Goal: Communication & Community: Answer question/provide support

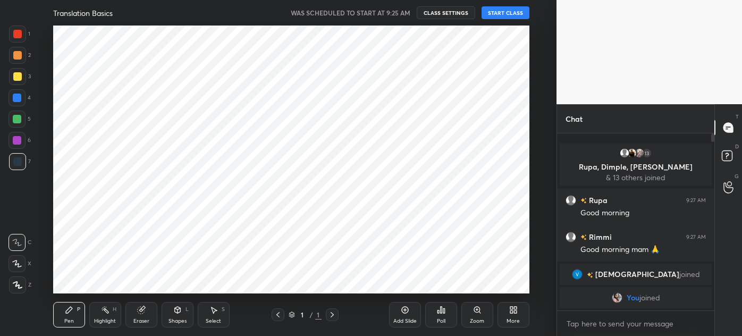
scroll to position [268, 514]
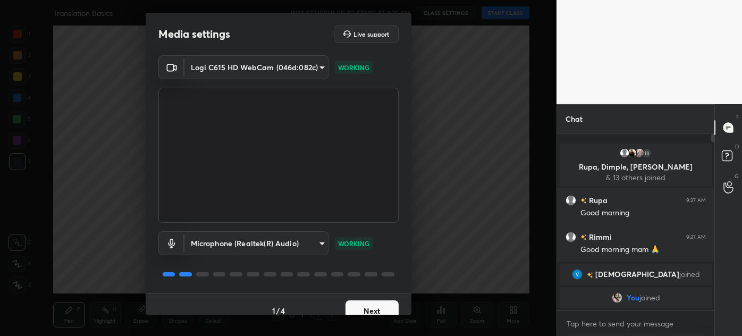
click at [362, 308] on button "Next" at bounding box center [371, 310] width 53 height 21
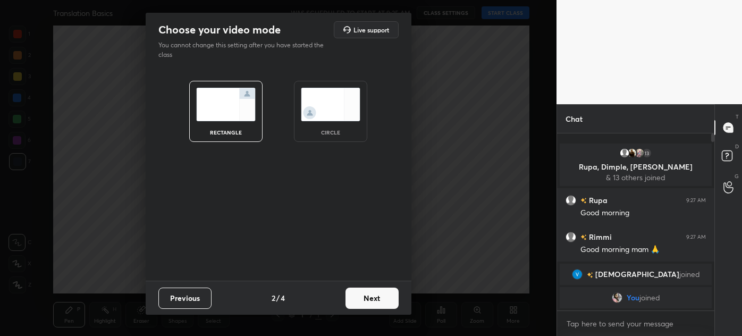
click at [330, 104] on img at bounding box center [331, 104] width 60 height 33
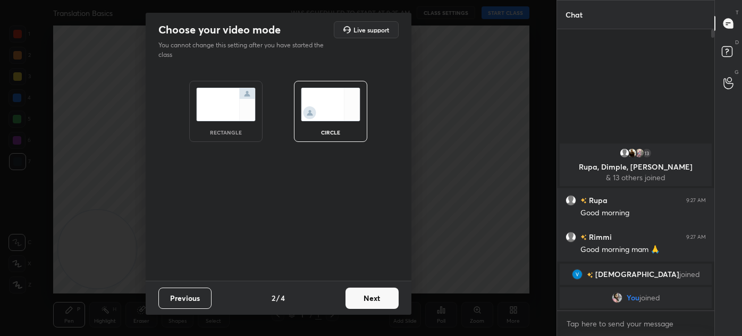
click at [378, 299] on button "Next" at bounding box center [371, 297] width 53 height 21
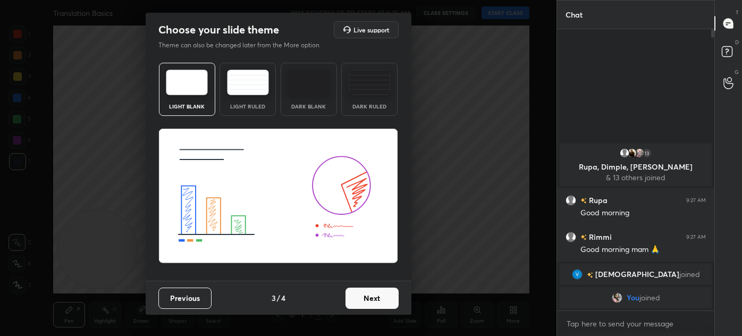
click at [371, 300] on button "Next" at bounding box center [371, 297] width 53 height 21
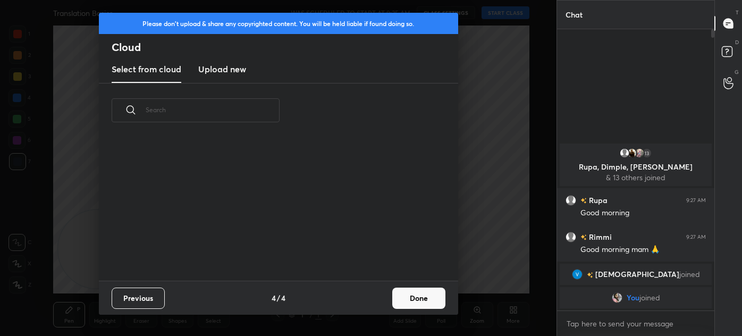
scroll to position [143, 341]
click at [416, 295] on button "Done" at bounding box center [418, 297] width 53 height 21
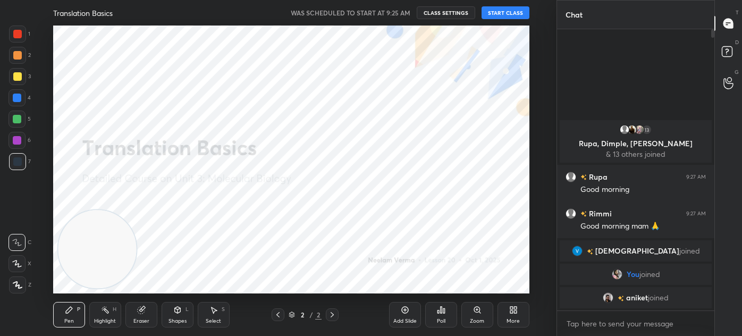
click at [519, 317] on div "More" at bounding box center [513, 315] width 32 height 26
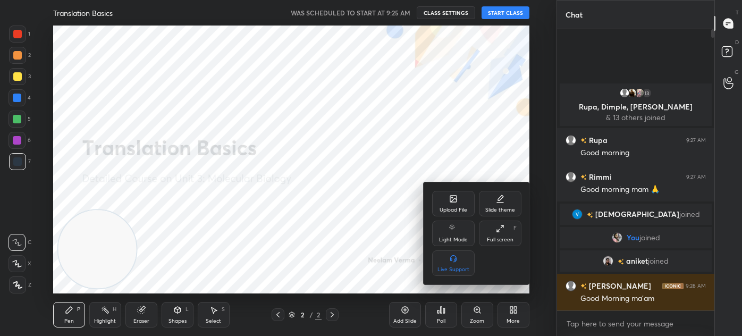
click at [459, 208] on div "Upload File" at bounding box center [453, 209] width 28 height 5
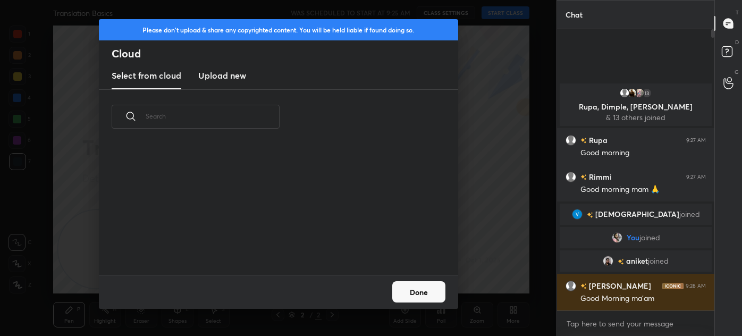
scroll to position [131, 341]
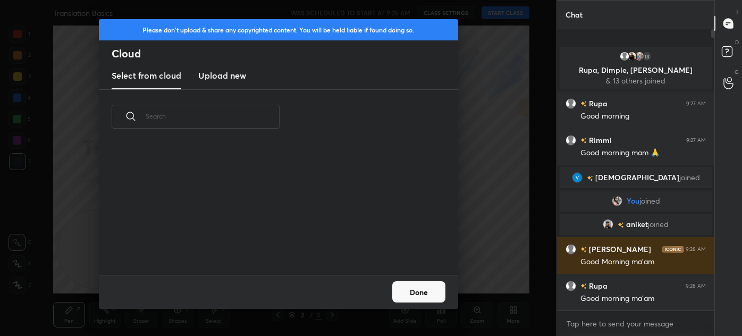
click at [212, 77] on h3 "Upload new" at bounding box center [222, 75] width 48 height 13
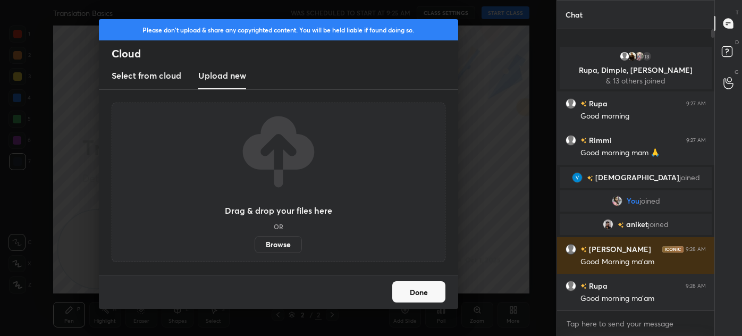
click at [275, 243] on label "Browse" at bounding box center [278, 244] width 47 height 17
click at [255, 243] on input "Browse" at bounding box center [255, 244] width 0 height 17
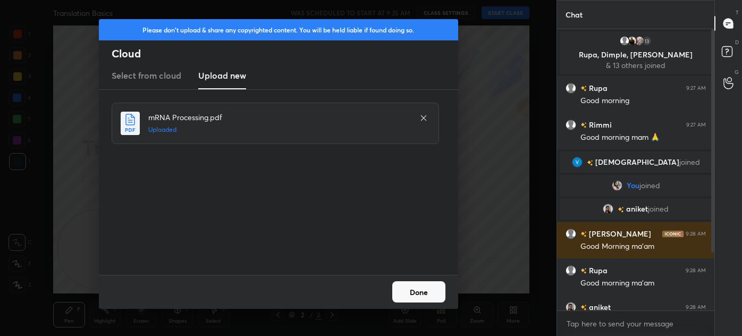
click at [412, 284] on button "Done" at bounding box center [418, 291] width 53 height 21
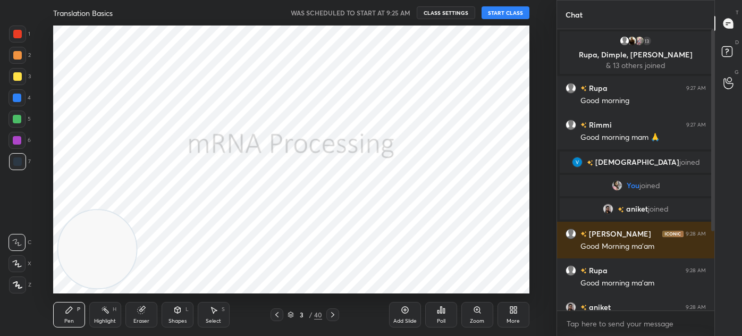
click at [184, 318] on div "Shapes" at bounding box center [177, 320] width 18 height 5
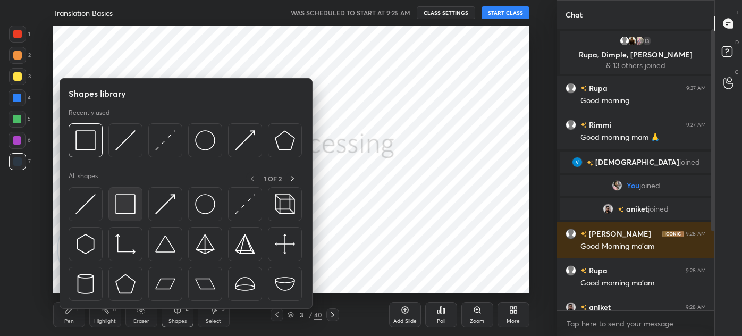
click at [118, 199] on img at bounding box center [125, 204] width 20 height 20
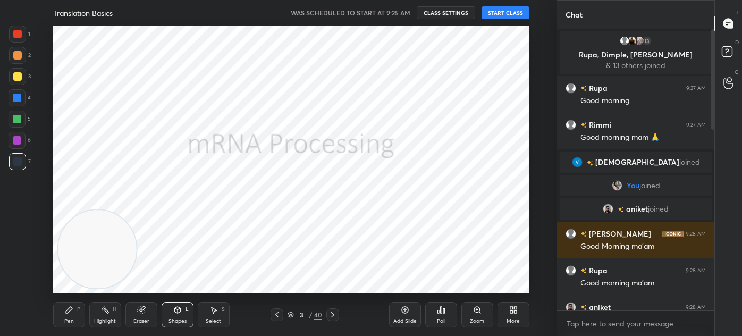
click at [512, 15] on button "START CLASS" at bounding box center [505, 12] width 48 height 13
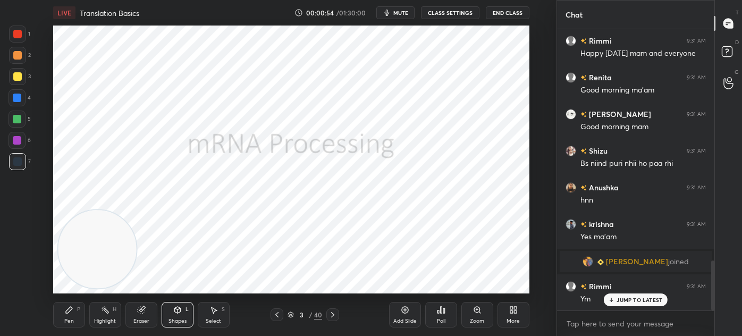
scroll to position [1298, 0]
click at [71, 318] on div "Pen" at bounding box center [69, 320] width 10 height 5
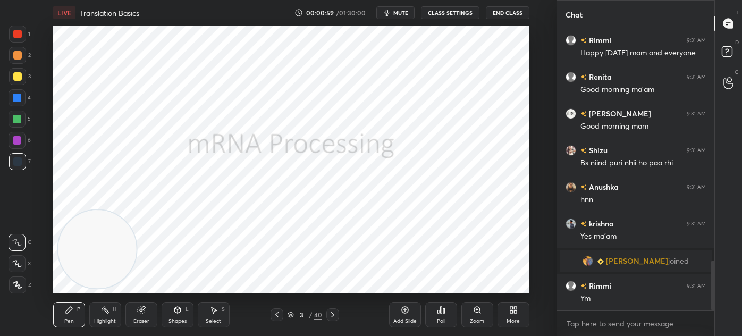
click at [17, 289] on div at bounding box center [17, 284] width 17 height 17
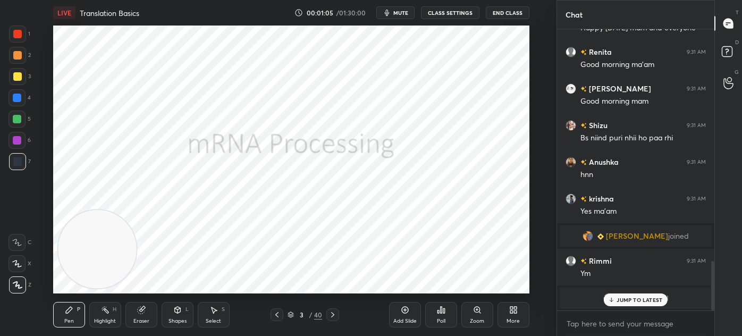
scroll to position [1138, 0]
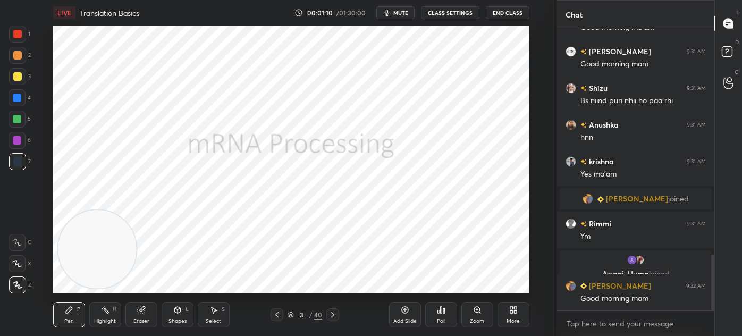
click at [276, 315] on icon at bounding box center [276, 314] width 3 height 5
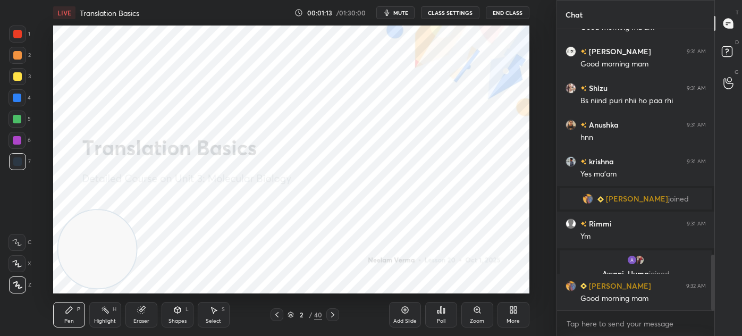
click at [166, 320] on div "Shapes L" at bounding box center [178, 315] width 32 height 26
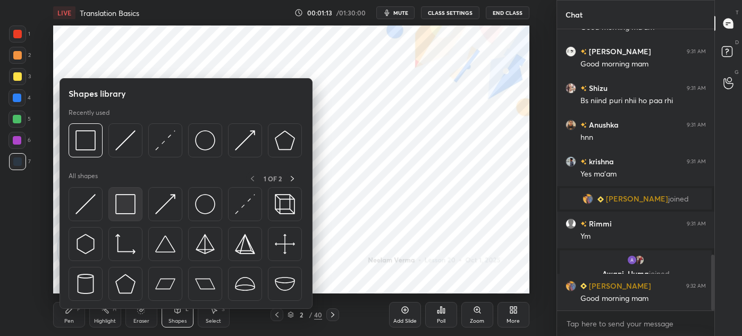
click at [132, 205] on img at bounding box center [125, 204] width 20 height 20
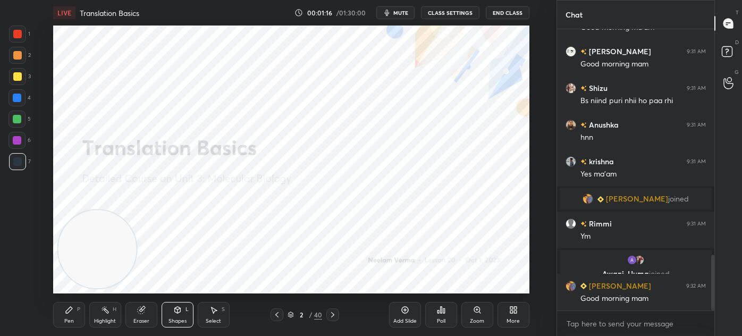
click at [70, 303] on div "Pen P" at bounding box center [69, 315] width 32 height 26
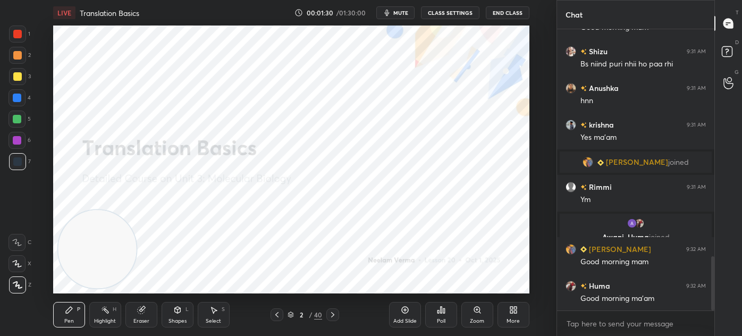
click at [143, 313] on icon at bounding box center [141, 310] width 9 height 9
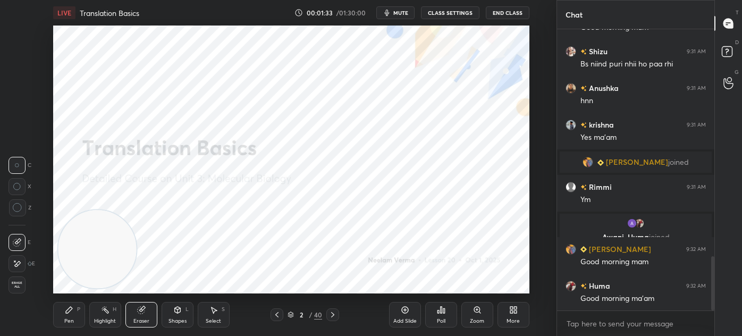
click at [71, 318] on div "Pen" at bounding box center [69, 320] width 10 height 5
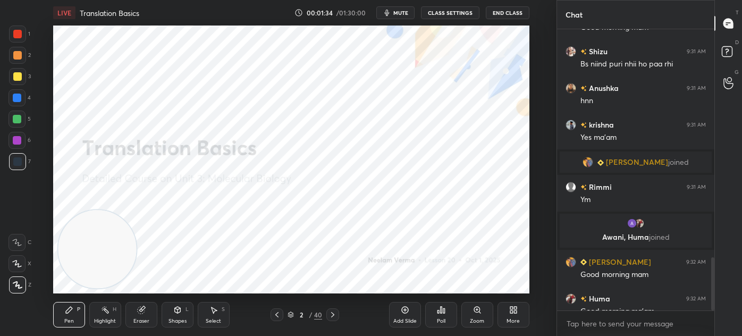
scroll to position [1213, 0]
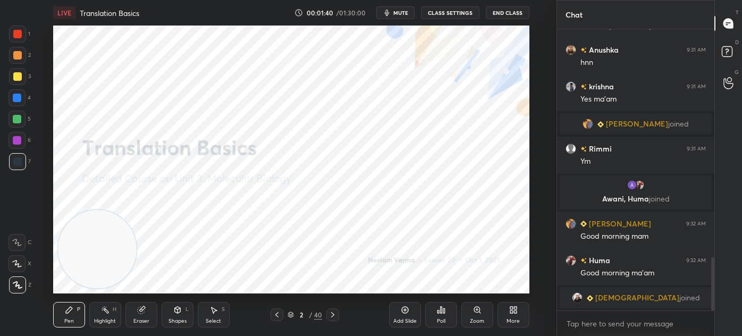
click at [20, 35] on div at bounding box center [17, 34] width 9 height 9
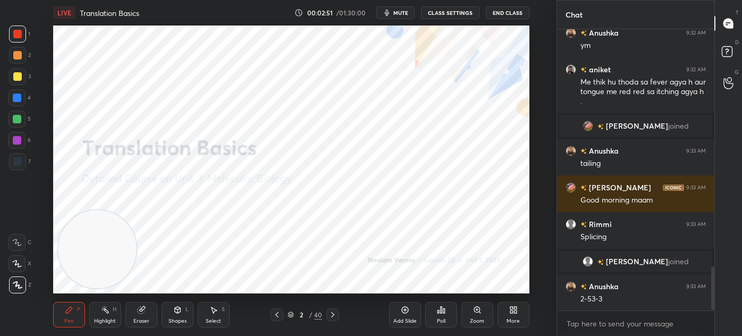
scroll to position [1550, 0]
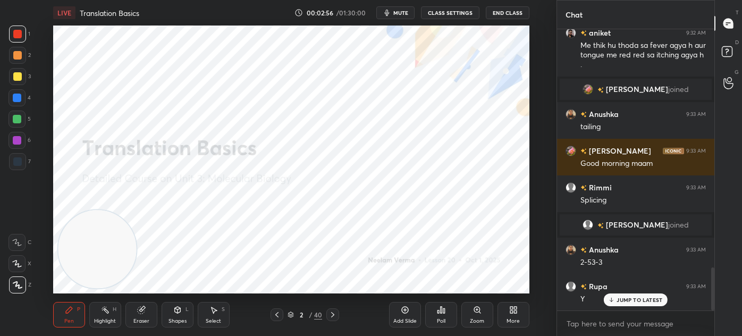
click at [21, 164] on div at bounding box center [17, 161] width 9 height 9
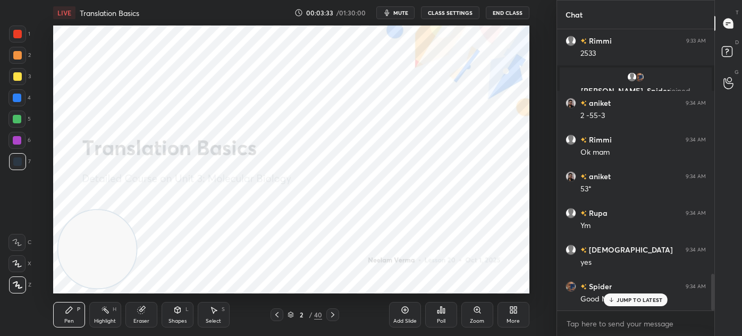
scroll to position [1869, 0]
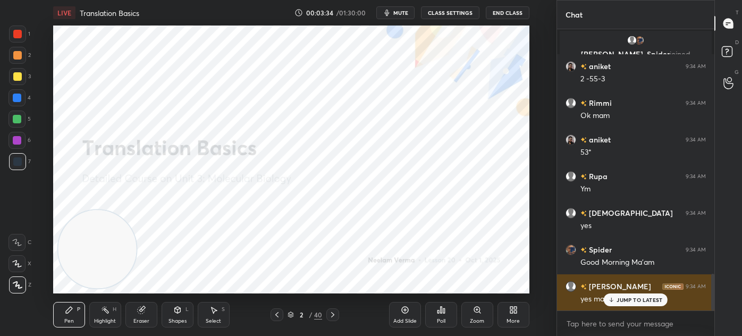
click at [634, 298] on p "JUMP TO LATEST" at bounding box center [639, 299] width 46 height 6
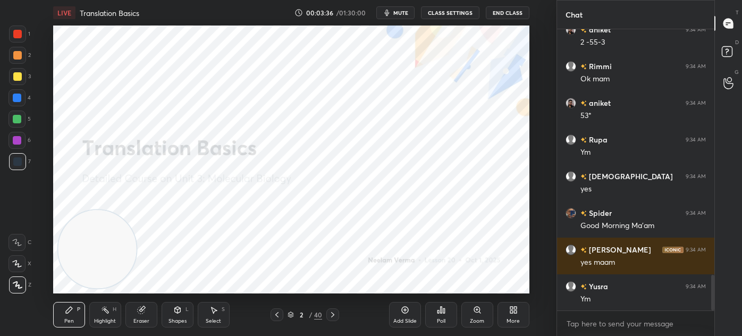
scroll to position [1943, 0]
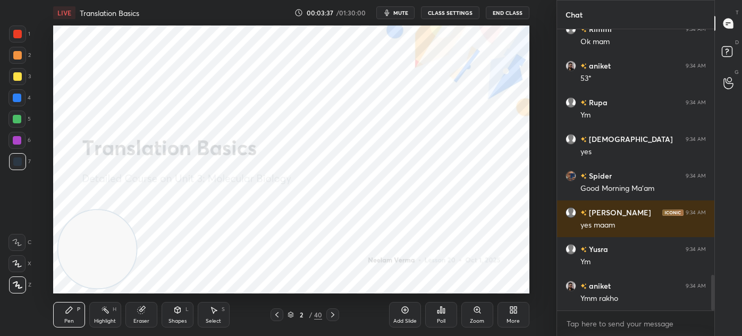
click at [20, 35] on div at bounding box center [17, 34] width 9 height 9
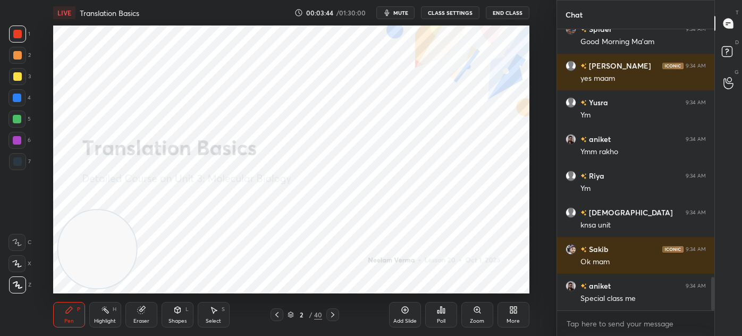
scroll to position [2148, 0]
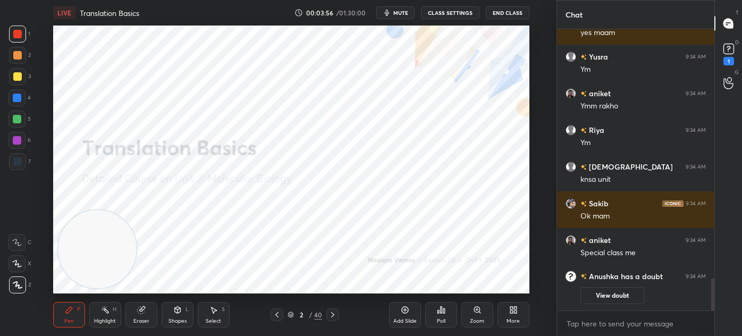
click at [142, 320] on div "Eraser" at bounding box center [141, 320] width 16 height 5
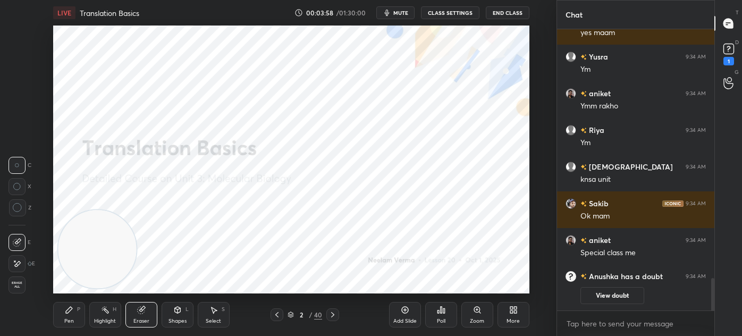
click at [72, 318] on div "Pen" at bounding box center [69, 320] width 10 height 5
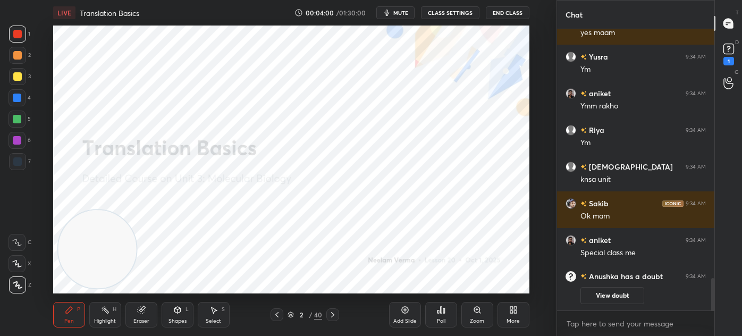
click at [111, 321] on div "Highlight" at bounding box center [105, 320] width 22 height 5
click at [149, 314] on div "Eraser" at bounding box center [141, 315] width 32 height 26
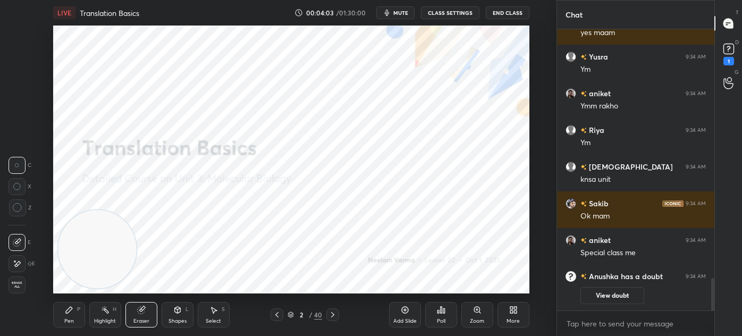
click at [80, 314] on div "Pen P" at bounding box center [69, 315] width 32 height 26
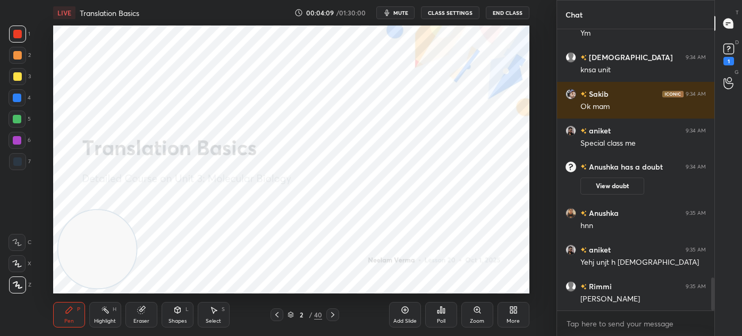
scroll to position [2113, 0]
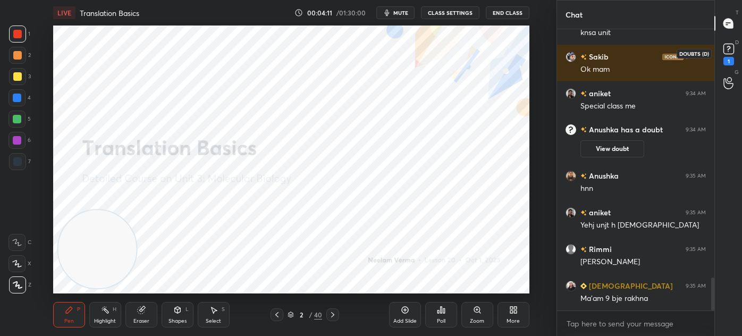
click at [727, 48] on rect at bounding box center [728, 49] width 10 height 10
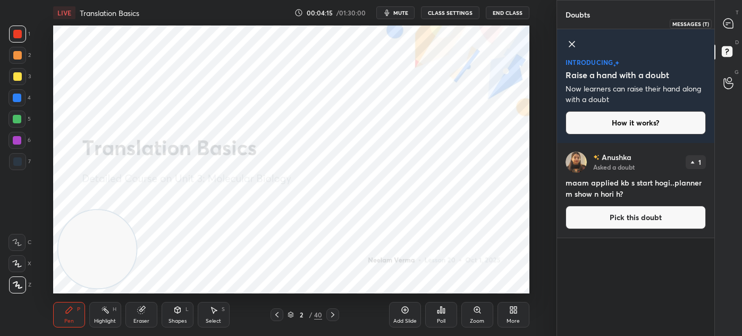
click at [730, 24] on icon at bounding box center [728, 24] width 10 height 10
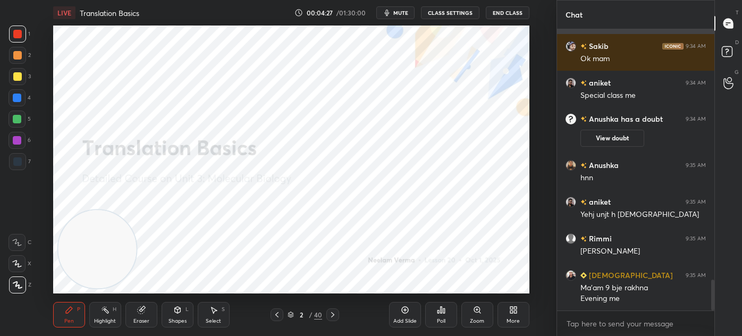
scroll to position [2322, 0]
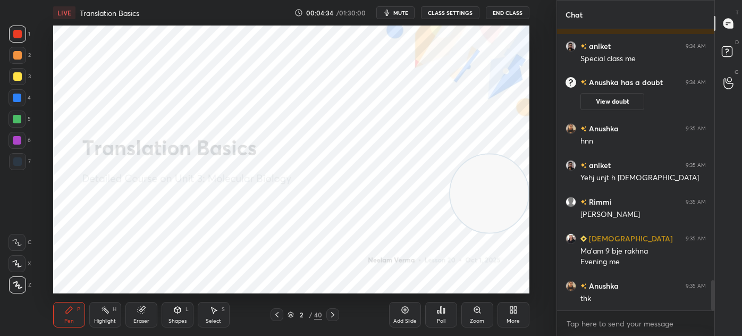
click at [290, 316] on icon at bounding box center [290, 314] width 6 height 6
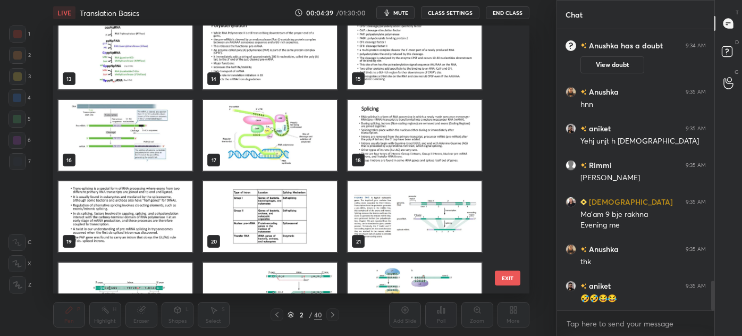
scroll to position [2395, 0]
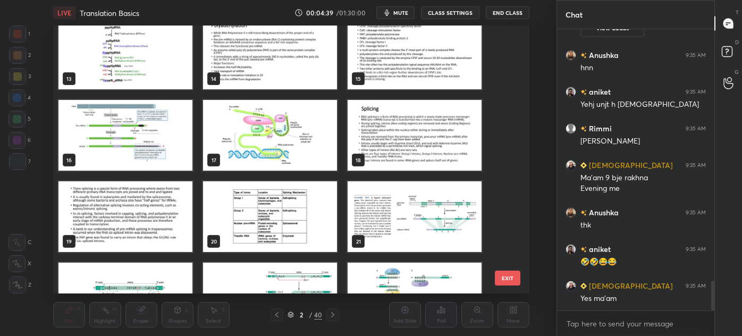
click at [414, 141] on img "grid" at bounding box center [414, 135] width 134 height 71
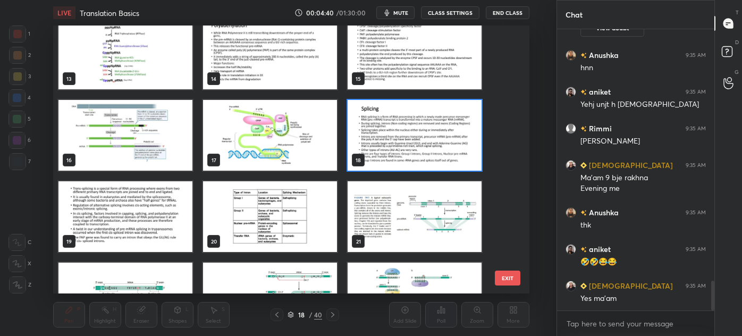
click at [417, 141] on img "grid" at bounding box center [414, 135] width 134 height 71
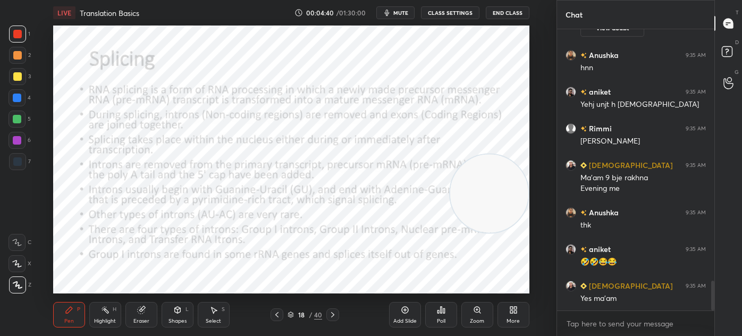
click at [176, 320] on div "Shapes" at bounding box center [177, 320] width 18 height 5
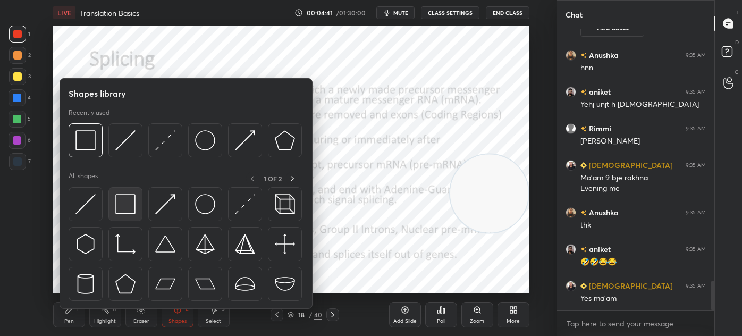
click at [128, 205] on img at bounding box center [125, 204] width 20 height 20
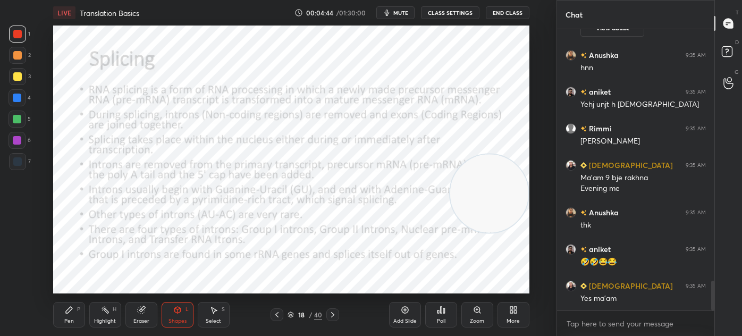
click at [72, 317] on div "Pen P" at bounding box center [69, 315] width 32 height 26
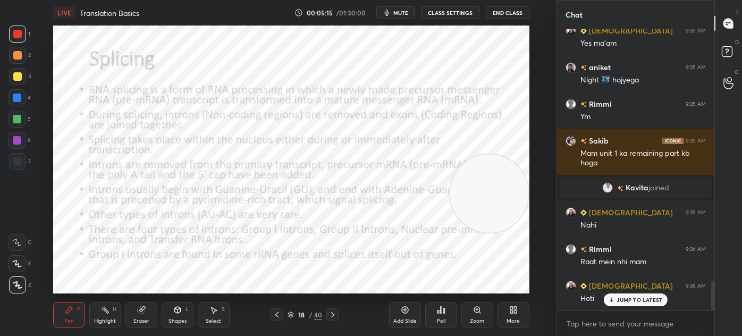
scroll to position [2423, 0]
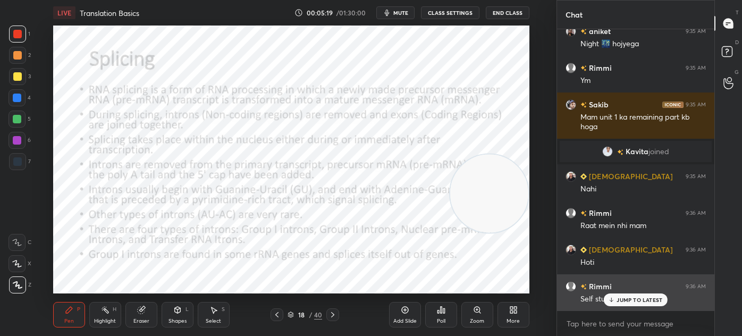
click at [635, 303] on p "JUMP TO LATEST" at bounding box center [639, 299] width 46 height 6
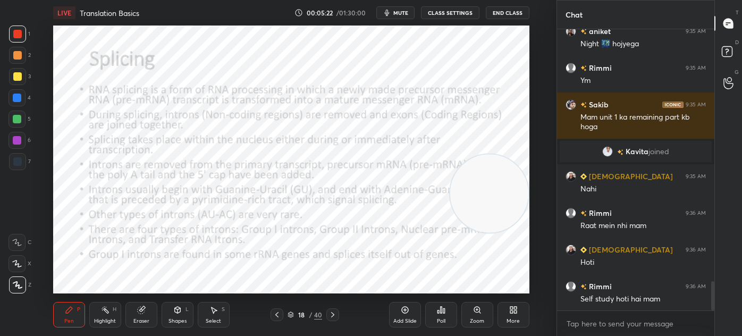
click at [290, 314] on icon at bounding box center [290, 314] width 6 height 6
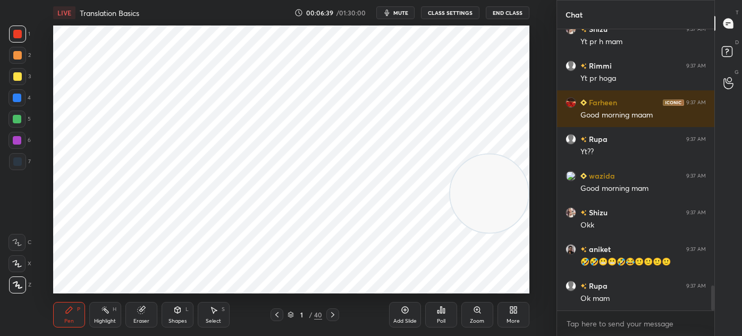
scroll to position [2872, 0]
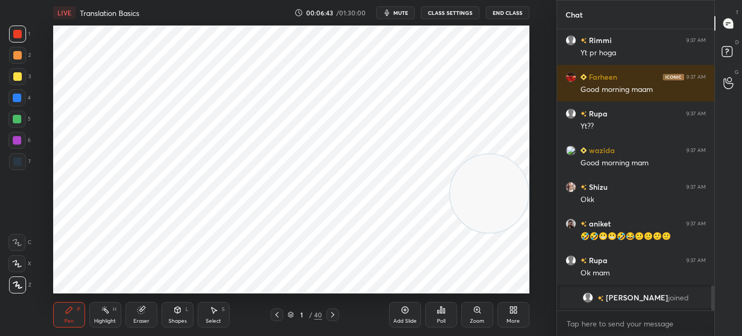
click at [22, 163] on div at bounding box center [17, 161] width 17 height 17
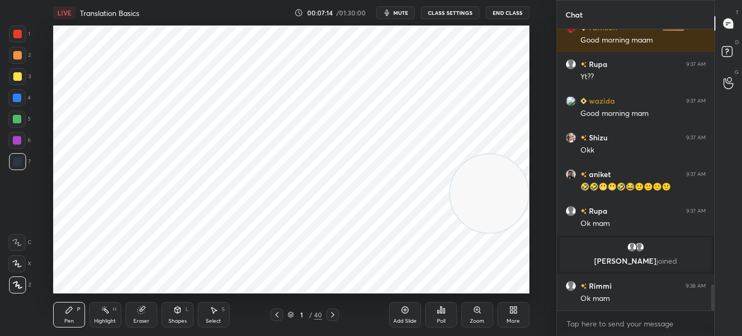
scroll to position [2818, 0]
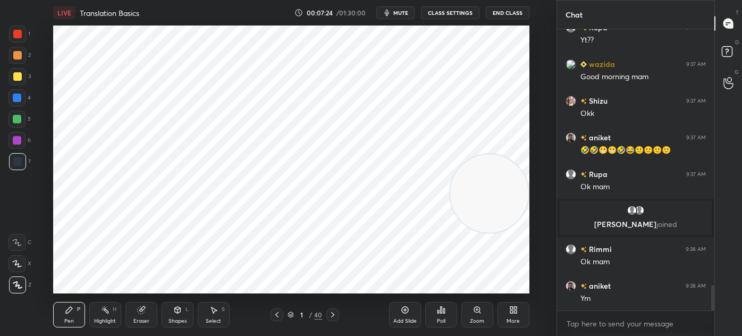
click at [289, 313] on icon at bounding box center [290, 313] width 5 height 3
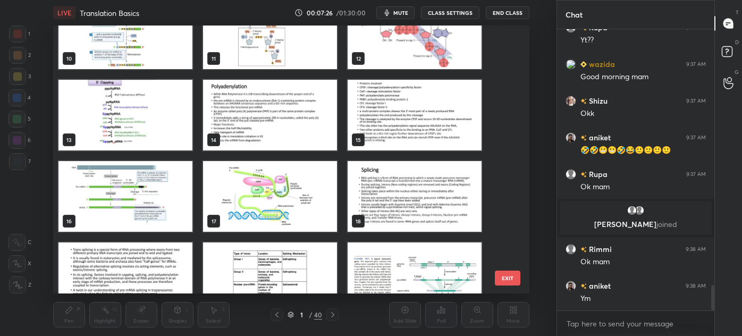
scroll to position [289, 0]
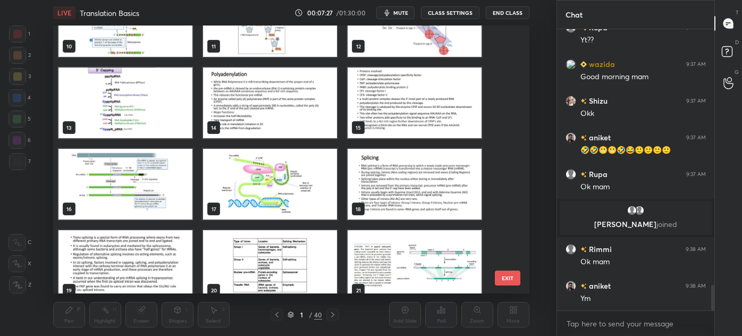
click at [381, 196] on img "grid" at bounding box center [414, 184] width 134 height 71
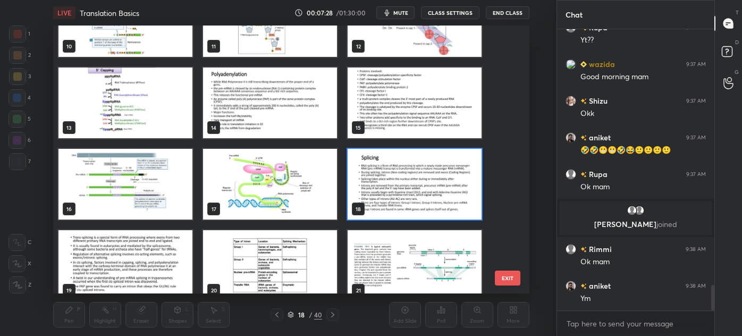
click at [381, 198] on img "grid" at bounding box center [414, 184] width 134 height 71
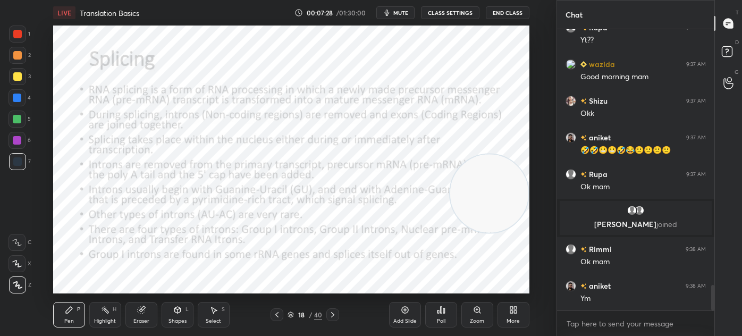
click at [177, 318] on div "Shapes" at bounding box center [177, 320] width 18 height 5
click at [73, 317] on div "Pen P" at bounding box center [69, 315] width 32 height 26
click at [22, 32] on div at bounding box center [17, 34] width 17 height 17
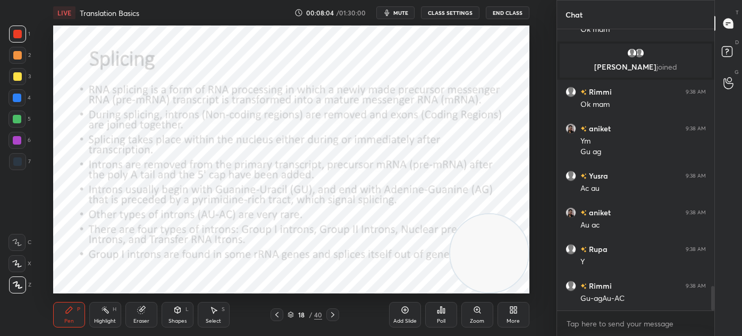
scroll to position [3000, 0]
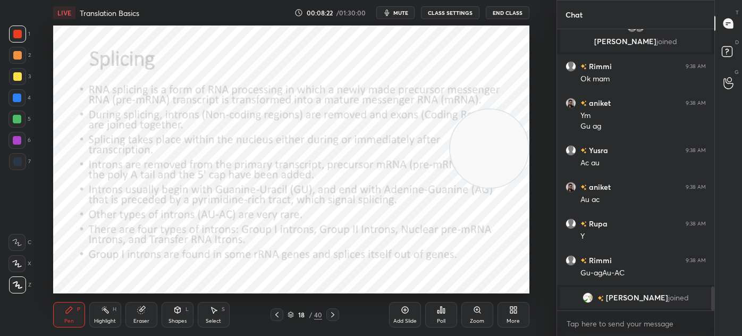
click at [293, 316] on icon at bounding box center [290, 314] width 6 height 6
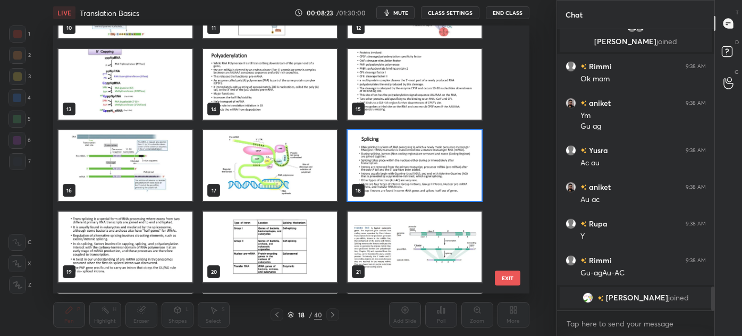
scroll to position [306, 0]
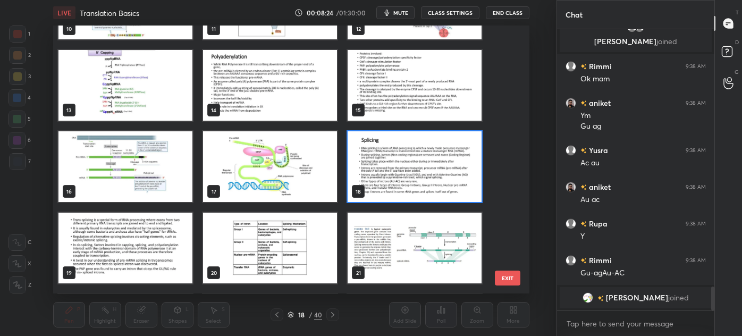
click at [271, 246] on img "grid" at bounding box center [270, 248] width 134 height 71
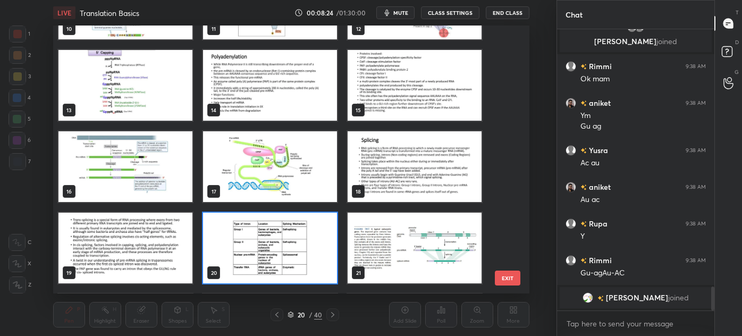
click at [274, 250] on img "grid" at bounding box center [270, 248] width 134 height 71
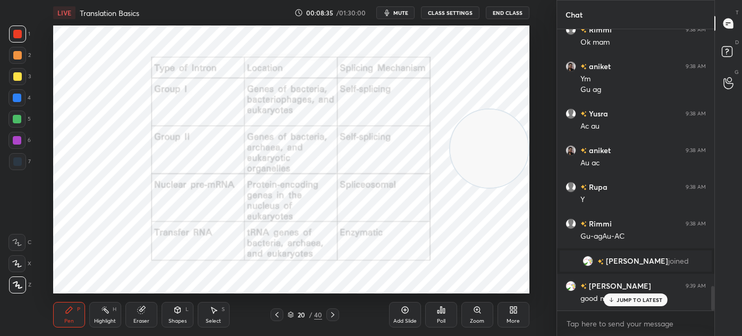
scroll to position [2976, 0]
click at [287, 316] on icon at bounding box center [290, 314] width 6 height 6
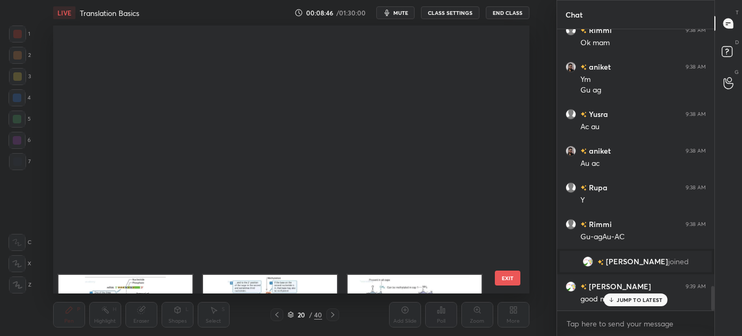
scroll to position [265, 471]
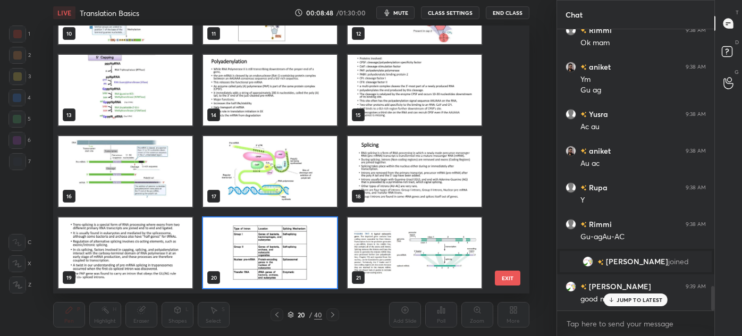
click at [417, 167] on img "grid" at bounding box center [414, 171] width 134 height 71
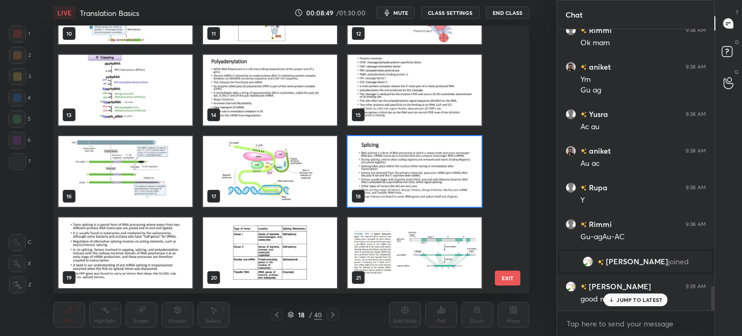
click at [415, 166] on img "grid" at bounding box center [414, 171] width 134 height 71
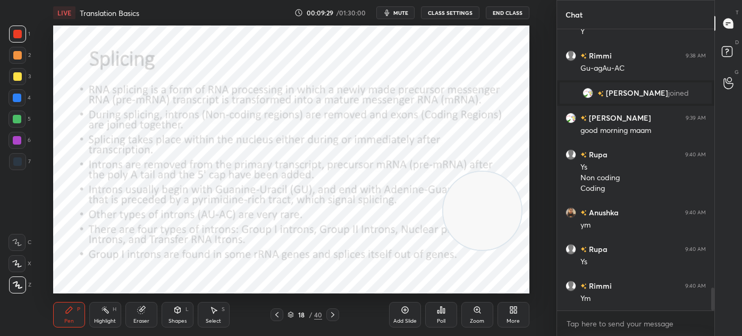
scroll to position [3181, 0]
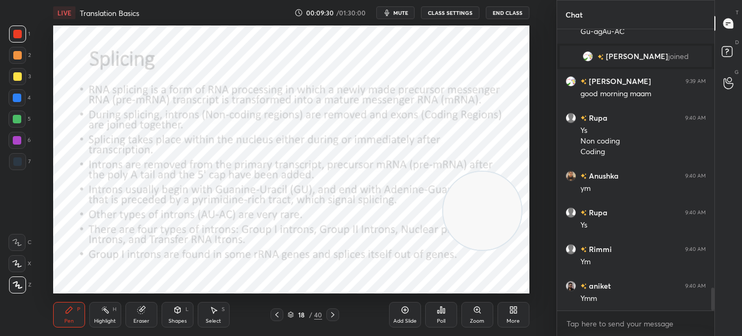
click at [145, 318] on div "Eraser" at bounding box center [141, 320] width 16 height 5
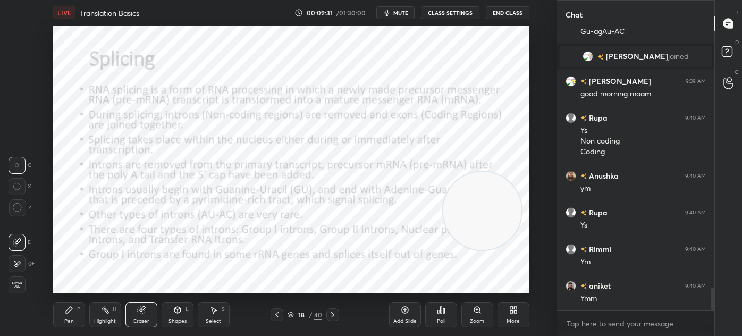
click at [87, 317] on div "Pen P Highlight H Eraser Shapes L Select S" at bounding box center [137, 315] width 168 height 26
click at [82, 312] on div "Pen P" at bounding box center [69, 315] width 32 height 26
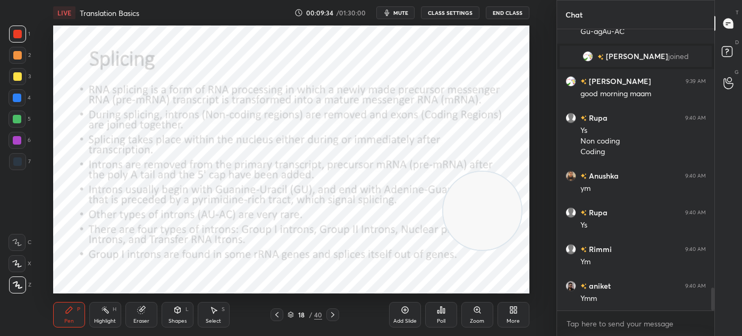
click at [334, 314] on icon at bounding box center [332, 314] width 9 height 9
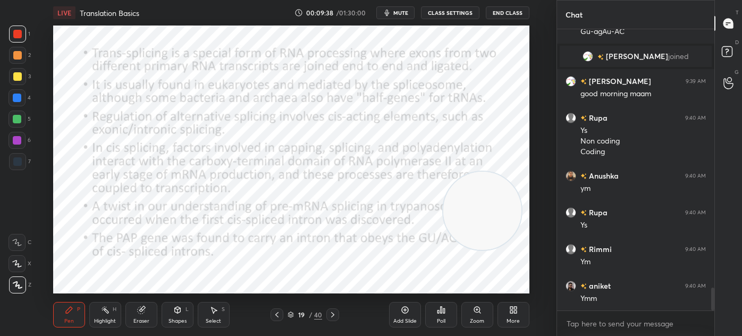
scroll to position [3217, 0]
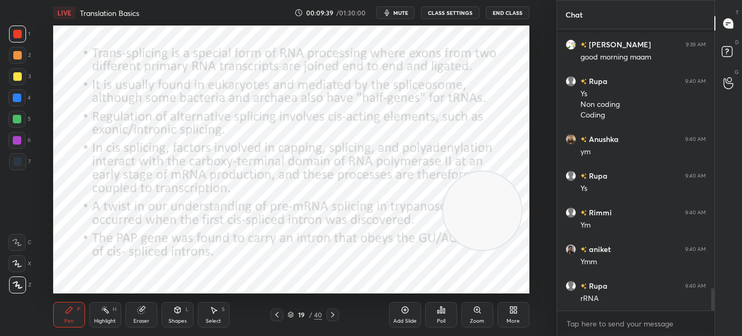
click at [333, 316] on icon at bounding box center [332, 314] width 9 height 9
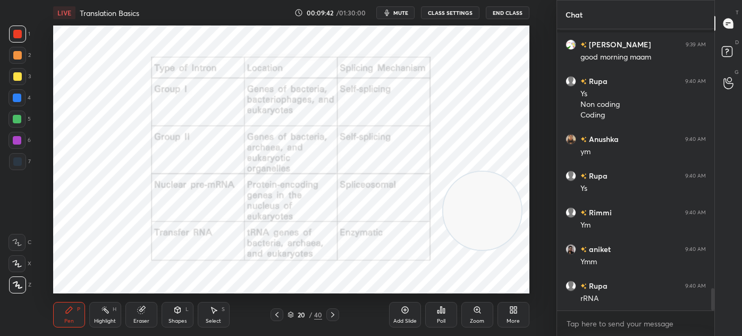
click at [329, 315] on icon at bounding box center [332, 314] width 9 height 9
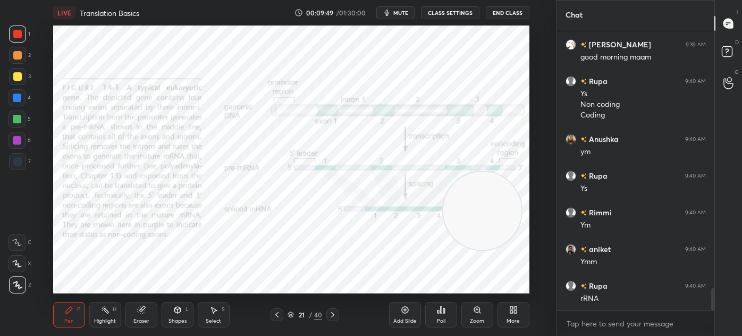
scroll to position [3254, 0]
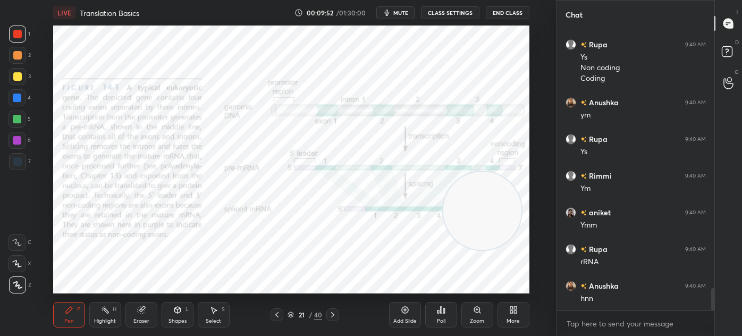
click at [331, 313] on icon at bounding box center [332, 314] width 9 height 9
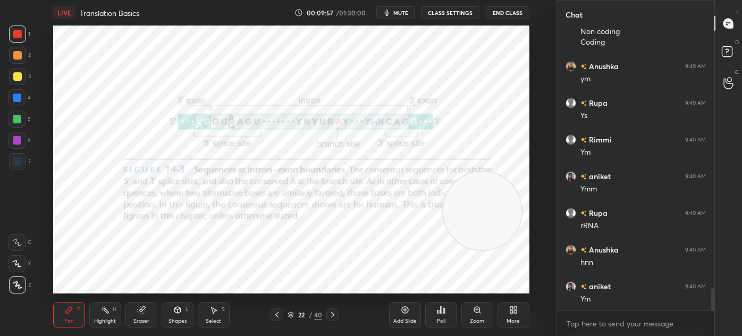
scroll to position [3327, 0]
click at [25, 103] on div at bounding box center [17, 97] width 17 height 17
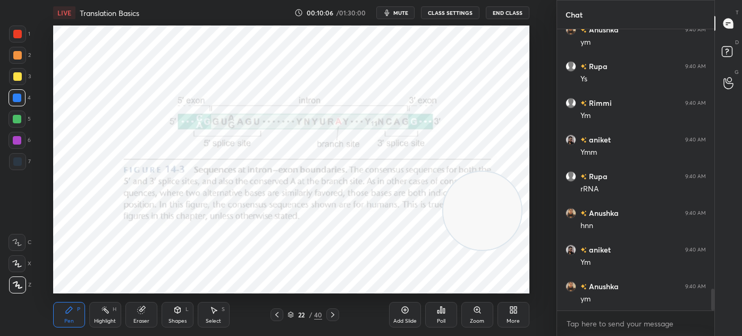
scroll to position [3363, 0]
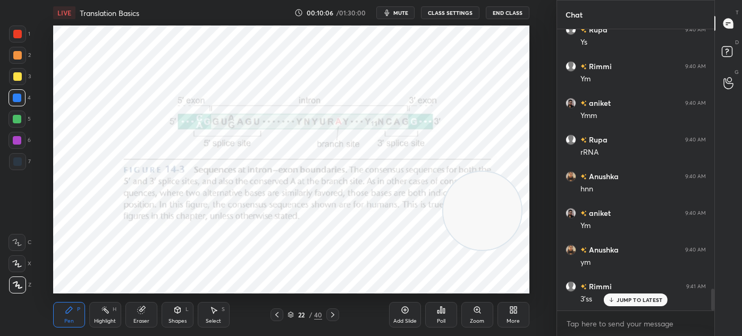
click at [20, 157] on div at bounding box center [17, 161] width 17 height 17
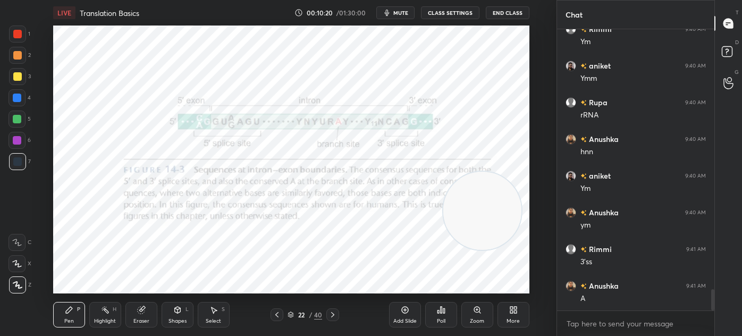
click at [333, 313] on icon at bounding box center [332, 314] width 9 height 9
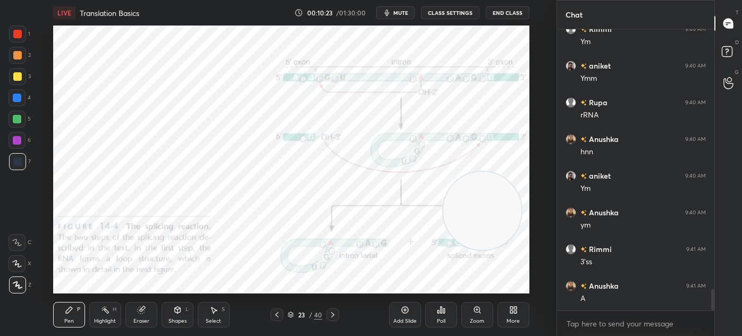
scroll to position [3437, 0]
click at [28, 40] on div "1" at bounding box center [19, 34] width 21 height 17
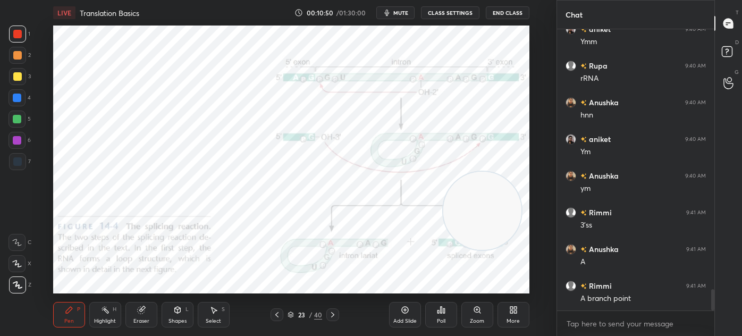
click at [0, 115] on div "1 2 3 4 5 6 7 C X Z C X Z E E Erase all H H" at bounding box center [17, 160] width 34 height 268
click at [21, 163] on div at bounding box center [17, 161] width 17 height 17
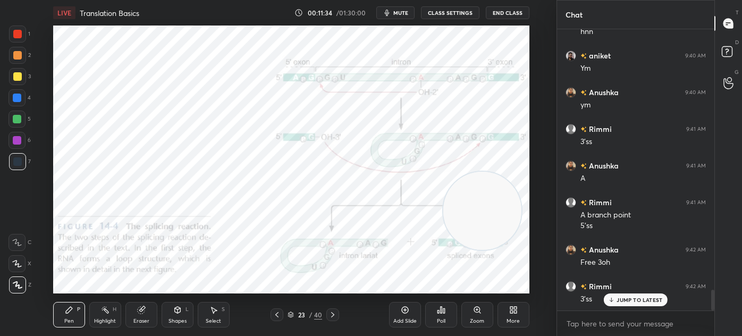
scroll to position [3532, 0]
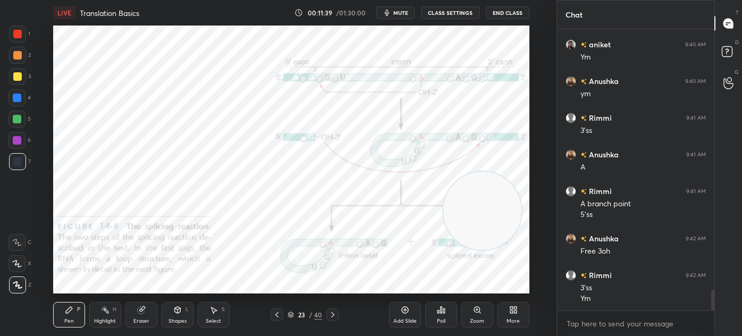
click at [334, 315] on icon at bounding box center [332, 314] width 3 height 5
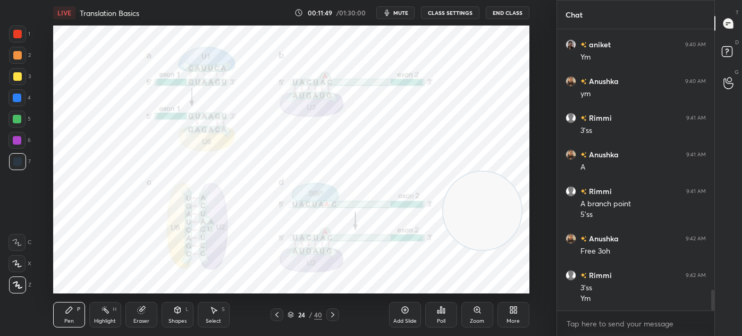
click at [18, 39] on div at bounding box center [17, 34] width 17 height 17
click at [19, 143] on div at bounding box center [17, 140] width 9 height 9
click at [14, 164] on div at bounding box center [17, 161] width 9 height 9
click at [174, 314] on div "Shapes L" at bounding box center [178, 315] width 32 height 26
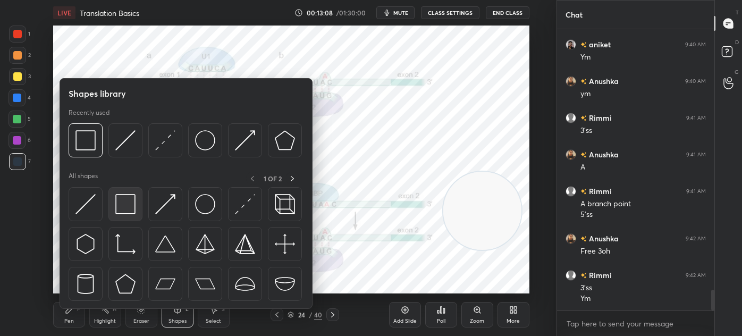
click at [121, 212] on img at bounding box center [125, 204] width 20 height 20
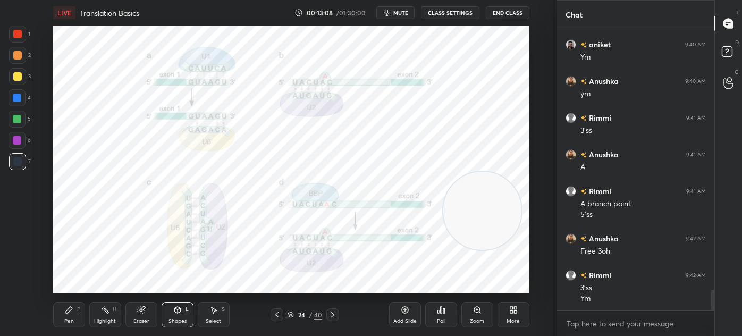
scroll to position [3568, 0]
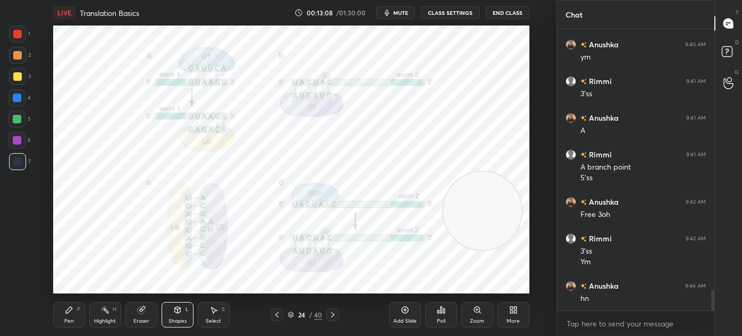
click at [17, 31] on div at bounding box center [17, 34] width 9 height 9
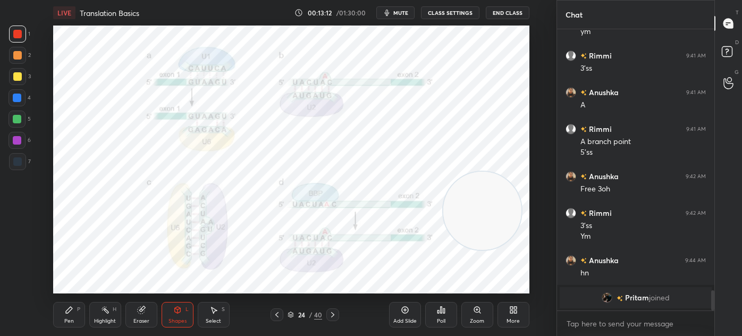
click at [63, 316] on div "Pen P" at bounding box center [69, 315] width 32 height 26
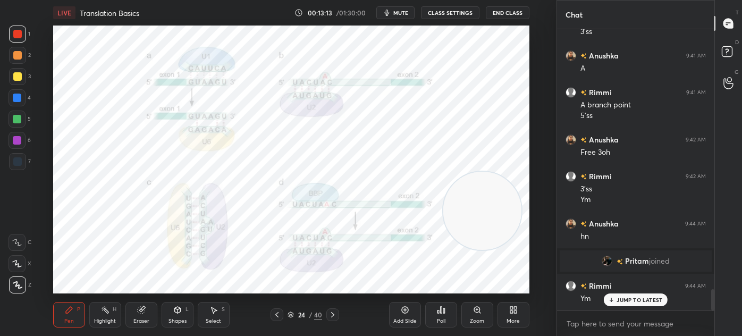
scroll to position [3437, 0]
click at [10, 101] on div at bounding box center [17, 97] width 17 height 17
click at [180, 317] on div "Shapes L" at bounding box center [178, 315] width 32 height 26
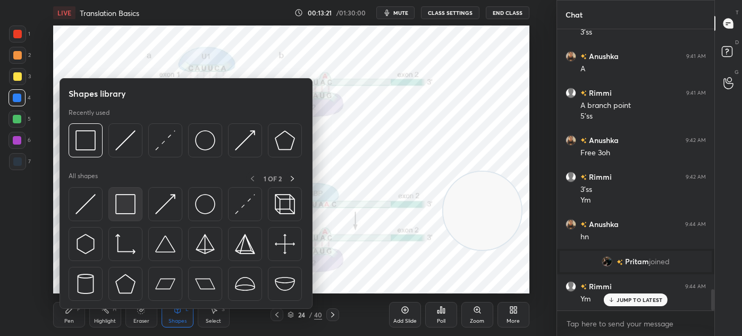
click at [128, 202] on img at bounding box center [125, 204] width 20 height 20
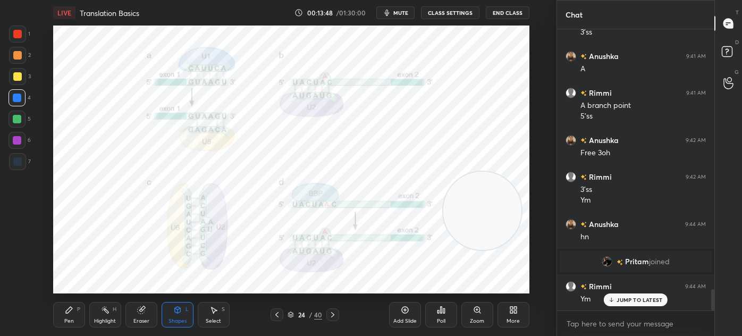
click at [67, 314] on icon at bounding box center [69, 310] width 9 height 9
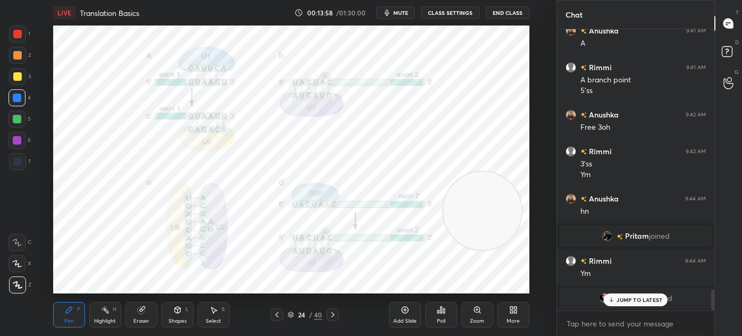
scroll to position [3499, 0]
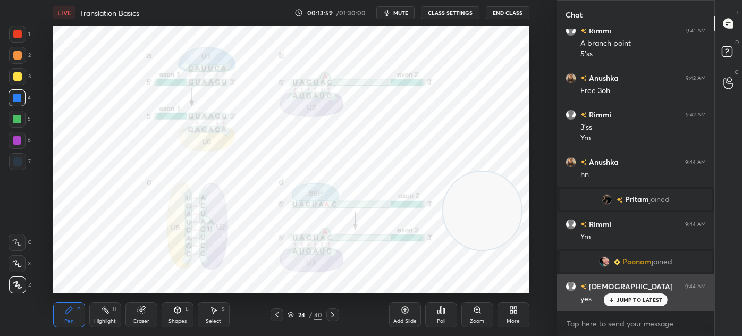
click at [623, 303] on div "JUMP TO LATEST" at bounding box center [636, 299] width 64 height 13
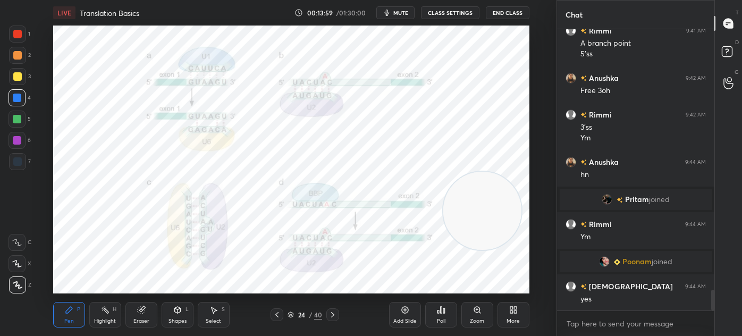
scroll to position [3537, 0]
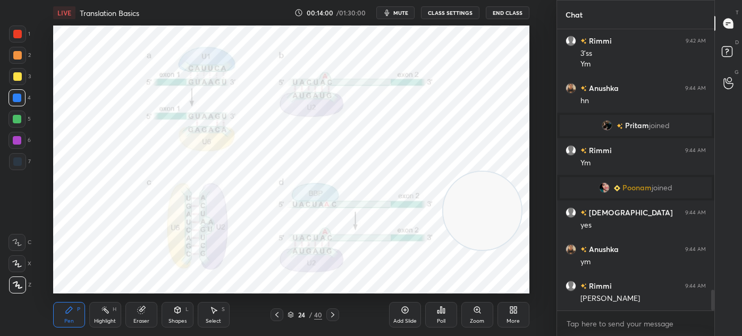
click at [20, 167] on div at bounding box center [17, 161] width 17 height 17
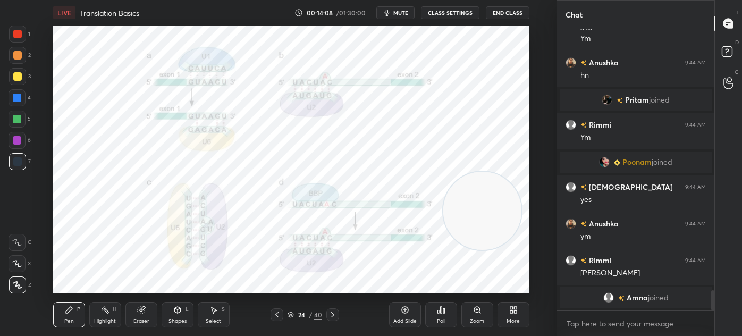
click at [175, 318] on div "Shapes" at bounding box center [177, 320] width 18 height 5
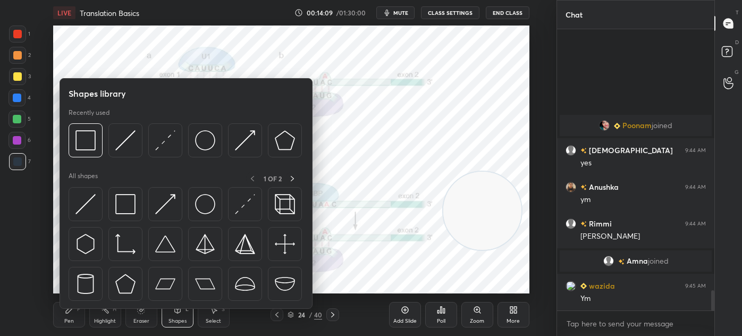
scroll to position [3595, 0]
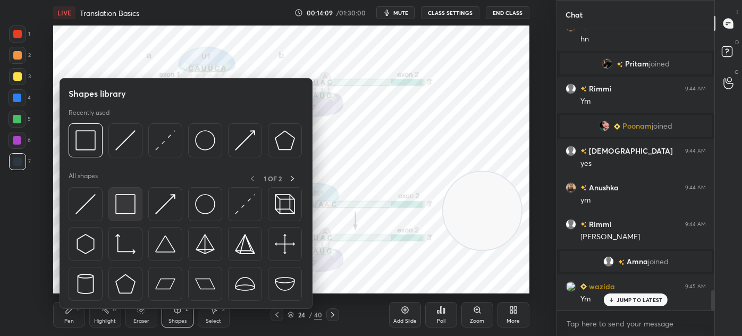
click at [134, 200] on img at bounding box center [125, 204] width 20 height 20
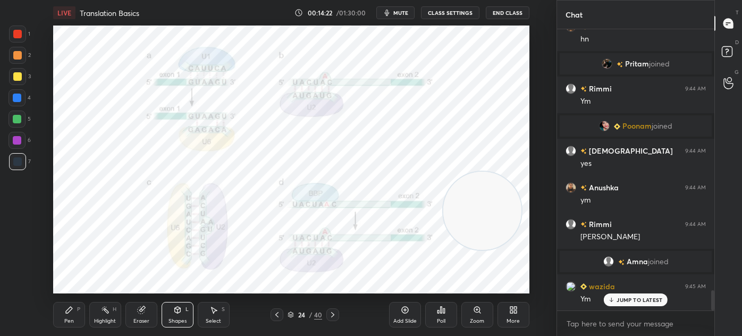
click at [62, 299] on div "Pen P Highlight H Eraser Shapes L Select S 24 / 40 Add Slide Poll Zoom More" at bounding box center [291, 314] width 476 height 43
click at [60, 304] on div "Pen P" at bounding box center [69, 315] width 32 height 26
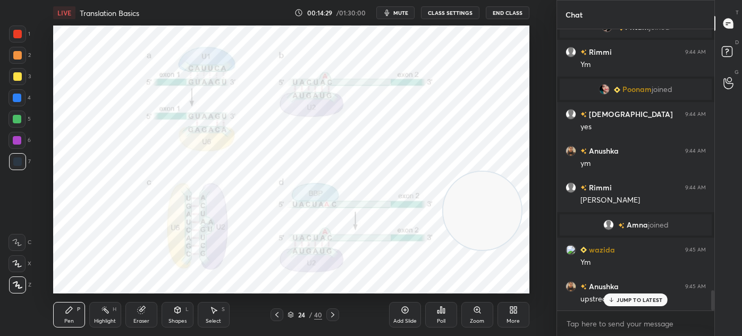
click at [25, 40] on div at bounding box center [17, 34] width 17 height 17
click at [170, 320] on div "Shapes" at bounding box center [177, 320] width 18 height 5
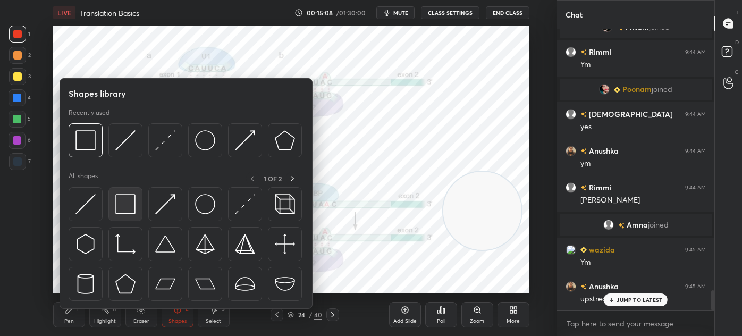
click at [127, 206] on img at bounding box center [125, 204] width 20 height 20
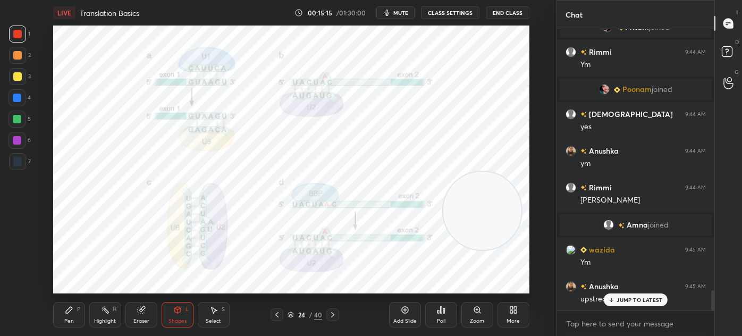
click at [141, 316] on div "Eraser" at bounding box center [141, 315] width 32 height 26
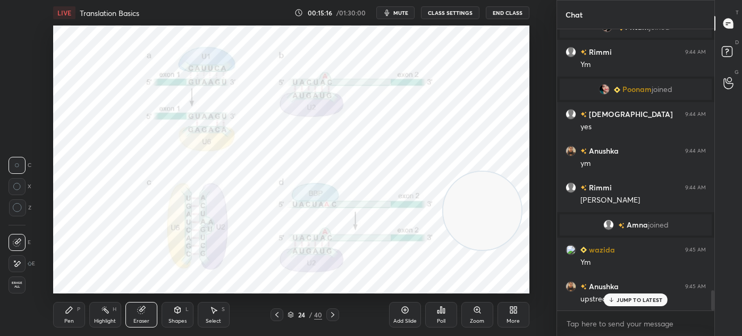
click at [168, 317] on div "Shapes L" at bounding box center [178, 315] width 32 height 26
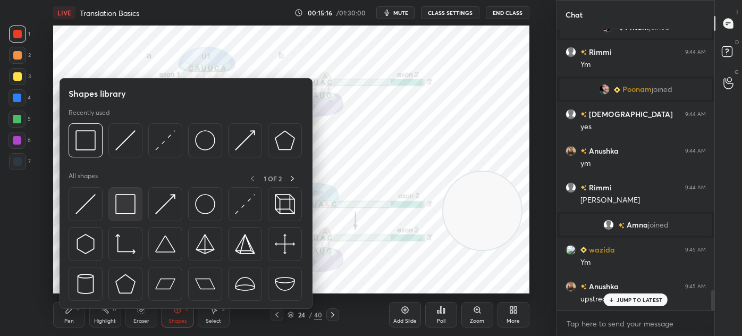
click at [118, 204] on img at bounding box center [125, 204] width 20 height 20
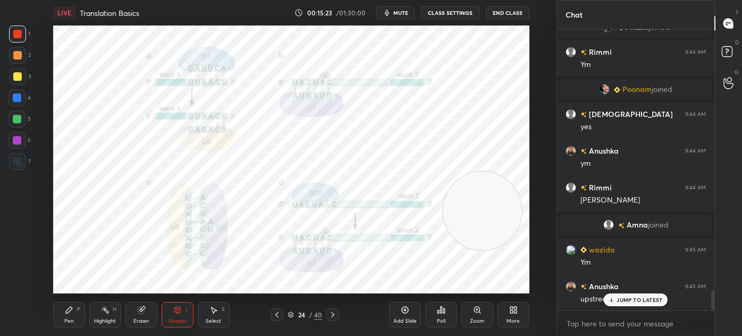
click at [332, 312] on icon at bounding box center [332, 314] width 9 height 9
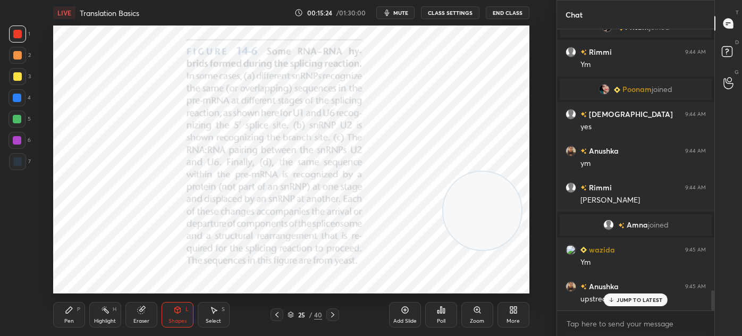
click at [64, 316] on div "Pen P" at bounding box center [69, 315] width 32 height 26
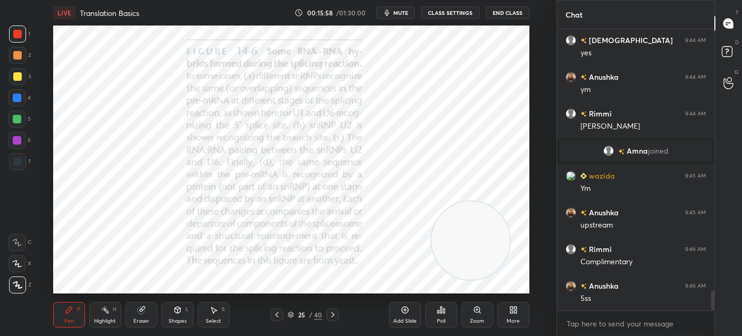
scroll to position [3742, 0]
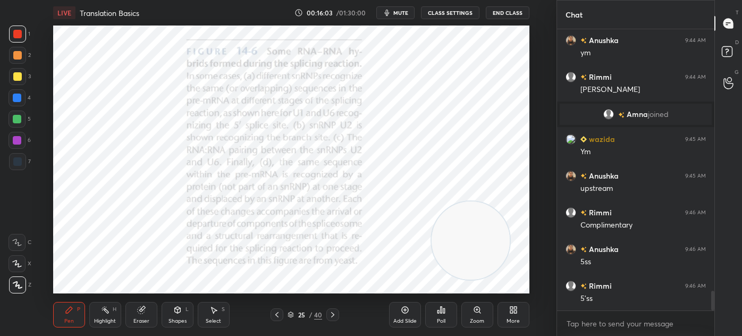
click at [330, 312] on icon at bounding box center [332, 314] width 9 height 9
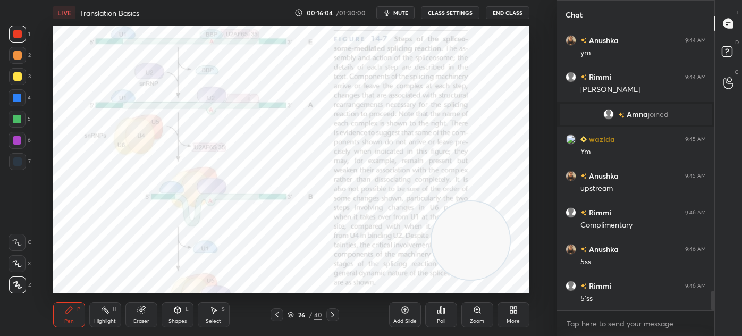
click at [277, 314] on icon at bounding box center [277, 314] width 9 height 9
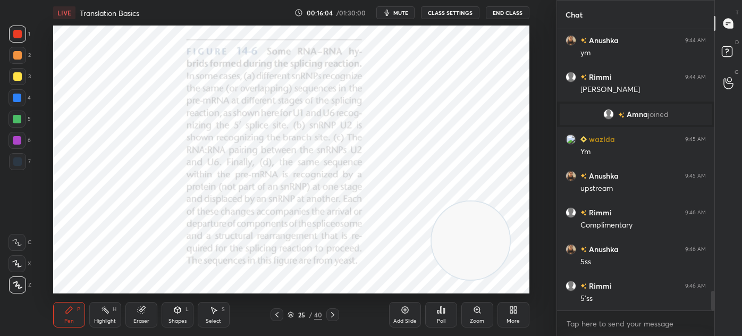
click at [401, 311] on icon at bounding box center [405, 310] width 9 height 9
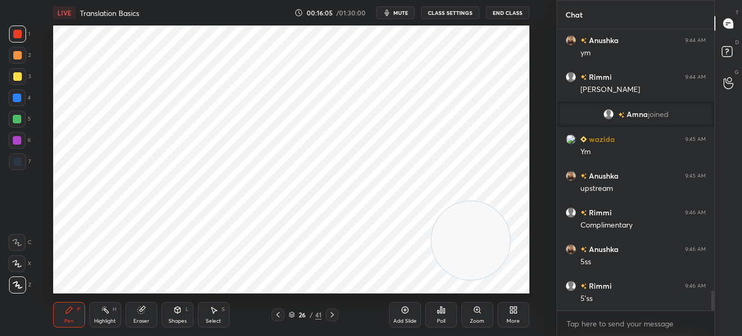
click at [402, 310] on icon at bounding box center [405, 310] width 9 height 9
click at [181, 312] on div "Shapes L" at bounding box center [178, 315] width 32 height 26
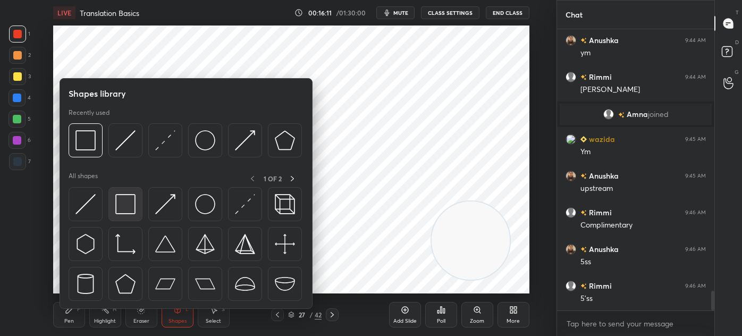
click at [120, 218] on div at bounding box center [125, 204] width 34 height 34
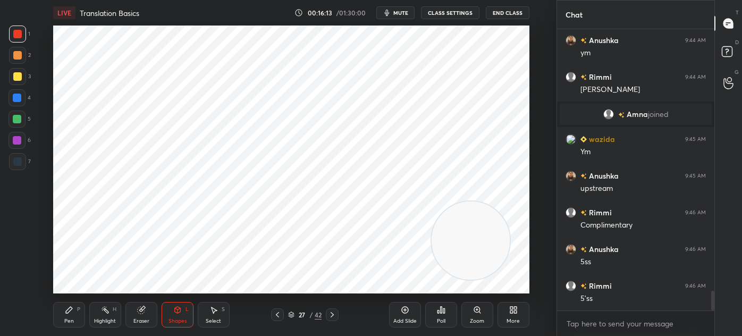
click at [22, 161] on div at bounding box center [17, 161] width 17 height 17
click at [65, 308] on icon at bounding box center [69, 310] width 9 height 9
click at [19, 263] on icon at bounding box center [17, 263] width 10 height 7
click at [183, 322] on div "Shapes" at bounding box center [177, 320] width 18 height 5
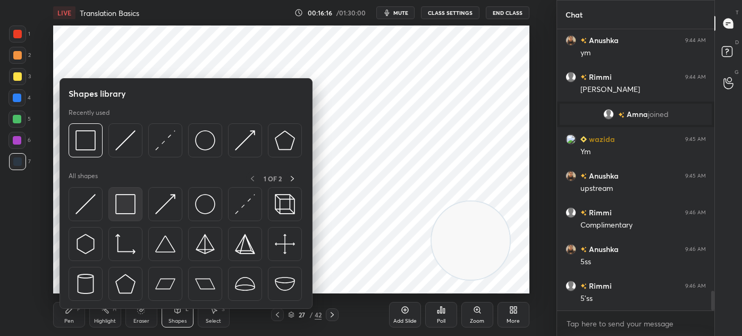
click at [133, 206] on img at bounding box center [125, 204] width 20 height 20
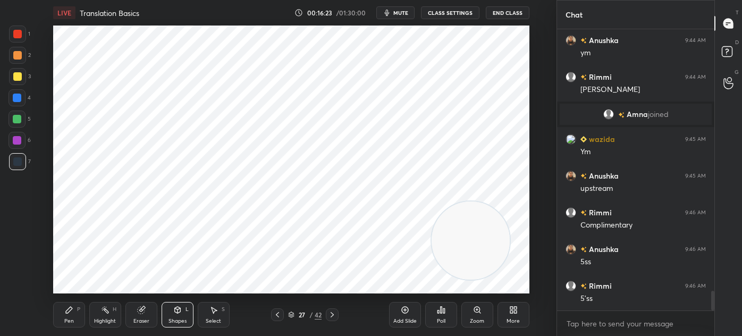
click at [213, 313] on icon at bounding box center [213, 310] width 9 height 9
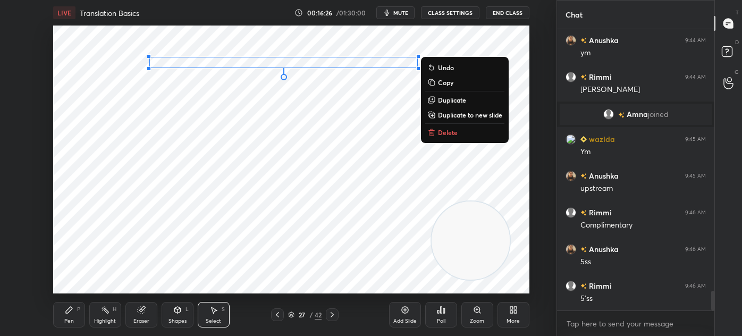
click at [55, 309] on div "Pen P" at bounding box center [69, 315] width 32 height 26
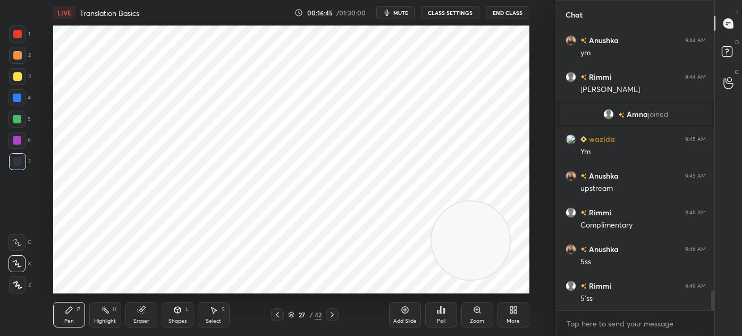
click at [22, 39] on div at bounding box center [17, 34] width 17 height 17
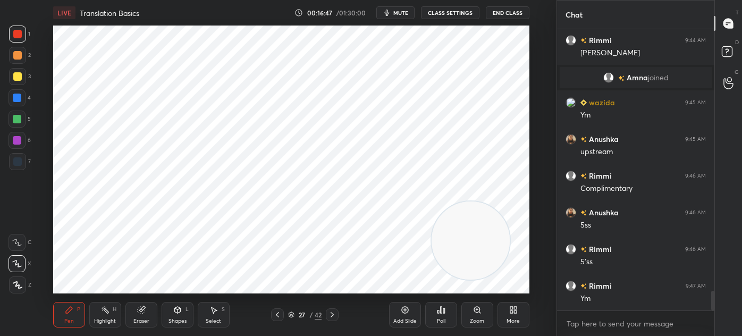
click at [107, 319] on div "Highlight" at bounding box center [105, 320] width 22 height 5
click at [134, 313] on div "Eraser" at bounding box center [141, 315] width 32 height 26
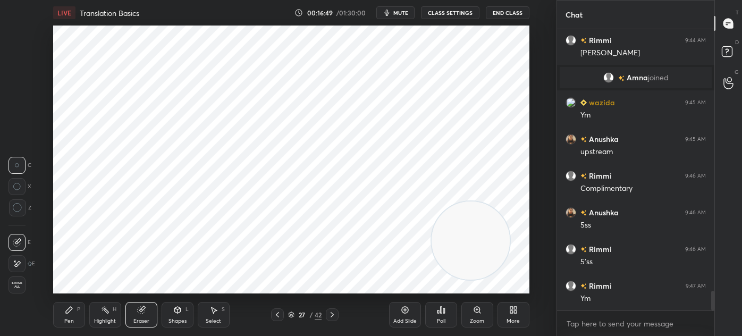
click at [104, 317] on div "Highlight H" at bounding box center [105, 315] width 32 height 26
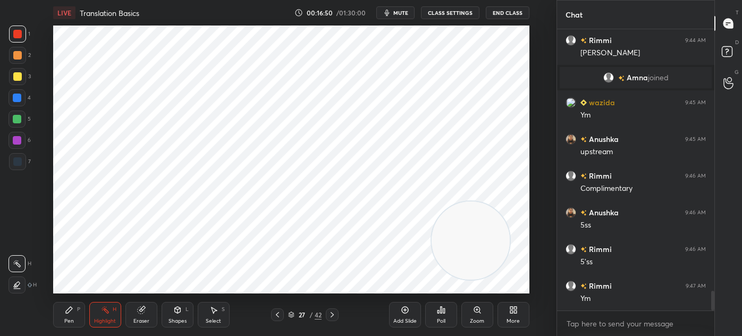
click at [20, 140] on div at bounding box center [17, 140] width 9 height 9
click at [21, 33] on div at bounding box center [17, 34] width 9 height 9
click at [19, 287] on icon at bounding box center [17, 285] width 9 height 9
click at [71, 314] on div "Pen P" at bounding box center [69, 315] width 32 height 26
click at [14, 164] on div at bounding box center [17, 161] width 9 height 9
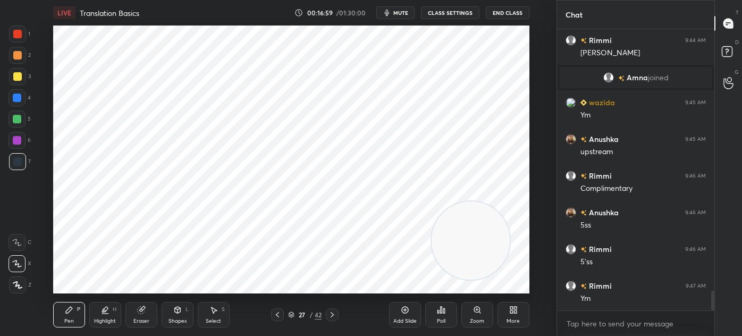
click at [19, 141] on div at bounding box center [17, 140] width 9 height 9
click at [102, 319] on div "Highlight" at bounding box center [105, 320] width 22 height 5
click at [73, 319] on div "Pen" at bounding box center [69, 320] width 10 height 5
click at [18, 163] on div at bounding box center [17, 161] width 9 height 9
click at [16, 97] on div at bounding box center [17, 98] width 9 height 9
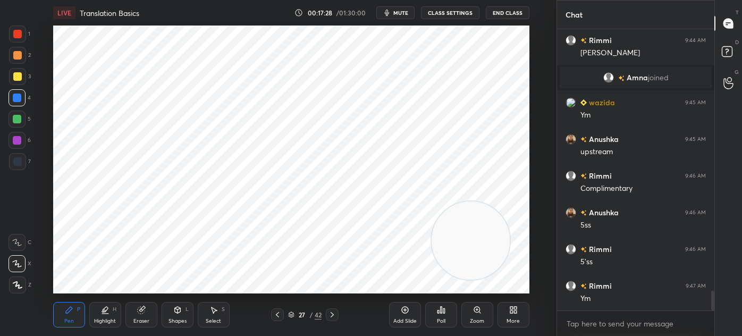
click at [18, 101] on div at bounding box center [17, 98] width 9 height 9
click at [106, 318] on div "Highlight" at bounding box center [105, 320] width 22 height 5
click at [13, 120] on div at bounding box center [17, 119] width 9 height 9
click at [71, 315] on div "Pen P" at bounding box center [69, 315] width 32 height 26
click at [19, 162] on div at bounding box center [17, 161] width 9 height 9
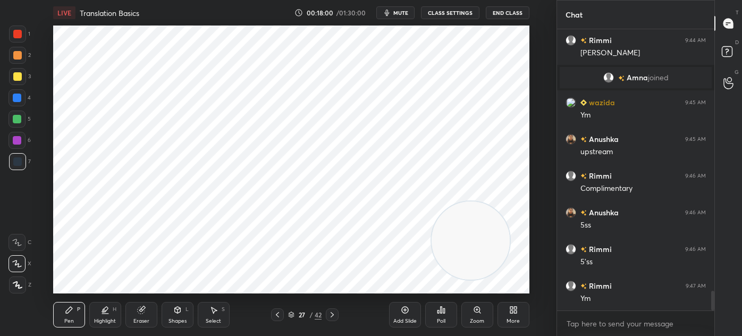
click at [276, 312] on icon at bounding box center [277, 314] width 9 height 9
click at [15, 285] on icon at bounding box center [17, 285] width 9 height 6
click at [22, 39] on div at bounding box center [17, 34] width 17 height 17
click at [26, 103] on div "4" at bounding box center [20, 97] width 22 height 17
click at [286, 314] on div "26 / 42" at bounding box center [304, 314] width 67 height 13
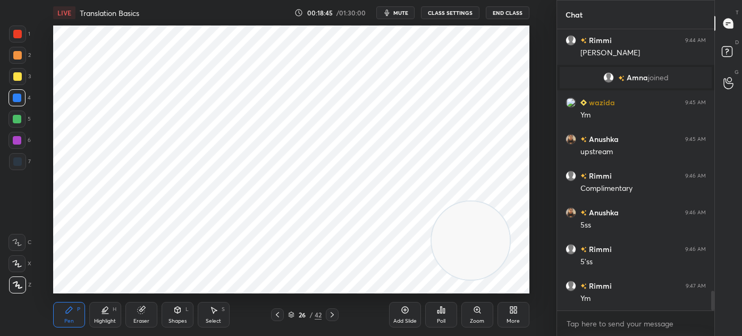
click at [291, 312] on icon at bounding box center [291, 313] width 5 height 3
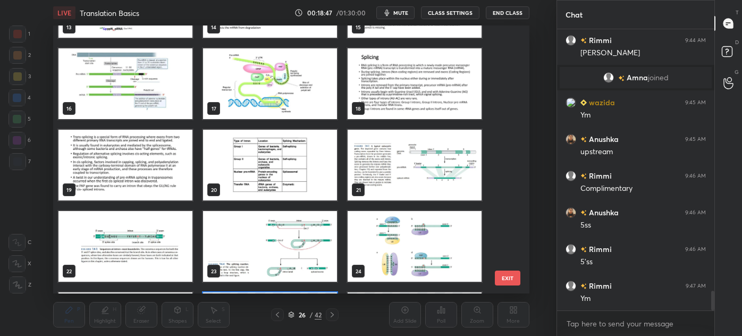
scroll to position [384, 0]
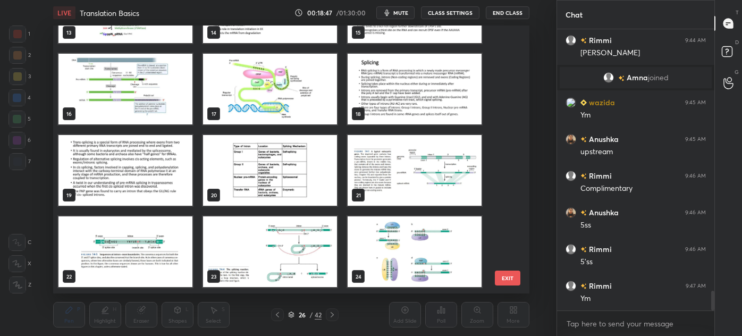
click at [134, 255] on img "grid" at bounding box center [125, 251] width 134 height 71
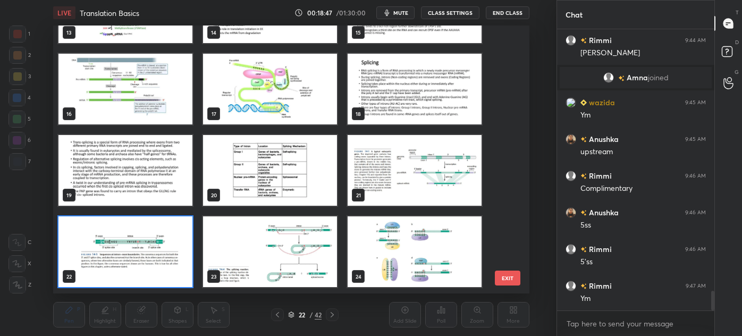
click at [133, 255] on img "grid" at bounding box center [125, 251] width 134 height 71
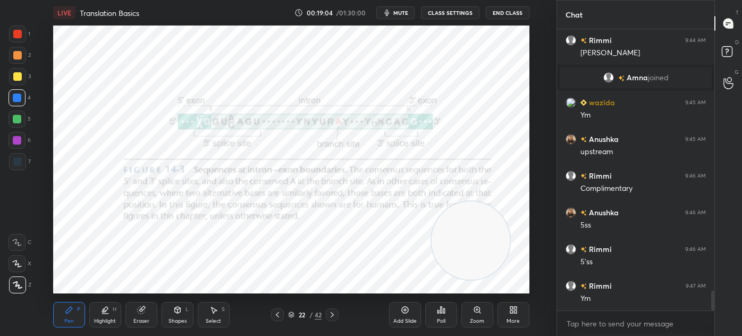
click at [292, 315] on icon at bounding box center [291, 314] width 6 height 6
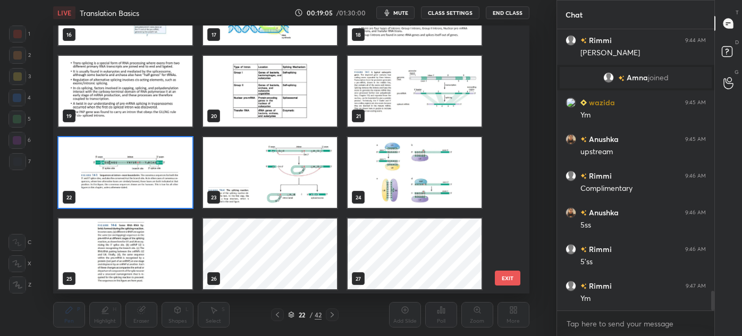
scroll to position [511, 0]
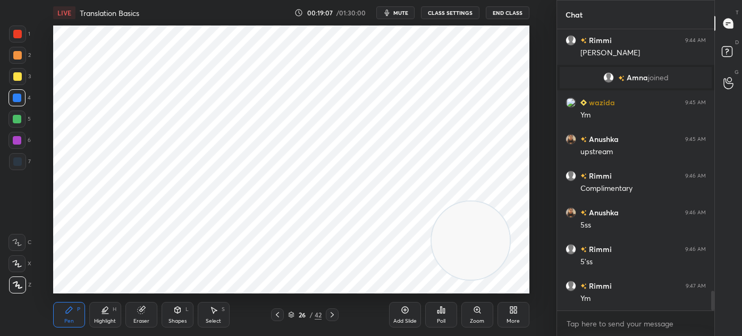
click at [19, 144] on div at bounding box center [17, 140] width 9 height 9
click at [21, 168] on div at bounding box center [17, 161] width 17 height 17
click at [292, 312] on icon at bounding box center [291, 314] width 6 height 6
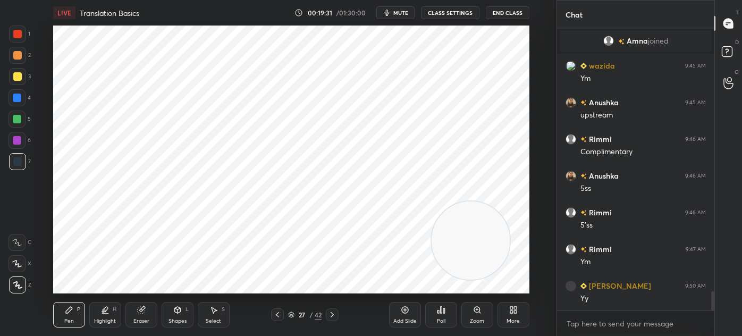
click at [275, 316] on icon at bounding box center [277, 314] width 9 height 9
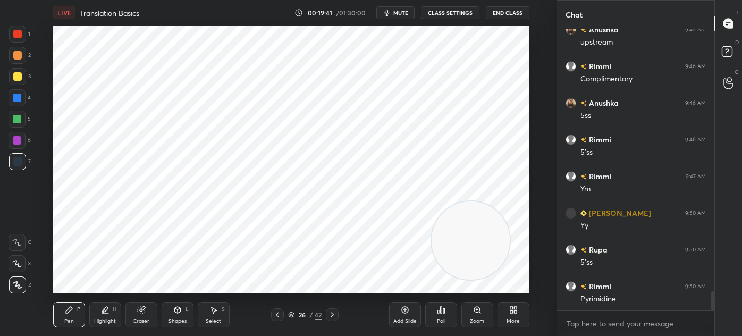
scroll to position [3924, 0]
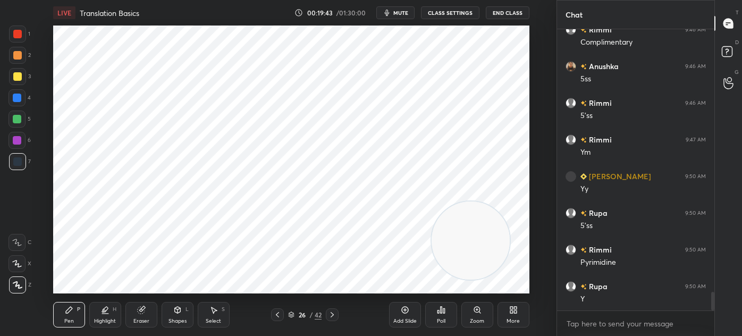
click at [327, 312] on div at bounding box center [332, 314] width 13 height 13
click at [274, 314] on icon at bounding box center [277, 314] width 9 height 9
click at [15, 40] on div at bounding box center [17, 34] width 17 height 17
click at [174, 321] on div "Shapes" at bounding box center [177, 320] width 18 height 5
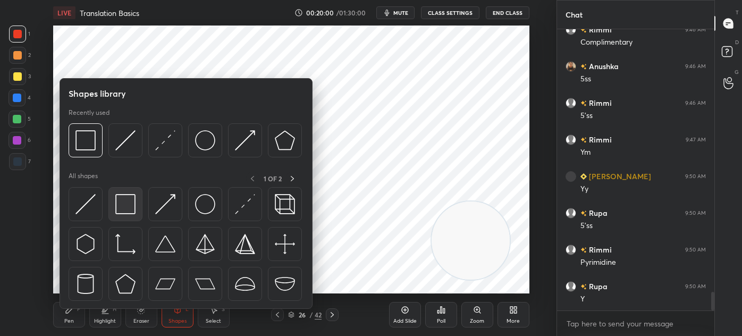
click at [129, 208] on img at bounding box center [125, 204] width 20 height 20
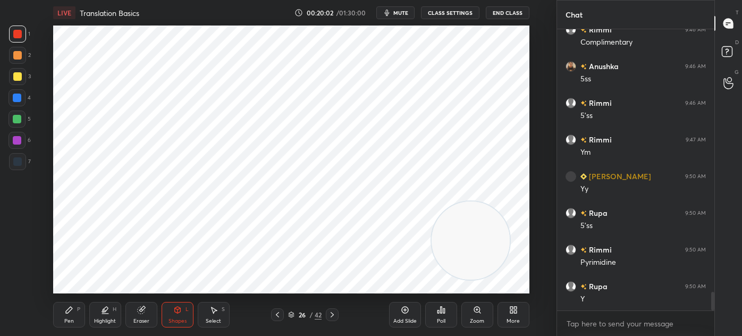
click at [20, 142] on div at bounding box center [17, 140] width 9 height 9
click at [20, 116] on div at bounding box center [17, 119] width 9 height 9
click at [73, 311] on icon at bounding box center [69, 310] width 9 height 9
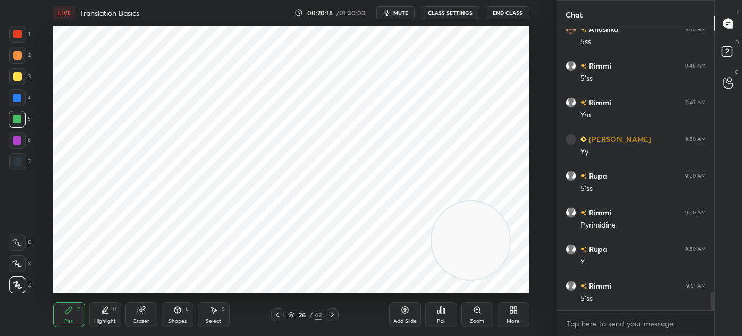
click at [335, 317] on icon at bounding box center [332, 314] width 9 height 9
click at [213, 310] on icon at bounding box center [214, 310] width 6 height 6
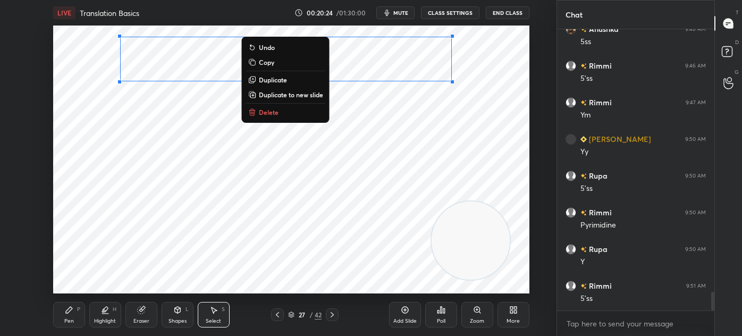
click at [286, 80] on p "Duplicate" at bounding box center [273, 79] width 28 height 9
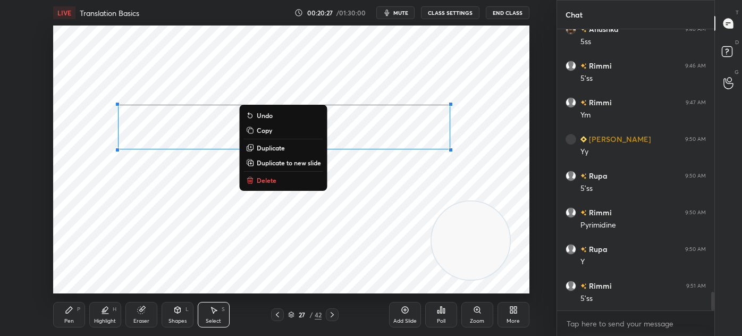
click at [174, 232] on div "0 ° Undo Copy Duplicate Duplicate to new slide Delete" at bounding box center [291, 160] width 476 height 268
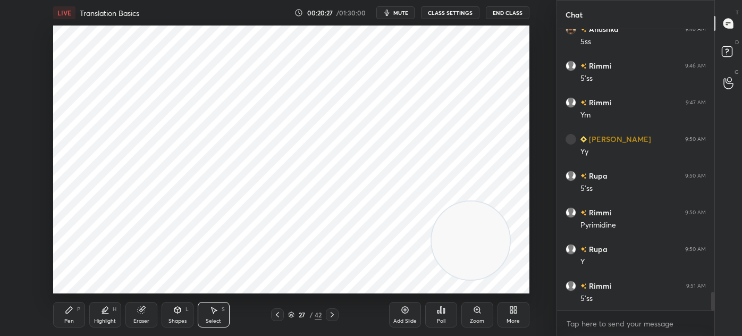
click at [72, 307] on icon at bounding box center [69, 310] width 9 height 9
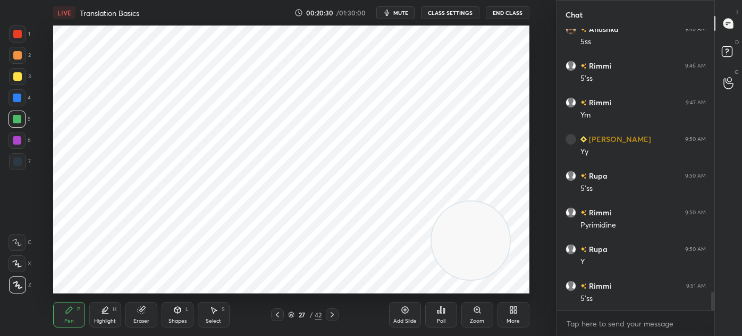
click at [18, 158] on div at bounding box center [17, 161] width 9 height 9
click at [142, 324] on div "Eraser" at bounding box center [141, 315] width 32 height 26
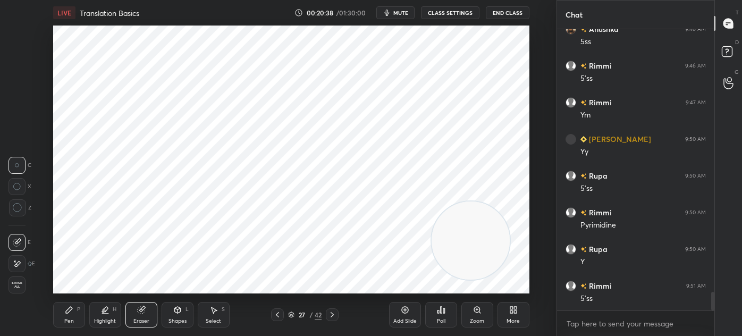
click at [70, 312] on icon at bounding box center [69, 310] width 9 height 9
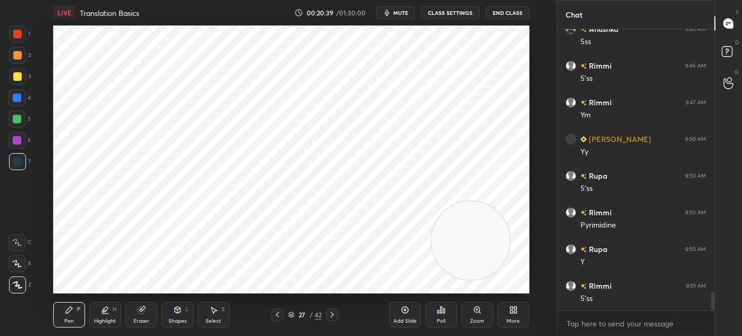
click at [15, 140] on div at bounding box center [17, 140] width 9 height 9
click at [100, 315] on div "Highlight H" at bounding box center [105, 315] width 32 height 26
click at [69, 311] on icon at bounding box center [69, 310] width 6 height 6
click at [21, 168] on div at bounding box center [17, 161] width 17 height 17
click at [21, 261] on icon at bounding box center [17, 263] width 10 height 7
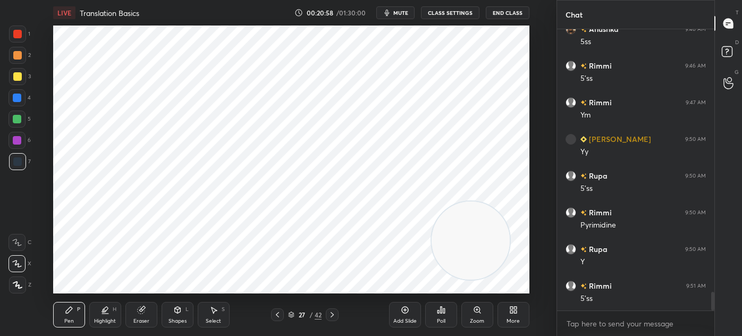
click at [290, 316] on icon at bounding box center [291, 314] width 6 height 6
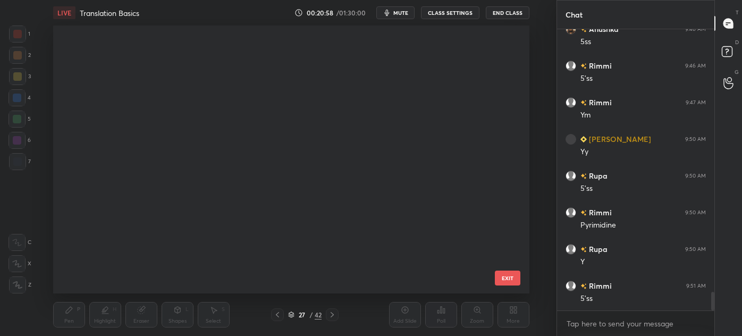
scroll to position [265, 471]
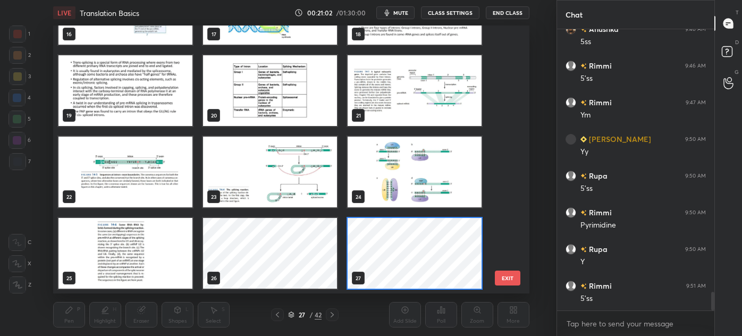
click at [135, 240] on img "grid" at bounding box center [125, 253] width 134 height 71
click at [139, 239] on img "grid" at bounding box center [125, 253] width 134 height 71
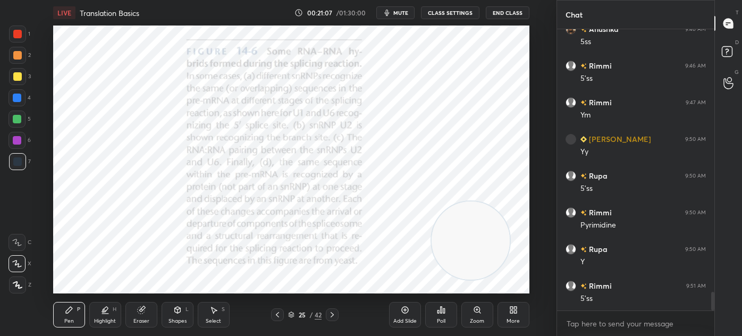
scroll to position [3998, 0]
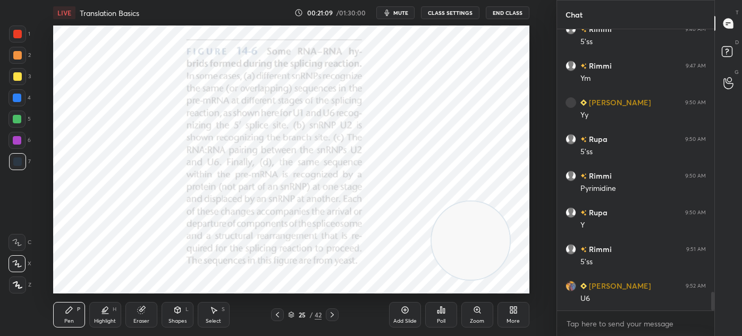
click at [293, 316] on icon at bounding box center [291, 314] width 6 height 6
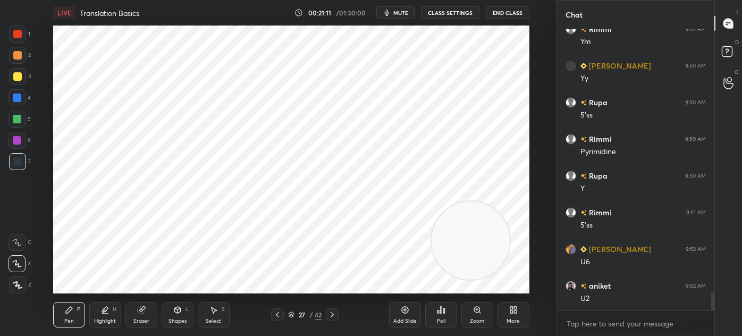
scroll to position [4072, 0]
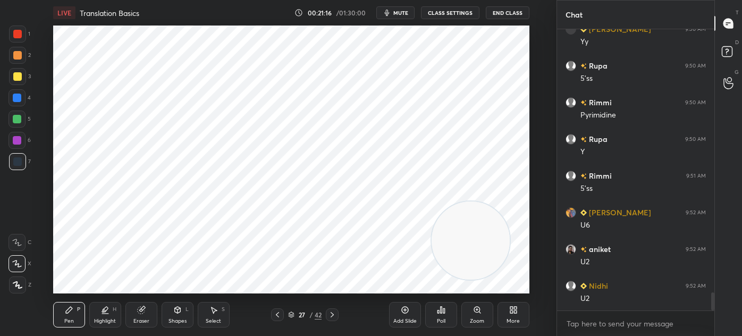
click at [100, 318] on div "Highlight" at bounding box center [105, 320] width 22 height 5
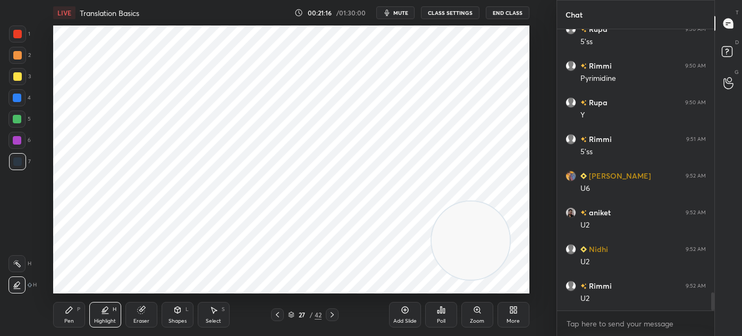
click at [18, 53] on div at bounding box center [17, 55] width 9 height 9
click at [72, 313] on icon at bounding box center [69, 310] width 9 height 9
click at [20, 163] on div at bounding box center [17, 161] width 9 height 9
click at [141, 311] on icon at bounding box center [140, 310] width 7 height 7
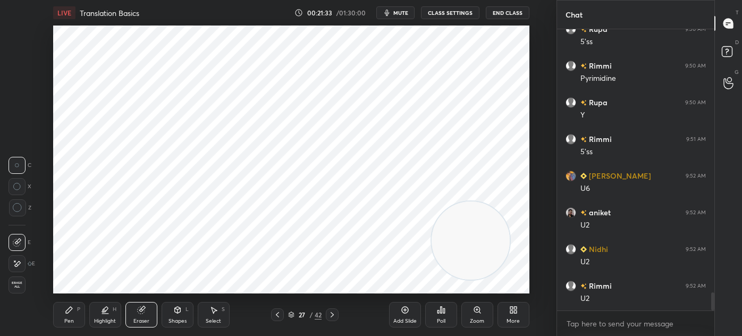
click at [217, 301] on div "Pen P Highlight H Eraser Shapes L Select S 27 / 42 Add Slide Poll Zoom More" at bounding box center [291, 314] width 476 height 43
click at [179, 318] on div "Shapes" at bounding box center [177, 320] width 18 height 5
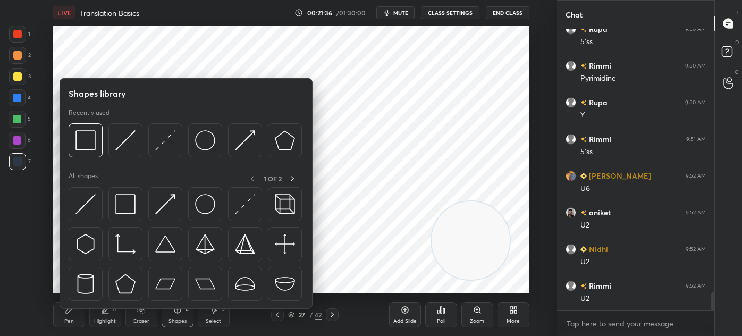
click at [213, 318] on div "Select" at bounding box center [213, 320] width 15 height 5
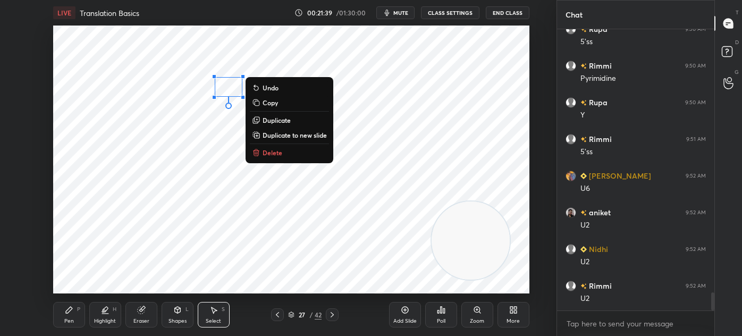
click at [273, 120] on p "Duplicate" at bounding box center [276, 120] width 28 height 9
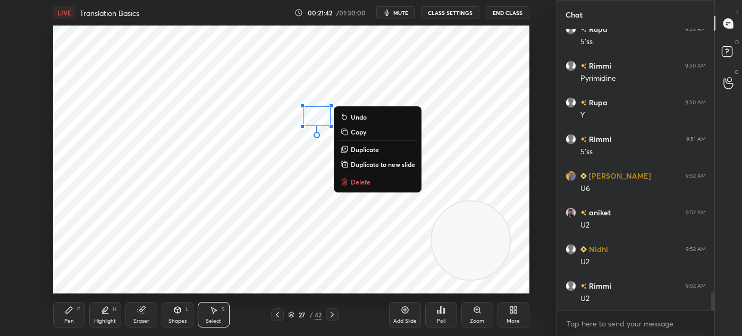
click at [198, 240] on div "0 ° Undo Copy Duplicate Duplicate to new slide Delete" at bounding box center [291, 160] width 476 height 268
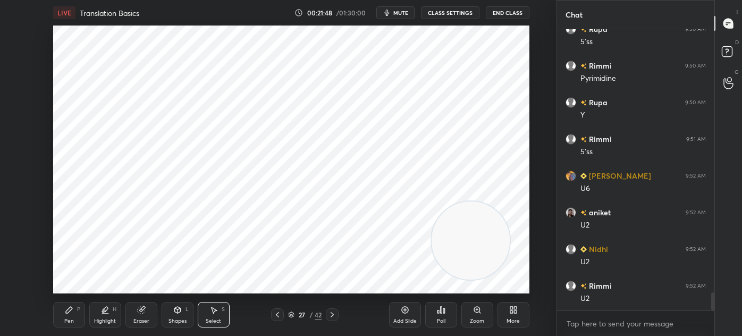
click at [277, 313] on icon at bounding box center [277, 314] width 3 height 5
click at [399, 312] on div "Add Slide" at bounding box center [405, 315] width 32 height 26
click at [69, 317] on div "Pen P" at bounding box center [69, 315] width 32 height 26
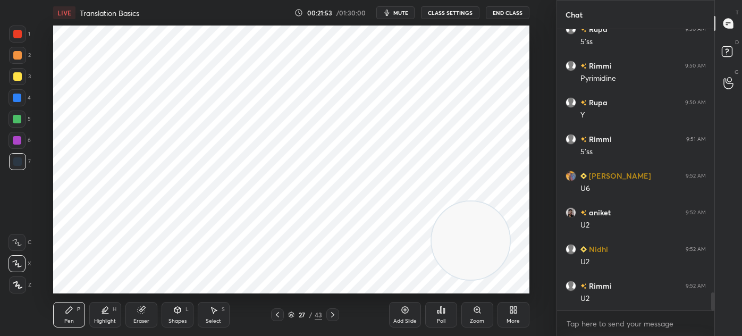
scroll to position [4134, 0]
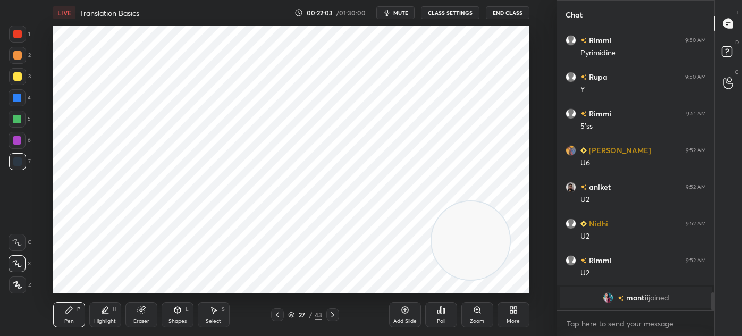
click at [332, 312] on icon at bounding box center [332, 314] width 9 height 9
click at [19, 123] on div at bounding box center [17, 119] width 17 height 17
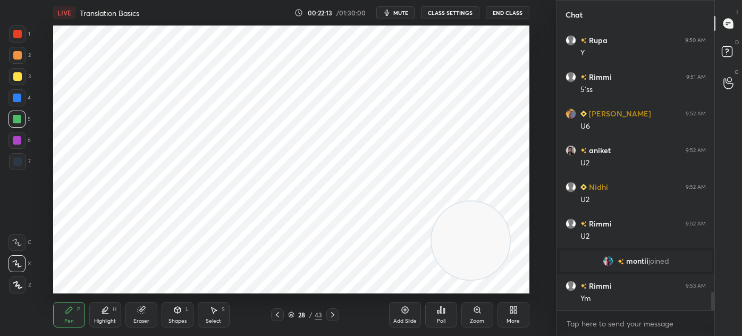
scroll to position [3990, 0]
click at [277, 314] on icon at bounding box center [277, 314] width 3 height 5
click at [20, 173] on div "7" at bounding box center [20, 163] width 22 height 21
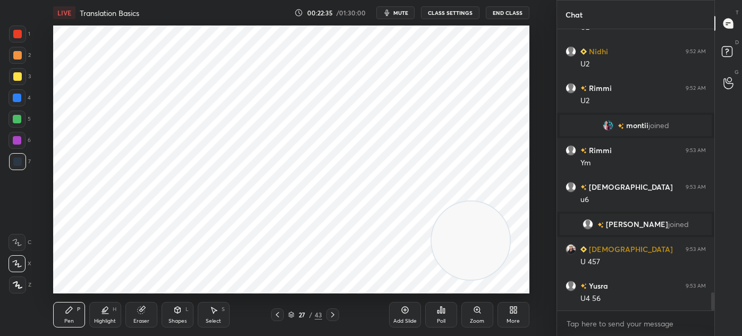
scroll to position [4143, 0]
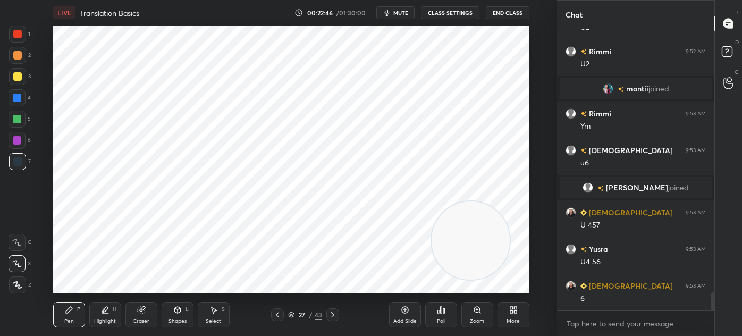
click at [21, 32] on div at bounding box center [17, 34] width 9 height 9
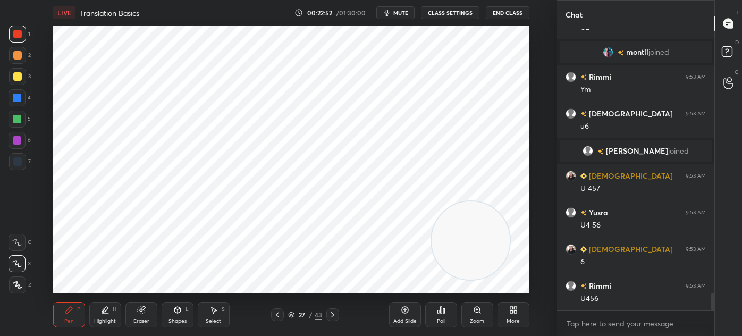
click at [17, 169] on div at bounding box center [17, 161] width 17 height 17
click at [21, 141] on div at bounding box center [17, 140] width 17 height 17
click at [138, 313] on icon at bounding box center [140, 310] width 7 height 7
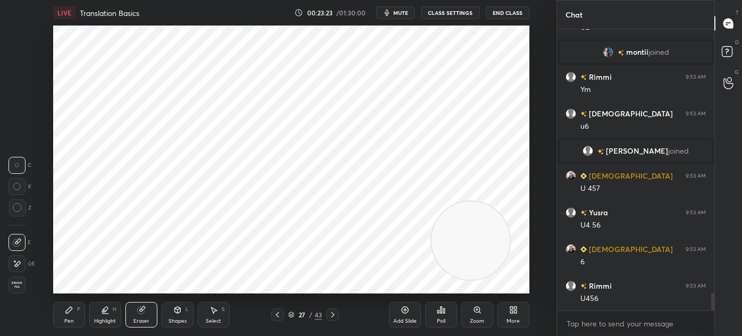
click at [78, 308] on div "P" at bounding box center [78, 309] width 3 height 5
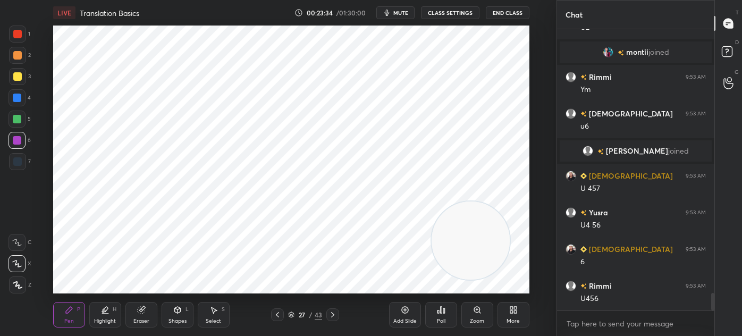
click at [328, 313] on icon at bounding box center [332, 314] width 9 height 9
click at [18, 161] on div at bounding box center [17, 161] width 9 height 9
click at [20, 116] on div at bounding box center [17, 119] width 9 height 9
click at [141, 312] on icon at bounding box center [140, 310] width 7 height 7
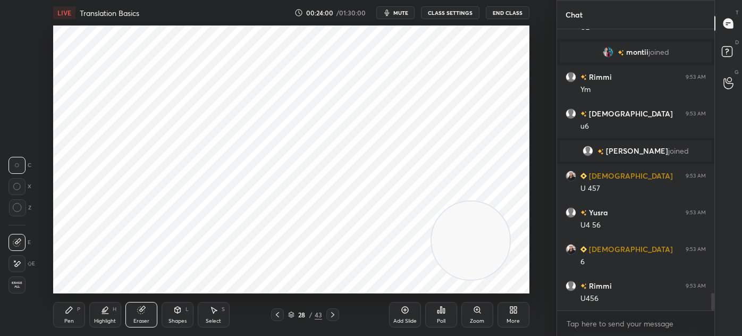
click at [72, 312] on icon at bounding box center [69, 310] width 9 height 9
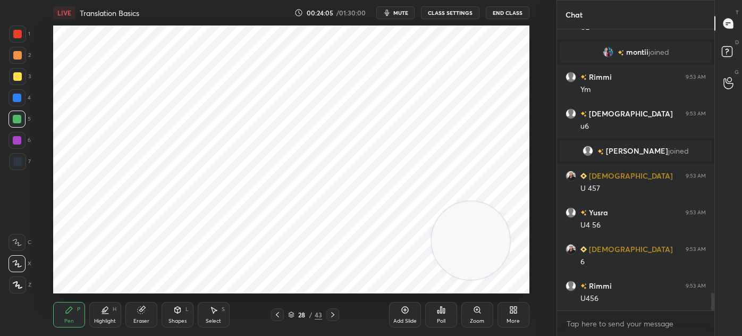
click at [25, 166] on div at bounding box center [17, 161] width 17 height 17
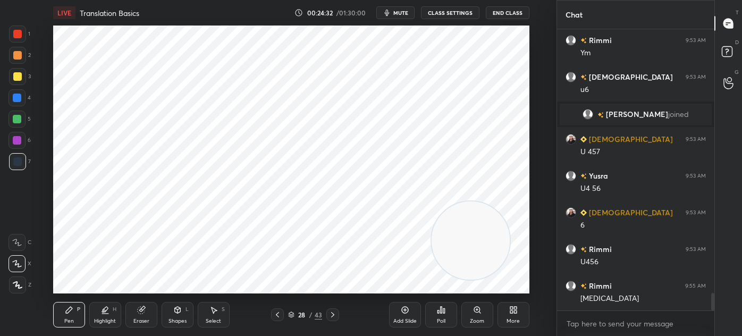
click at [21, 35] on div at bounding box center [17, 34] width 9 height 9
click at [116, 319] on div "Highlight H" at bounding box center [105, 315] width 32 height 26
click at [68, 306] on icon at bounding box center [69, 310] width 9 height 9
click at [19, 63] on div at bounding box center [17, 55] width 17 height 17
click at [104, 308] on icon at bounding box center [105, 309] width 5 height 5
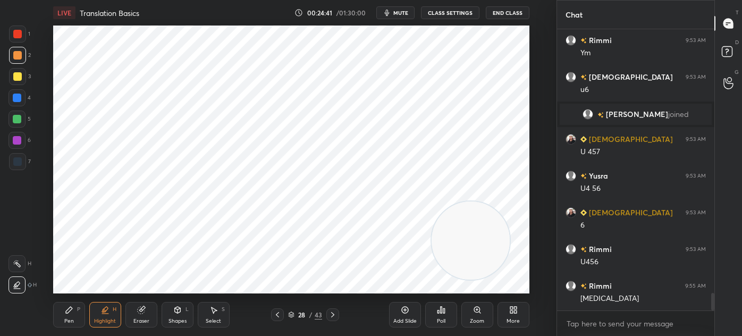
click at [16, 161] on div at bounding box center [17, 161] width 9 height 9
click at [68, 305] on div "Pen P" at bounding box center [69, 315] width 32 height 26
click at [9, 158] on div at bounding box center [17, 161] width 17 height 17
click at [17, 122] on div at bounding box center [17, 119] width 9 height 9
click at [102, 310] on icon at bounding box center [105, 310] width 9 height 9
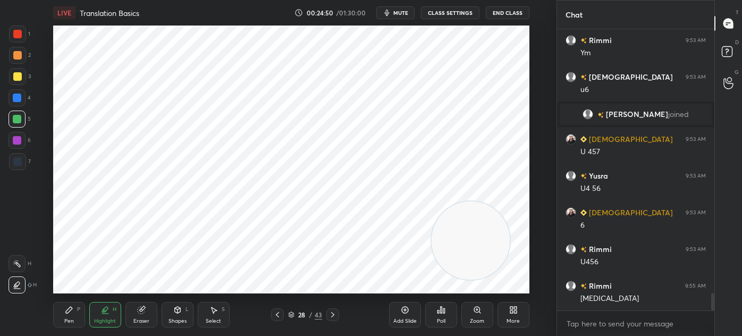
click at [22, 141] on div at bounding box center [17, 140] width 17 height 17
click at [18, 120] on div at bounding box center [17, 119] width 9 height 9
click at [17, 97] on div at bounding box center [17, 98] width 9 height 9
click at [61, 309] on div "Pen P" at bounding box center [69, 315] width 32 height 26
click at [21, 172] on div "7" at bounding box center [20, 163] width 22 height 21
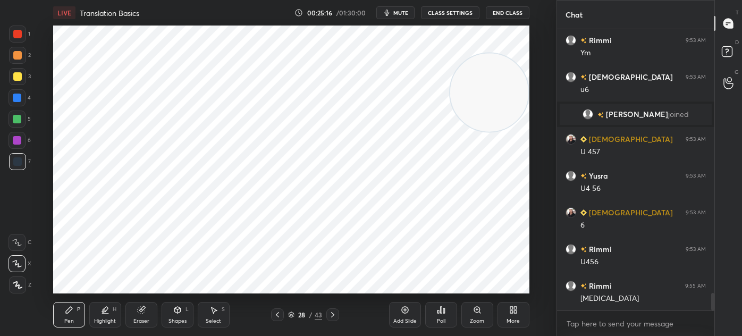
scroll to position [4253, 0]
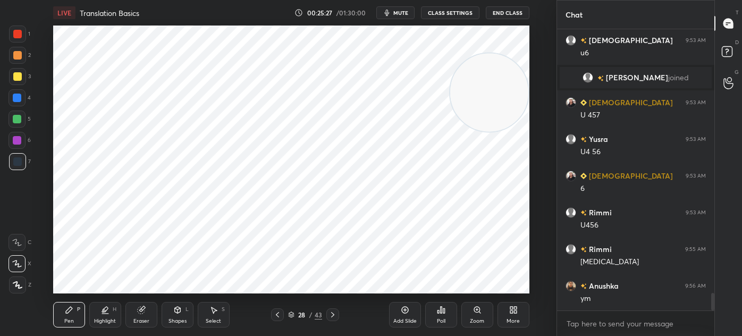
click at [214, 318] on div "Select" at bounding box center [213, 320] width 15 height 5
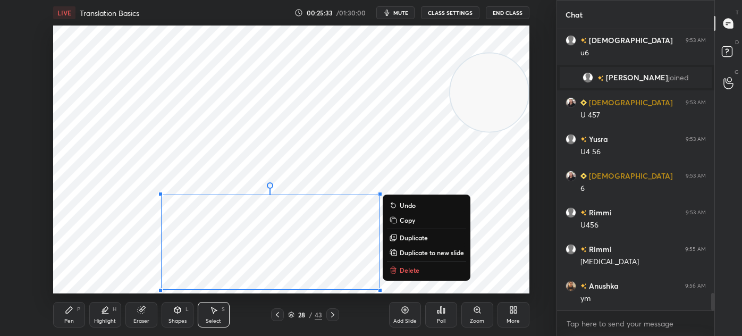
click at [427, 240] on p "Duplicate" at bounding box center [414, 237] width 28 height 9
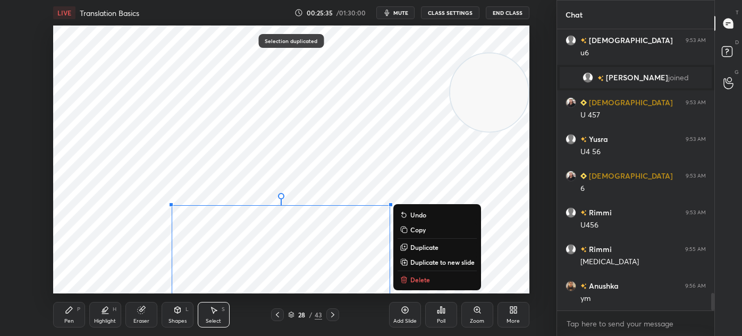
click at [426, 275] on p "Delete" at bounding box center [420, 279] width 20 height 9
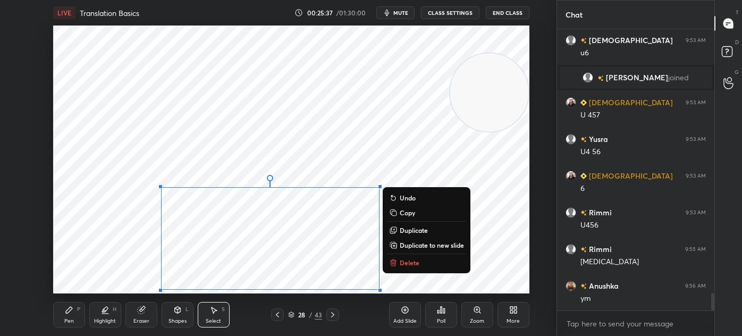
click at [416, 246] on p "Duplicate to new slide" at bounding box center [432, 245] width 64 height 9
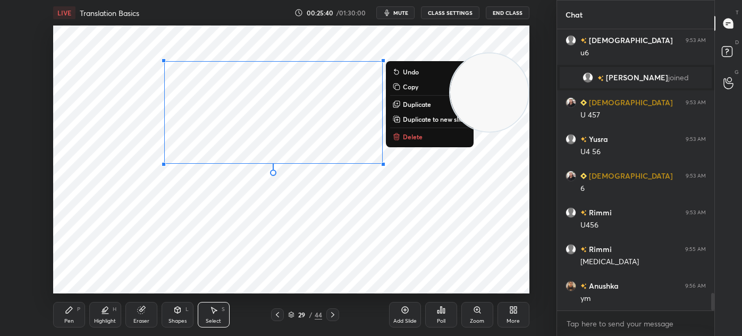
click at [141, 313] on icon at bounding box center [140, 310] width 7 height 7
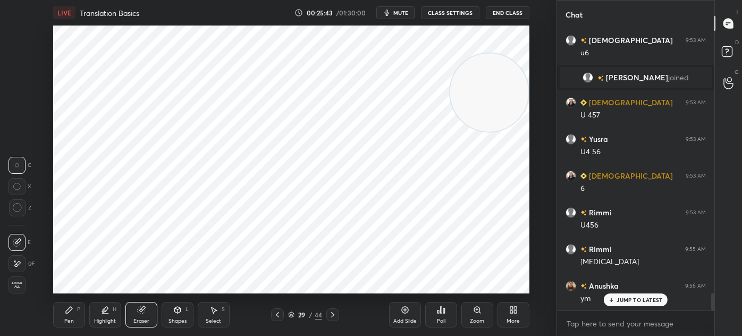
scroll to position [4289, 0]
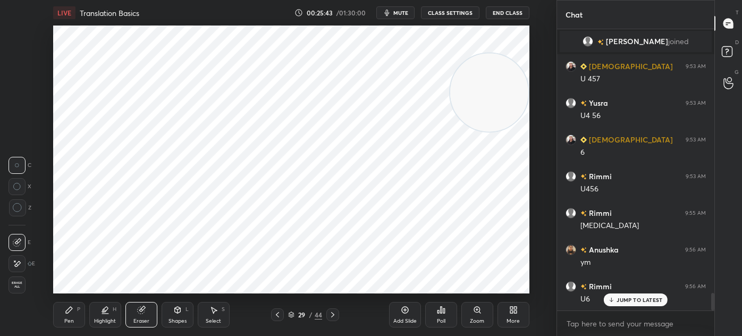
click at [65, 308] on icon at bounding box center [69, 310] width 9 height 9
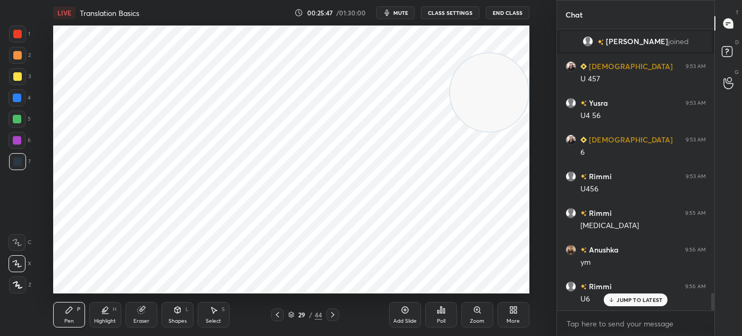
click at [134, 320] on div "Eraser" at bounding box center [141, 320] width 16 height 5
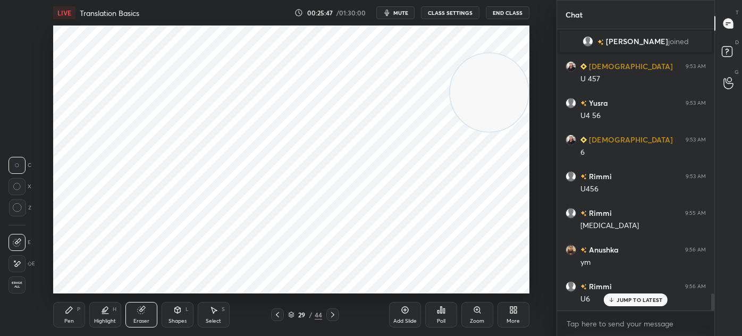
scroll to position [4326, 0]
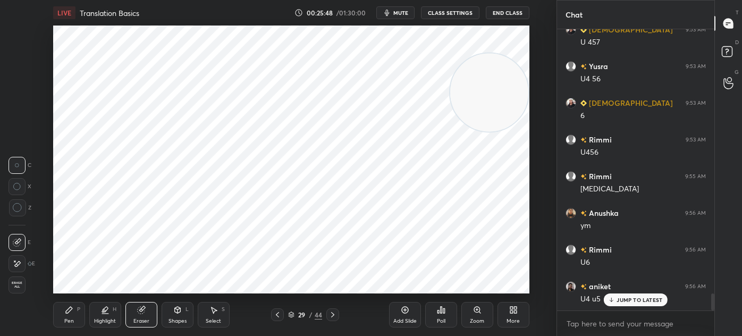
click at [16, 260] on icon at bounding box center [17, 263] width 9 height 9
click at [71, 317] on div "Pen P" at bounding box center [69, 315] width 32 height 26
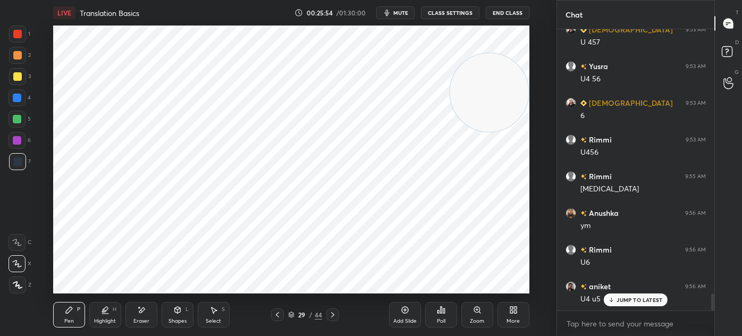
click at [275, 316] on icon at bounding box center [277, 314] width 9 height 9
click at [334, 313] on icon at bounding box center [332, 314] width 9 height 9
click at [20, 116] on div at bounding box center [17, 119] width 9 height 9
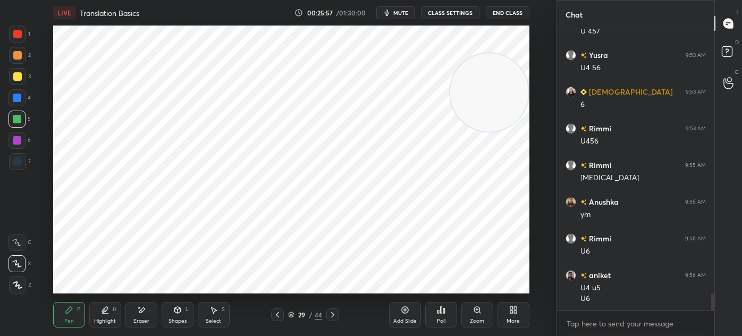
click at [109, 312] on icon at bounding box center [105, 310] width 9 height 9
click at [73, 318] on div "Pen P" at bounding box center [69, 315] width 32 height 26
click at [21, 164] on div at bounding box center [17, 161] width 9 height 9
click at [277, 314] on icon at bounding box center [277, 314] width 9 height 9
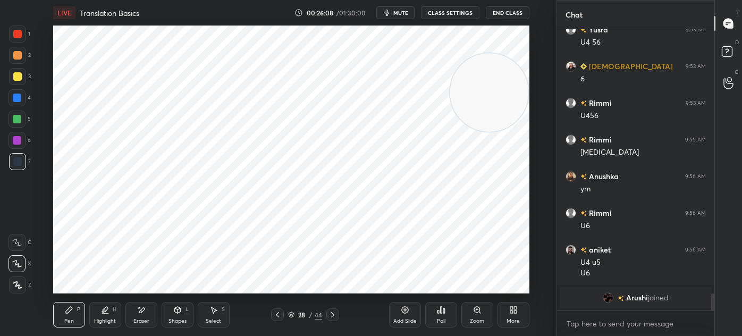
scroll to position [4318, 0]
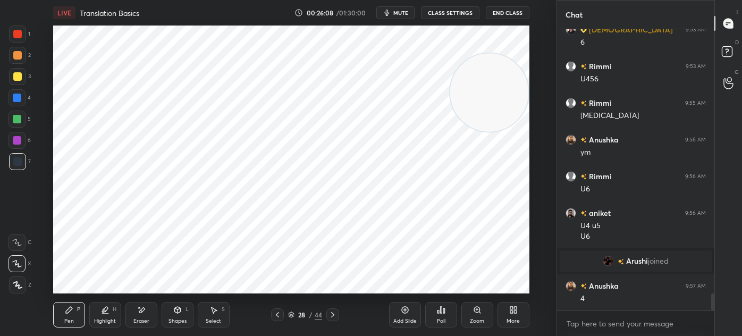
click at [333, 314] on icon at bounding box center [332, 314] width 3 height 5
click at [13, 139] on div at bounding box center [17, 140] width 9 height 9
click at [104, 314] on div "Highlight H" at bounding box center [105, 315] width 32 height 26
click at [63, 310] on div "Pen P" at bounding box center [69, 315] width 32 height 26
click at [17, 160] on div at bounding box center [17, 161] width 9 height 9
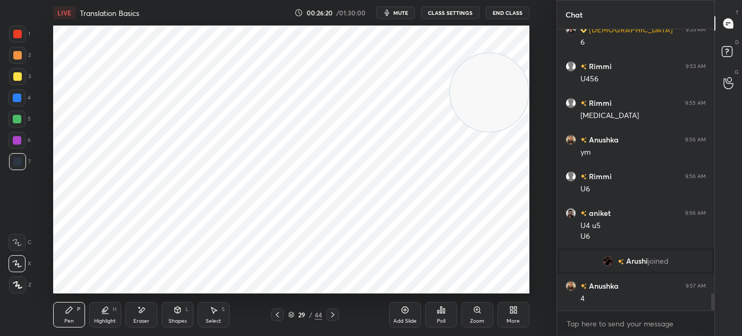
scroll to position [4328, 0]
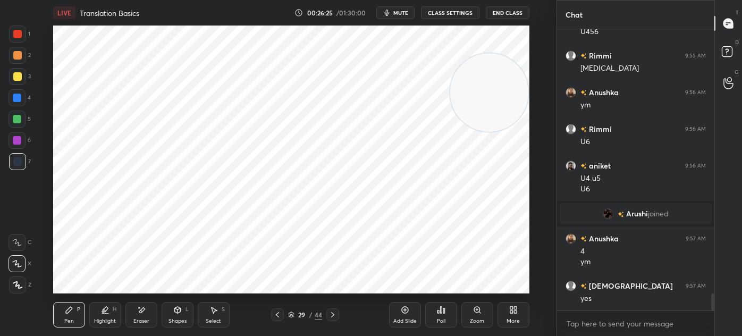
click at [276, 316] on icon at bounding box center [277, 314] width 3 height 5
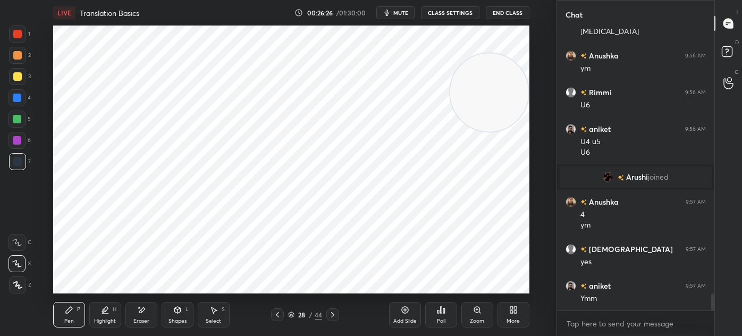
click at [279, 316] on icon at bounding box center [277, 314] width 9 height 9
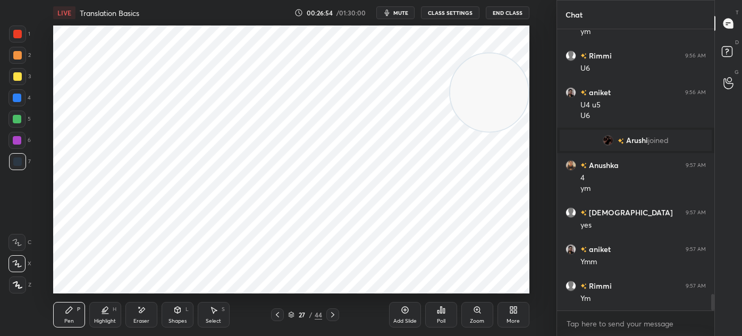
scroll to position [4475, 0]
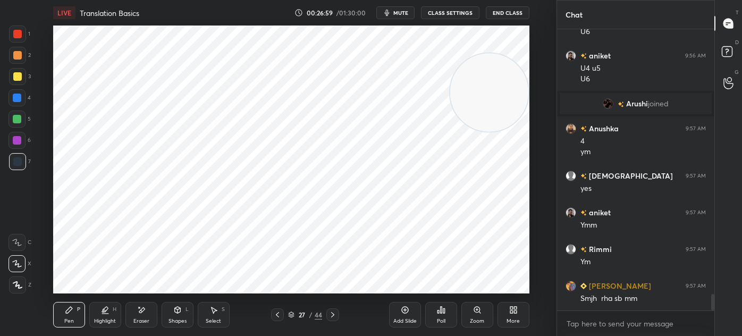
click at [292, 315] on icon at bounding box center [291, 314] width 6 height 6
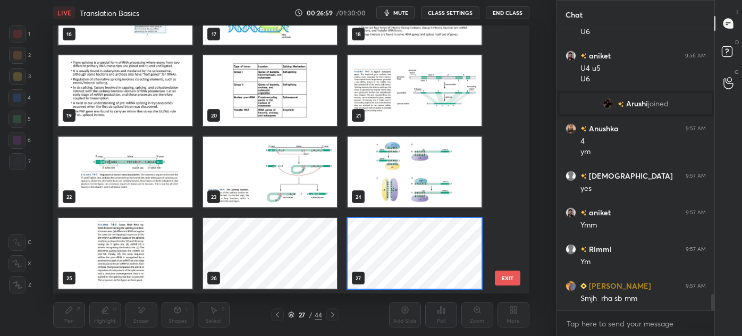
scroll to position [265, 471]
click at [330, 316] on div at bounding box center [332, 314] width 13 height 13
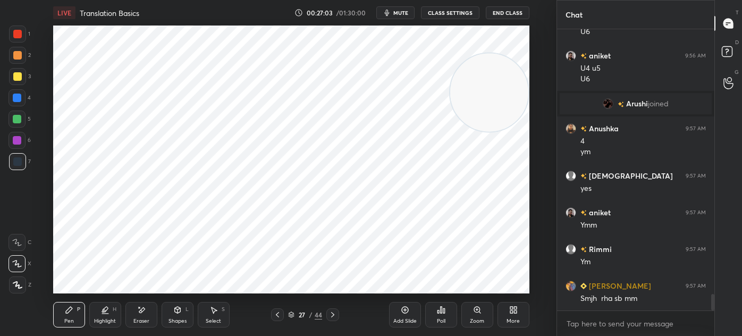
click at [336, 315] on icon at bounding box center [332, 314] width 9 height 9
click at [332, 315] on icon at bounding box center [332, 314] width 9 height 9
click at [289, 316] on icon at bounding box center [291, 316] width 5 height 2
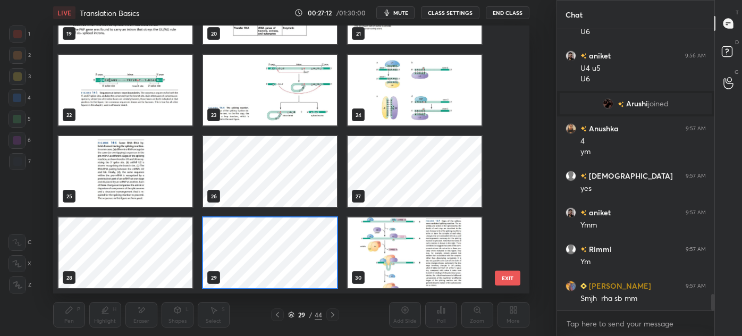
click at [159, 174] on img "grid" at bounding box center [125, 171] width 134 height 71
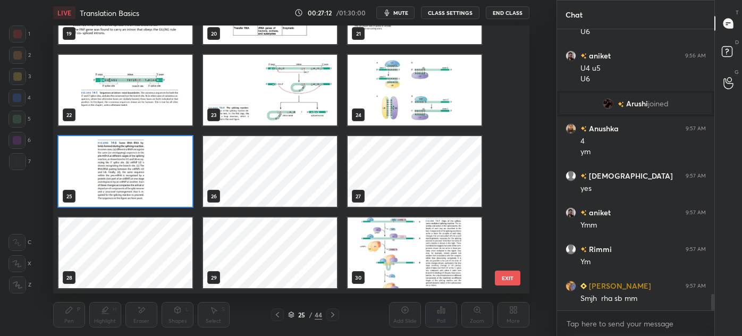
click at [162, 171] on img "grid" at bounding box center [125, 171] width 134 height 71
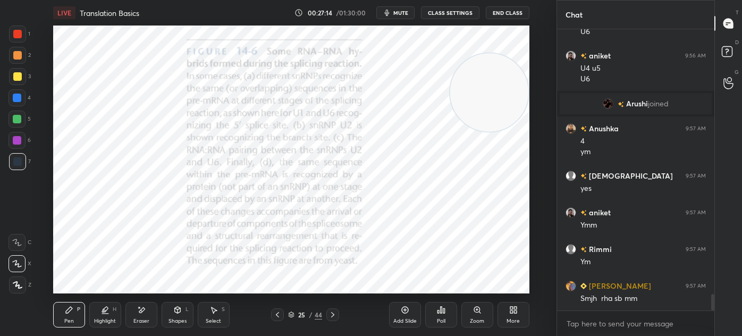
scroll to position [4512, 0]
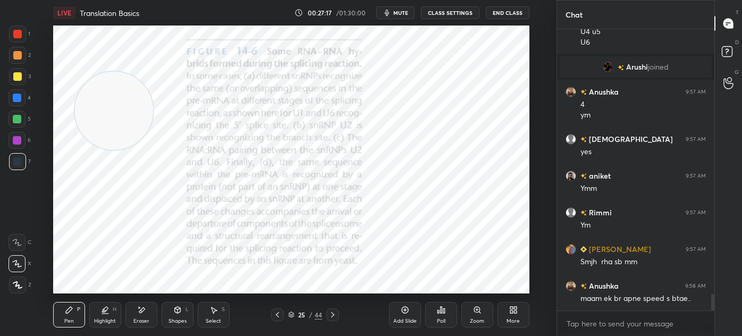
click at [291, 315] on icon at bounding box center [291, 313] width 5 height 3
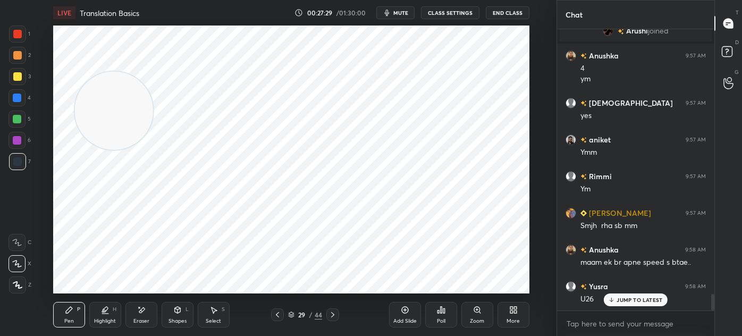
scroll to position [4585, 0]
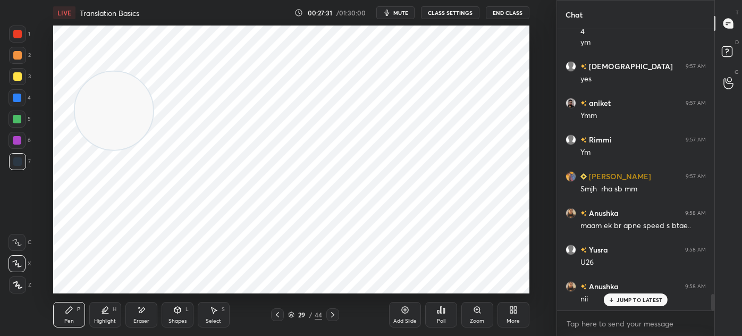
click at [271, 317] on div at bounding box center [277, 314] width 13 height 13
click at [277, 314] on icon at bounding box center [277, 314] width 9 height 9
click at [404, 317] on div "Add Slide" at bounding box center [405, 315] width 32 height 26
click at [144, 312] on icon at bounding box center [141, 310] width 9 height 9
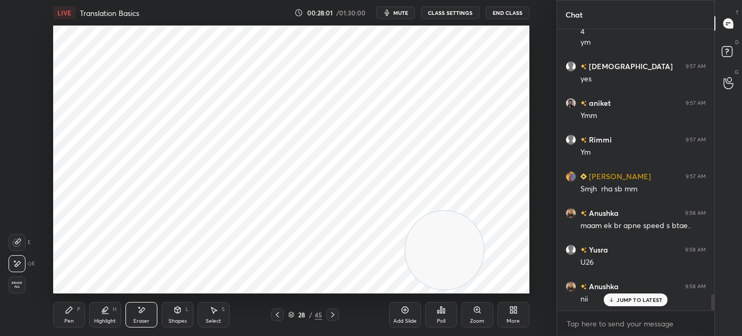
click at [80, 316] on div "Pen P" at bounding box center [69, 315] width 32 height 26
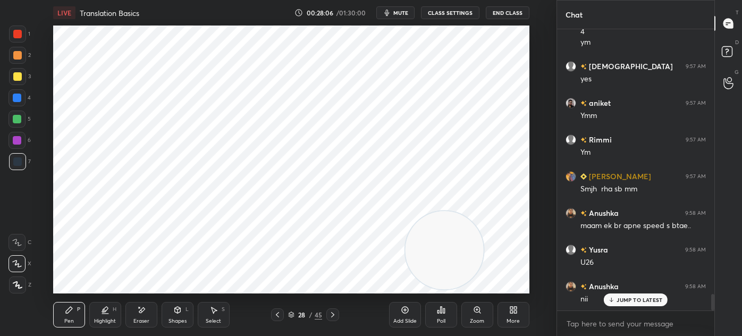
click at [15, 37] on div at bounding box center [17, 34] width 9 height 9
click at [21, 139] on div at bounding box center [17, 140] width 17 height 17
click at [141, 315] on div "Eraser" at bounding box center [141, 315] width 32 height 26
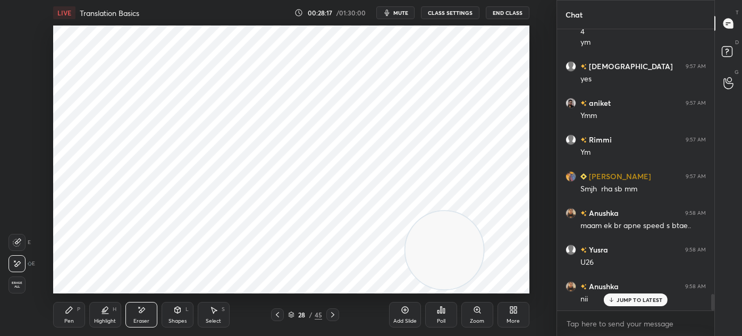
click at [75, 315] on div "Pen P" at bounding box center [69, 315] width 32 height 26
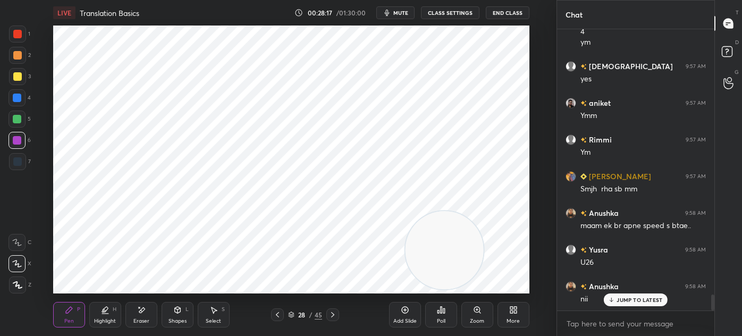
scroll to position [4622, 0]
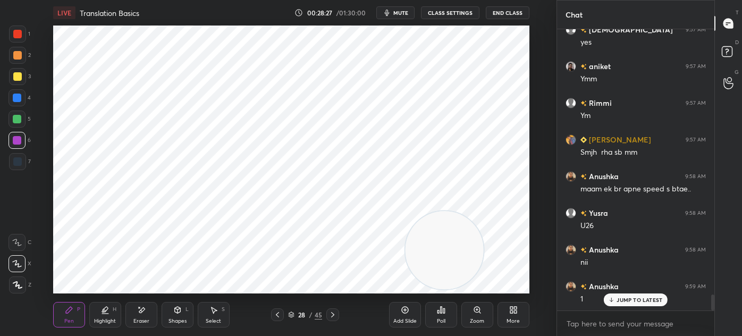
click at [25, 100] on div at bounding box center [17, 97] width 17 height 17
click at [142, 317] on div "Eraser" at bounding box center [141, 315] width 32 height 26
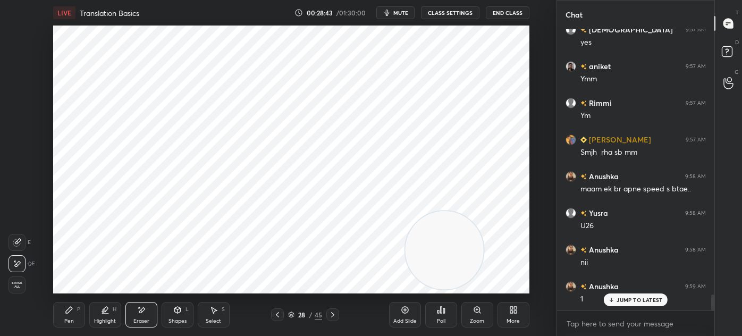
click at [56, 321] on div "Pen P" at bounding box center [69, 315] width 32 height 26
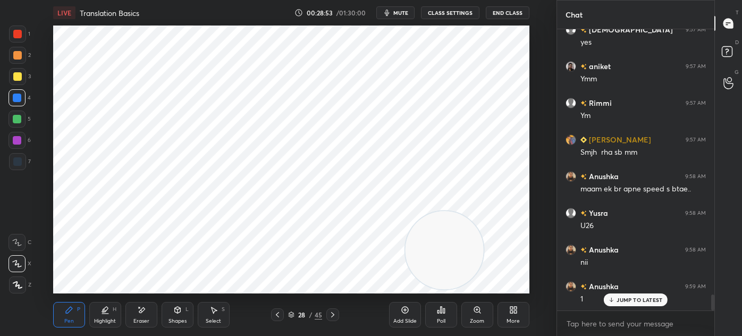
click at [13, 170] on div "7" at bounding box center [20, 163] width 22 height 21
click at [286, 315] on div "28 / 45" at bounding box center [305, 314] width 68 height 13
click at [336, 314] on icon at bounding box center [332, 314] width 9 height 9
click at [336, 313] on icon at bounding box center [332, 314] width 9 height 9
click at [217, 324] on div "Select S" at bounding box center [214, 315] width 32 height 26
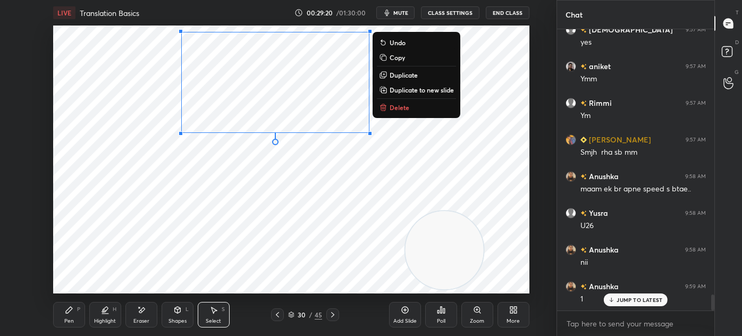
click at [196, 193] on div "0 ° Undo Copy Duplicate Duplicate to new slide Delete" at bounding box center [291, 160] width 476 height 268
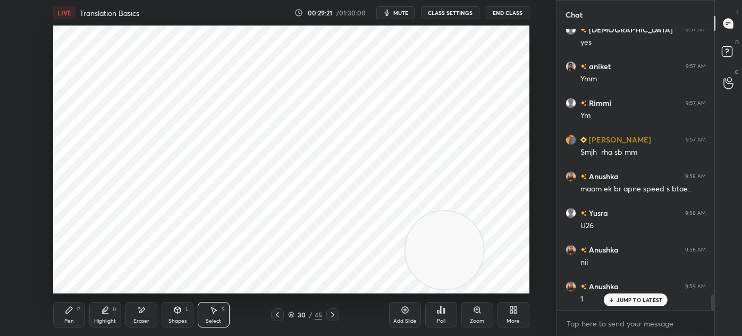
click at [63, 325] on div "Pen P" at bounding box center [69, 315] width 32 height 26
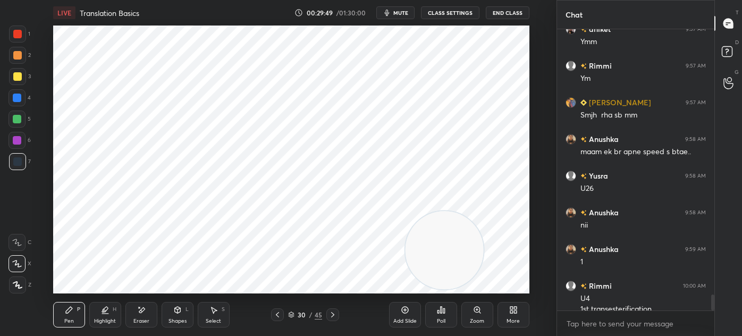
scroll to position [4669, 0]
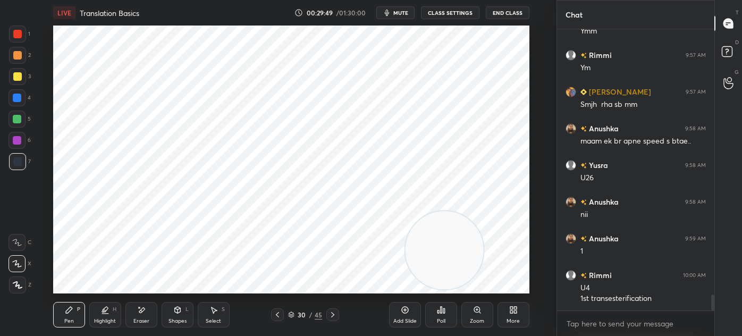
click at [21, 117] on div at bounding box center [17, 119] width 9 height 9
click at [100, 323] on div "Highlight" at bounding box center [105, 320] width 22 height 5
click at [16, 101] on div at bounding box center [17, 98] width 9 height 9
click at [15, 61] on div at bounding box center [17, 55] width 17 height 17
click at [64, 315] on div "Pen P" at bounding box center [69, 315] width 32 height 26
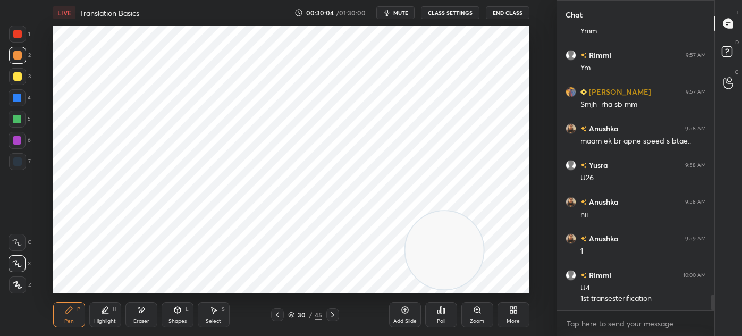
click at [10, 163] on div at bounding box center [17, 161] width 17 height 17
click at [23, 169] on div "7" at bounding box center [20, 161] width 22 height 17
click at [215, 310] on icon at bounding box center [214, 310] width 6 height 6
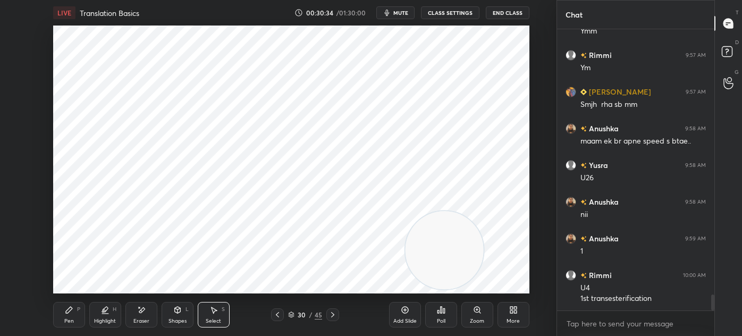
click at [105, 39] on div "0 ° Undo Copy Duplicate Duplicate to new slide Delete" at bounding box center [291, 160] width 476 height 268
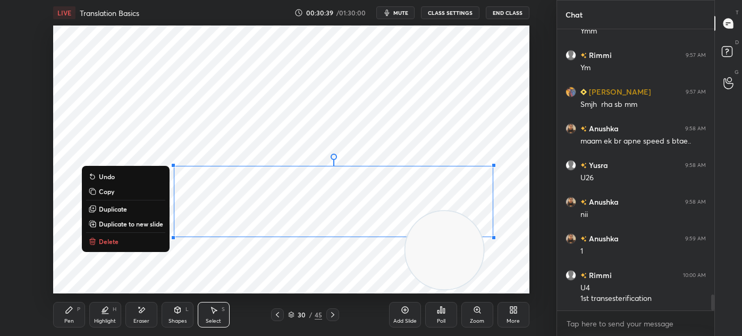
click at [204, 269] on div "0 ° Undo Copy Duplicate Duplicate to new slide Delete" at bounding box center [291, 160] width 476 height 268
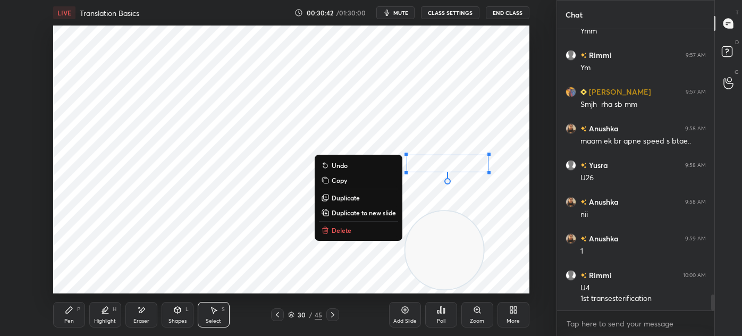
click at [185, 291] on div "0 ° Undo Copy Duplicate Duplicate to new slide Delete" at bounding box center [291, 160] width 476 height 268
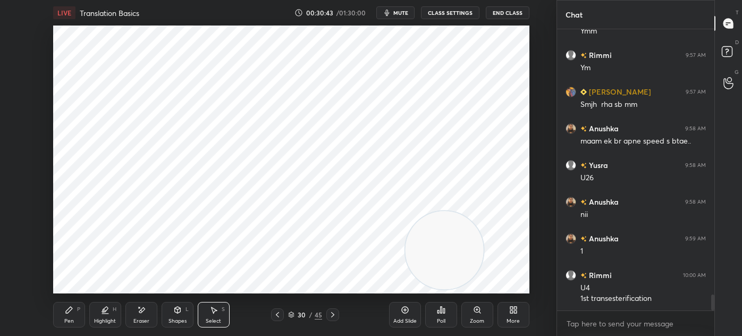
click at [78, 314] on div "Pen P" at bounding box center [69, 315] width 32 height 26
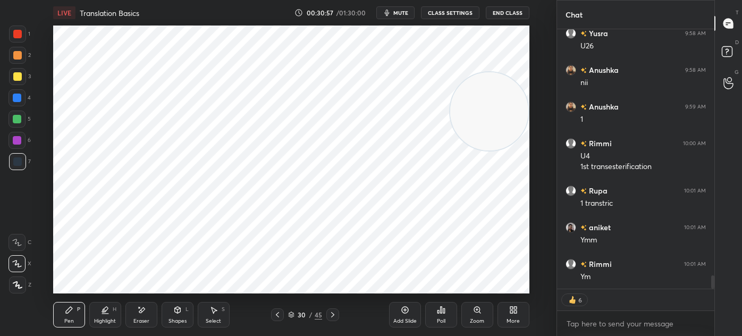
scroll to position [4837, 0]
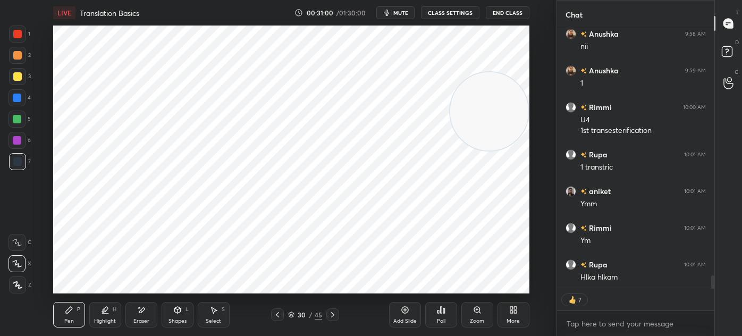
click at [335, 313] on icon at bounding box center [332, 314] width 9 height 9
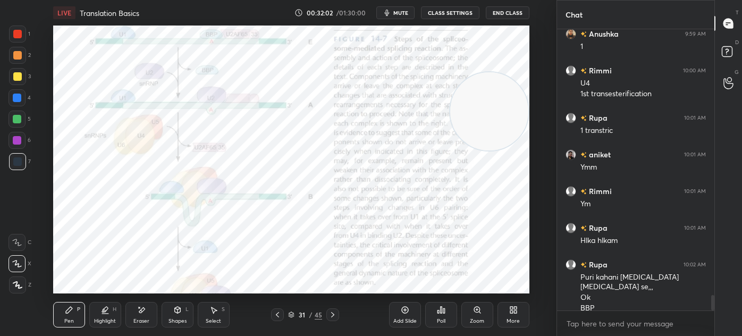
scroll to position [4911, 0]
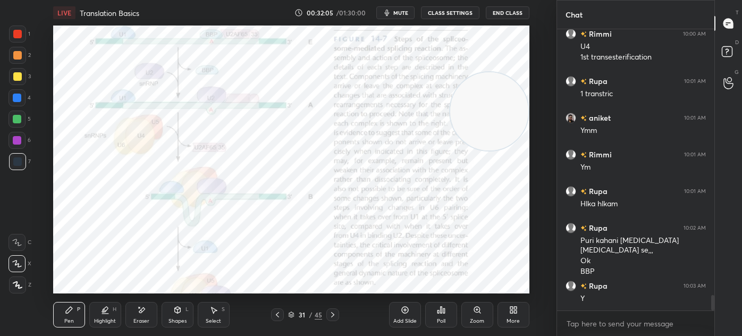
click at [330, 316] on icon at bounding box center [332, 314] width 9 height 9
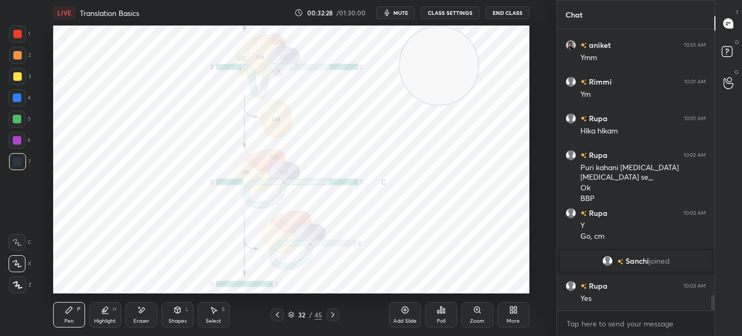
scroll to position [4840, 0]
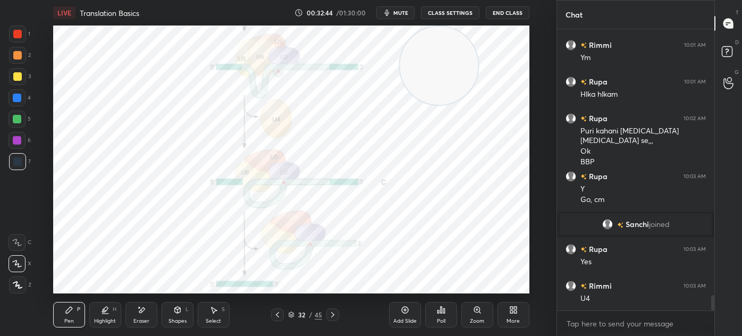
click at [278, 315] on icon at bounding box center [277, 314] width 9 height 9
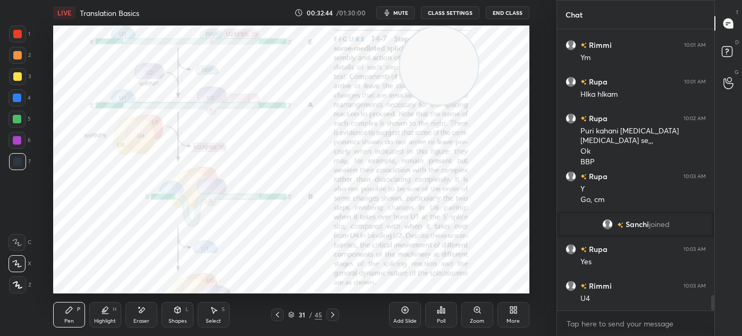
click at [275, 312] on icon at bounding box center [277, 314] width 9 height 9
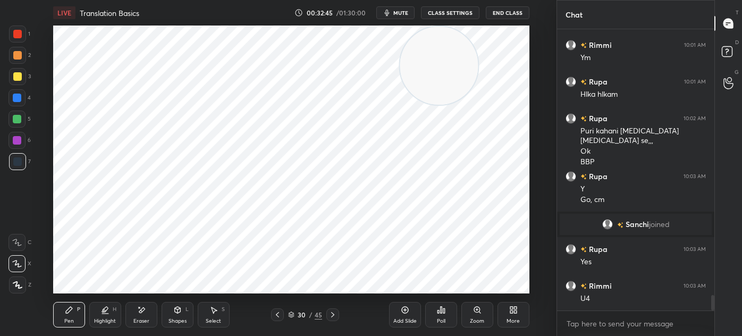
click at [332, 317] on icon at bounding box center [332, 314] width 3 height 5
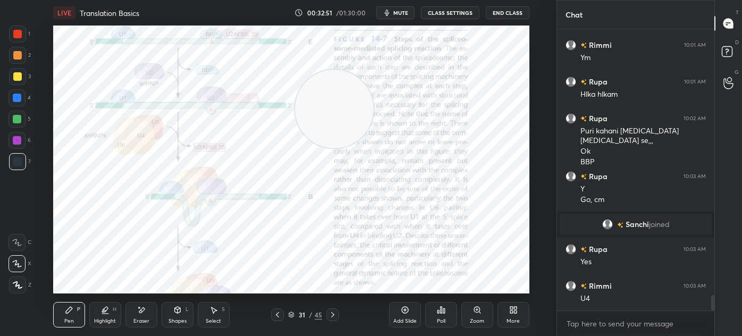
scroll to position [4895, 0]
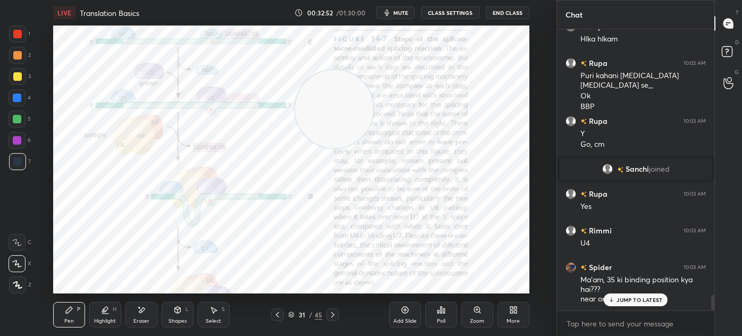
click at [334, 317] on icon at bounding box center [332, 314] width 9 height 9
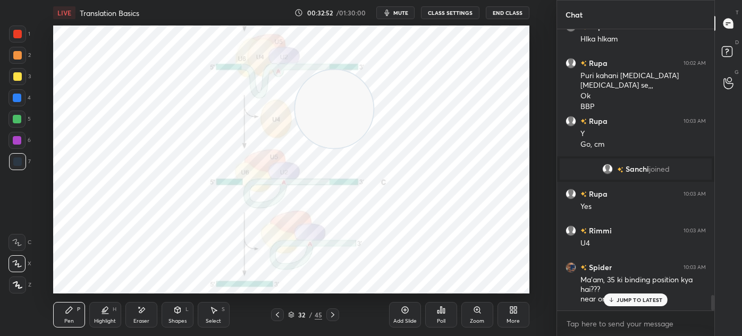
scroll to position [4932, 0]
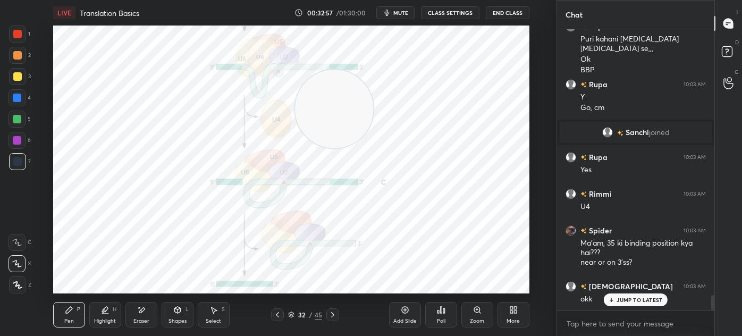
click at [276, 315] on icon at bounding box center [277, 314] width 3 height 5
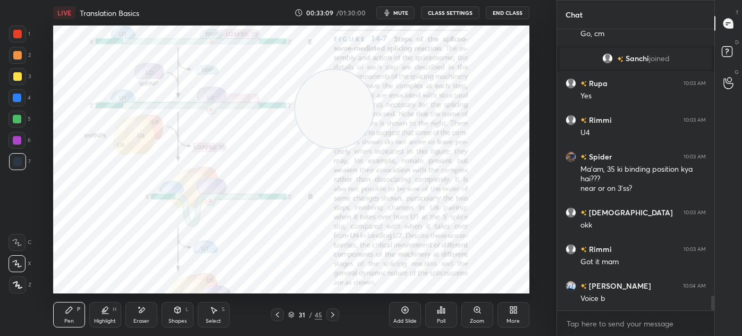
scroll to position [5042, 0]
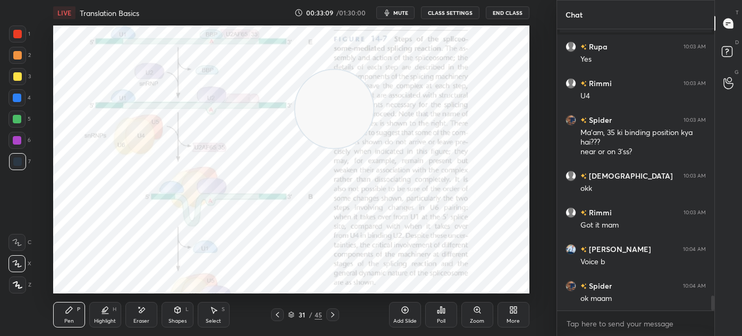
click at [331, 315] on icon at bounding box center [332, 314] width 9 height 9
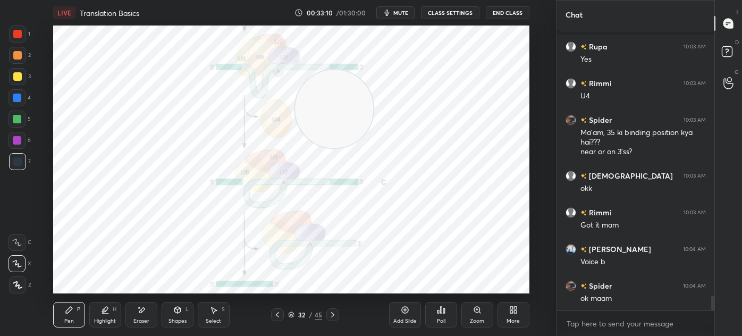
click at [277, 313] on icon at bounding box center [277, 314] width 3 height 5
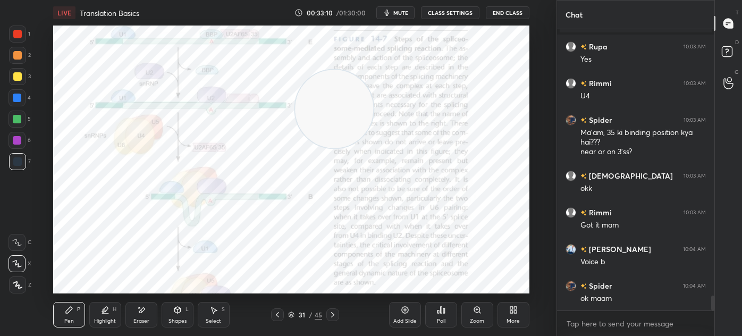
click at [278, 313] on icon at bounding box center [277, 314] width 9 height 9
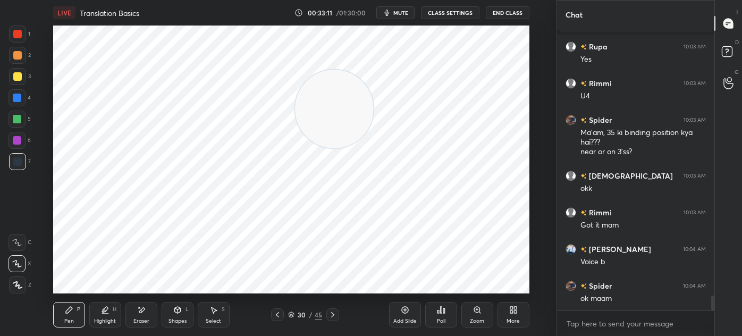
click at [333, 316] on icon at bounding box center [332, 314] width 9 height 9
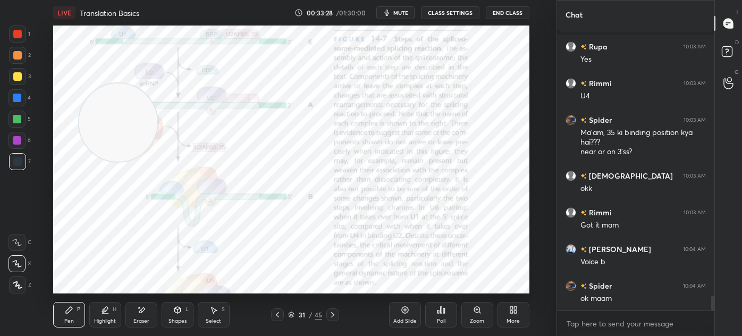
scroll to position [5079, 0]
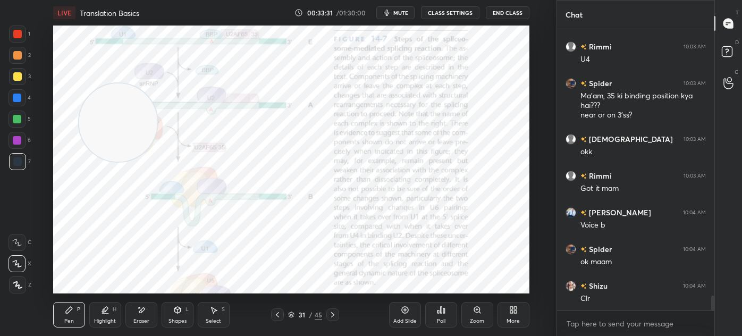
click at [333, 315] on icon at bounding box center [332, 314] width 3 height 5
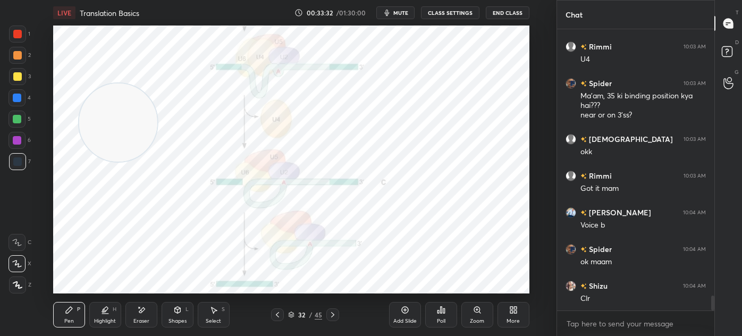
click at [332, 316] on icon at bounding box center [332, 314] width 9 height 9
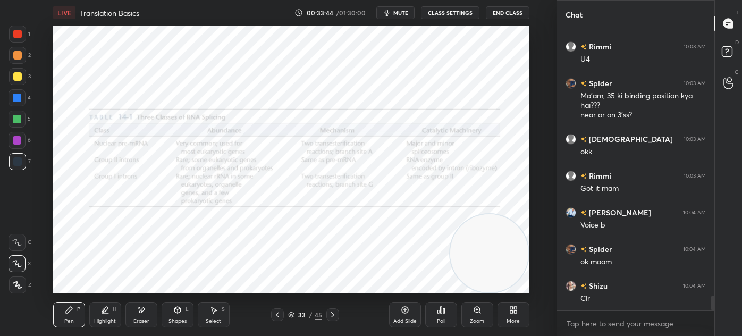
scroll to position [5116, 0]
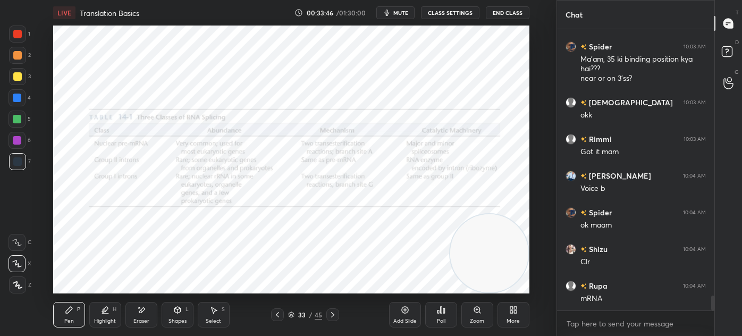
click at [174, 318] on div "Shapes" at bounding box center [177, 320] width 18 height 5
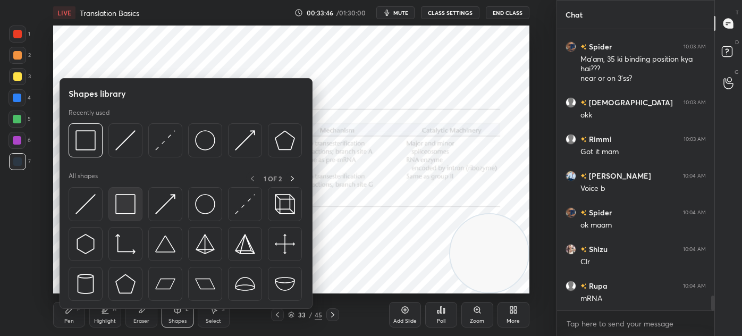
click at [122, 208] on img at bounding box center [125, 204] width 20 height 20
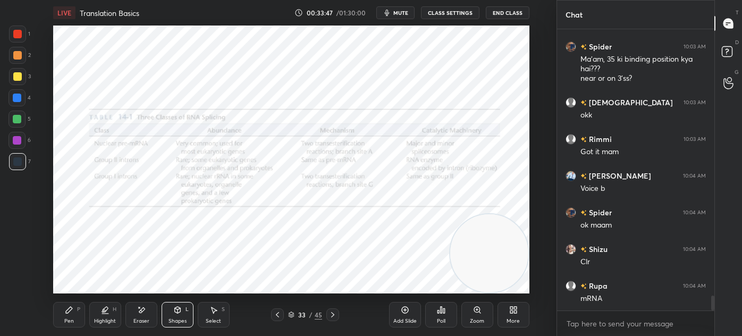
click at [18, 33] on div at bounding box center [17, 34] width 9 height 9
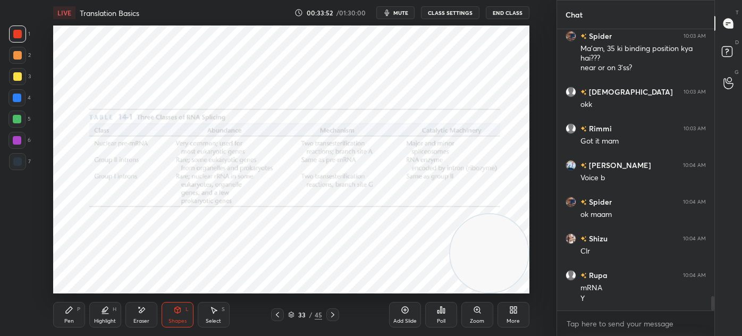
scroll to position [5163, 0]
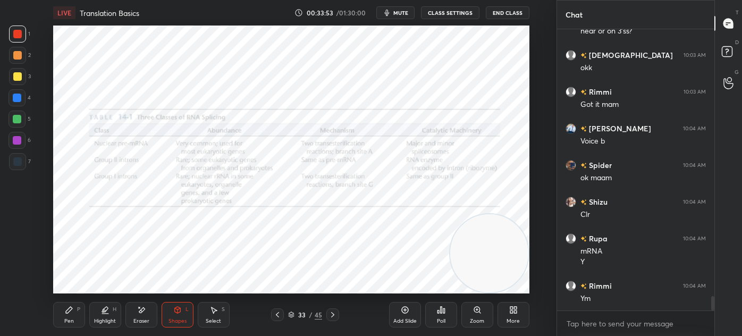
click at [62, 323] on div "Pen P" at bounding box center [69, 315] width 32 height 26
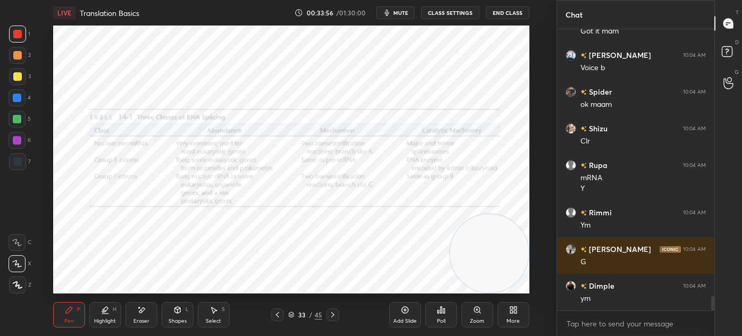
scroll to position [5273, 0]
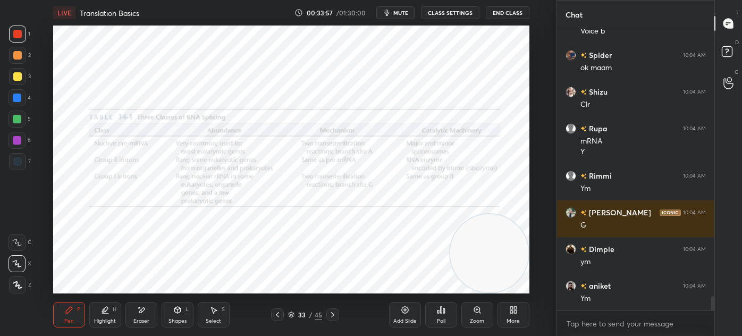
click at [10, 172] on div "7" at bounding box center [20, 163] width 22 height 21
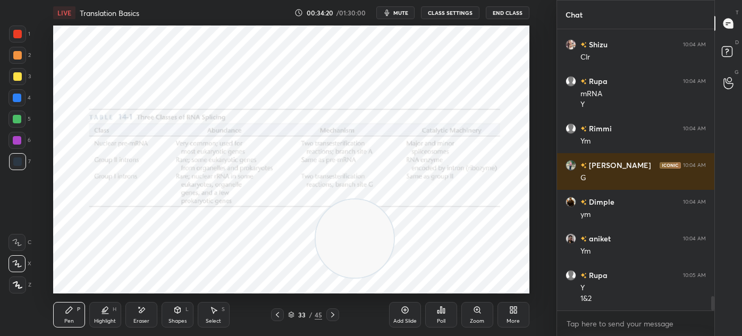
scroll to position [5330, 0]
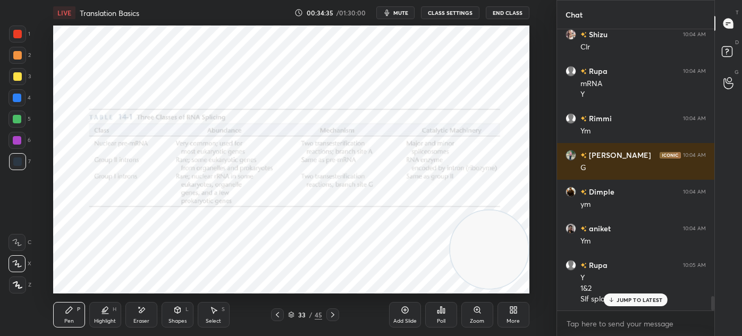
click at [140, 316] on div "Eraser" at bounding box center [141, 315] width 32 height 26
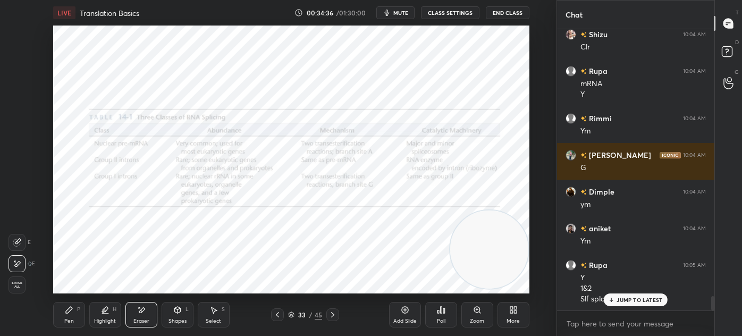
click at [63, 320] on div "Pen P" at bounding box center [69, 315] width 32 height 26
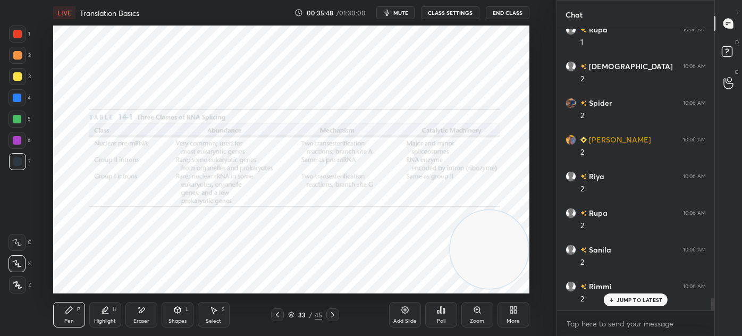
scroll to position [5990, 0]
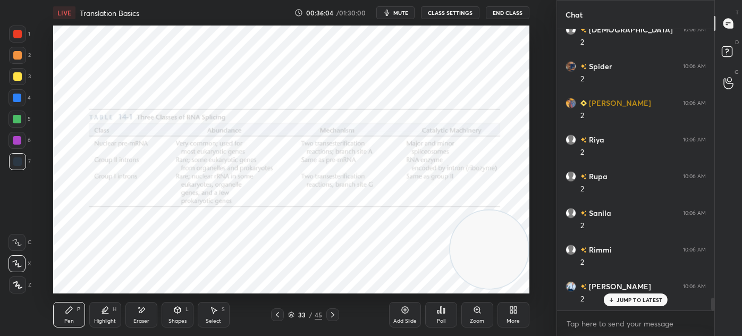
click at [334, 314] on icon at bounding box center [332, 314] width 9 height 9
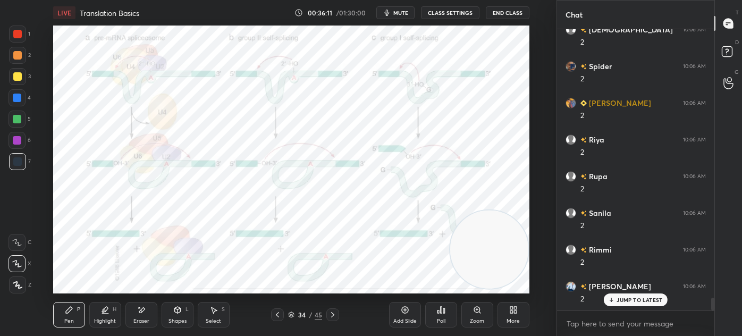
click at [185, 318] on div "Shapes" at bounding box center [177, 320] width 18 height 5
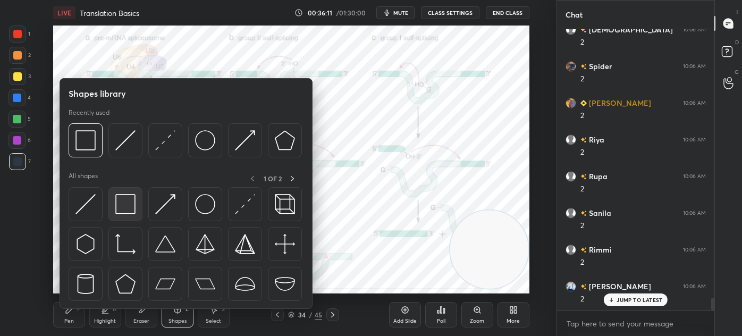
click at [127, 212] on img at bounding box center [125, 204] width 20 height 20
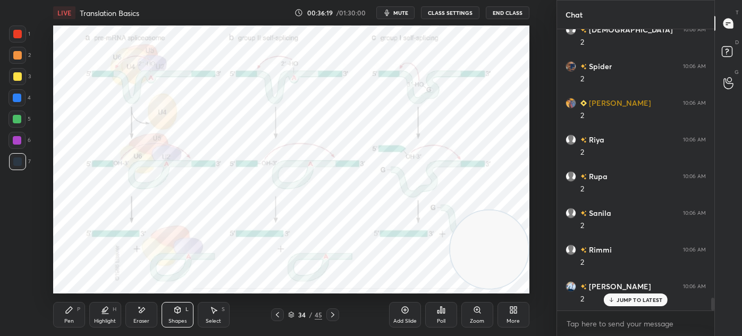
scroll to position [6028, 0]
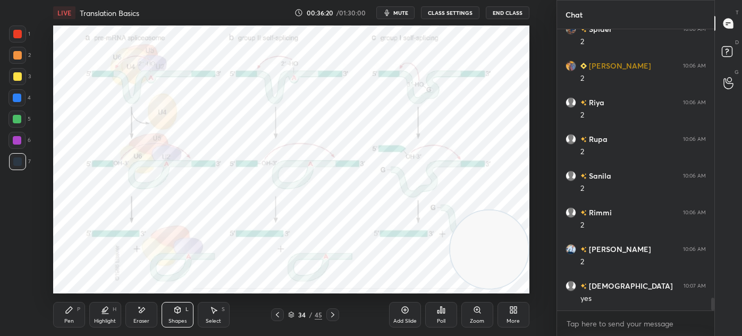
click at [18, 33] on div at bounding box center [17, 34] width 9 height 9
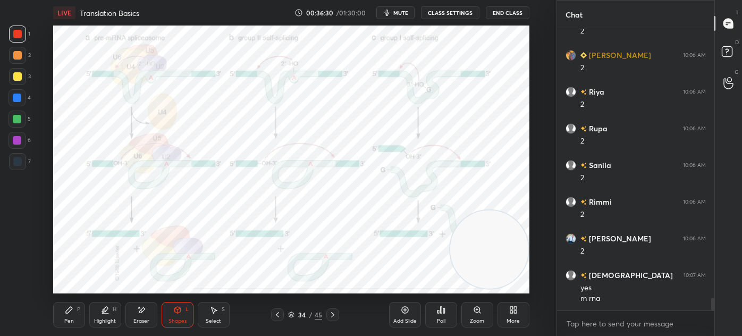
click at [64, 323] on div "Pen" at bounding box center [69, 320] width 10 height 5
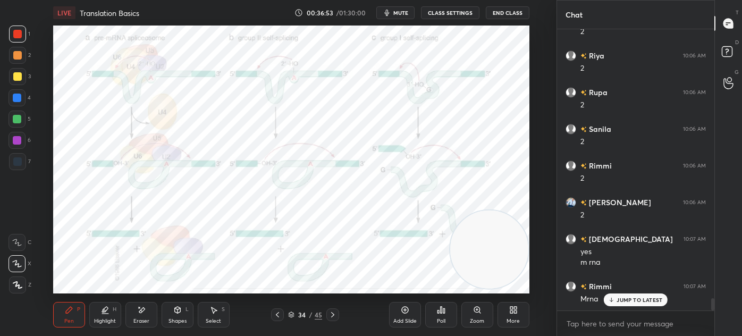
click at [176, 312] on icon at bounding box center [177, 310] width 6 height 6
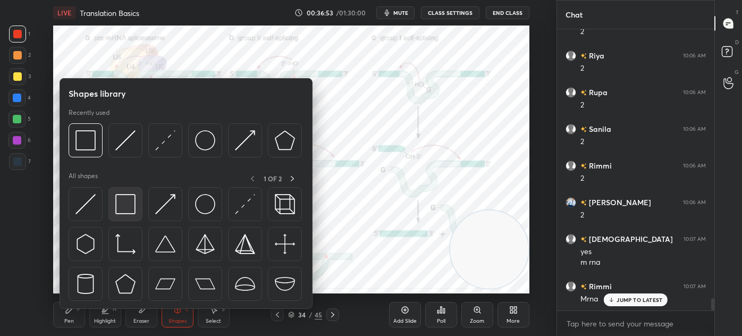
click at [118, 209] on img at bounding box center [125, 204] width 20 height 20
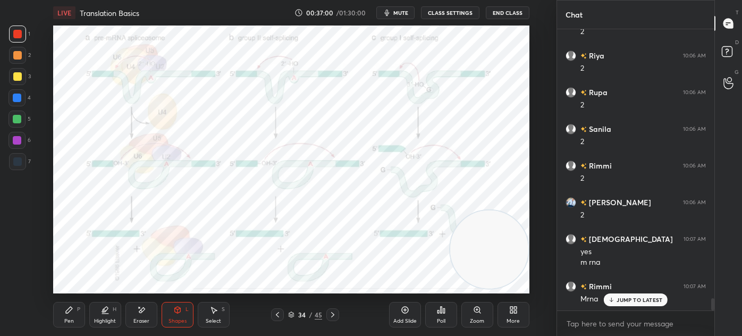
click at [60, 317] on div "Pen P" at bounding box center [69, 315] width 32 height 26
click at [174, 316] on div "Shapes L" at bounding box center [178, 315] width 32 height 26
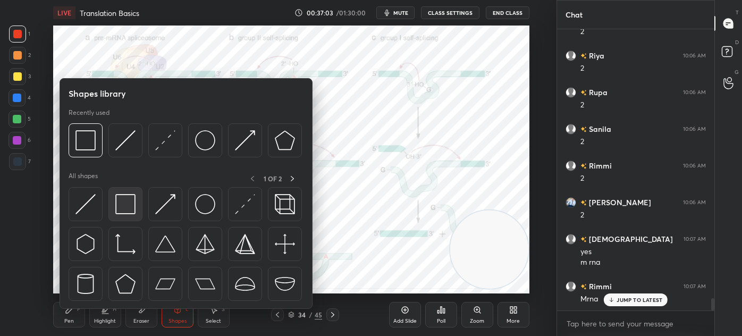
click at [124, 203] on img at bounding box center [125, 204] width 20 height 20
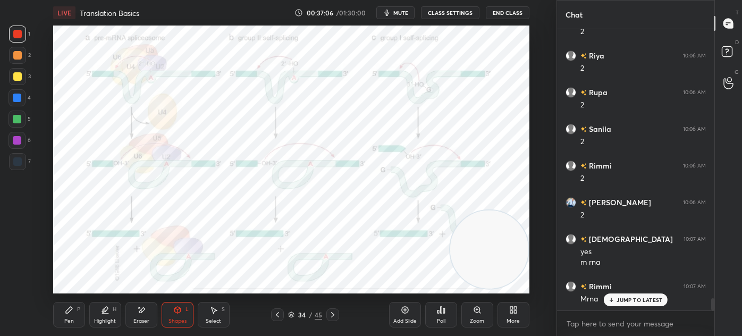
click at [77, 312] on div "Pen P" at bounding box center [69, 315] width 32 height 26
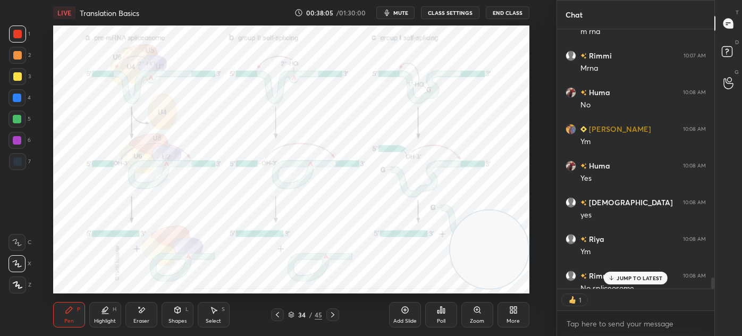
scroll to position [3, 3]
click at [143, 319] on div "Eraser" at bounding box center [141, 320] width 16 height 5
click at [74, 310] on div "Pen P" at bounding box center [69, 315] width 32 height 26
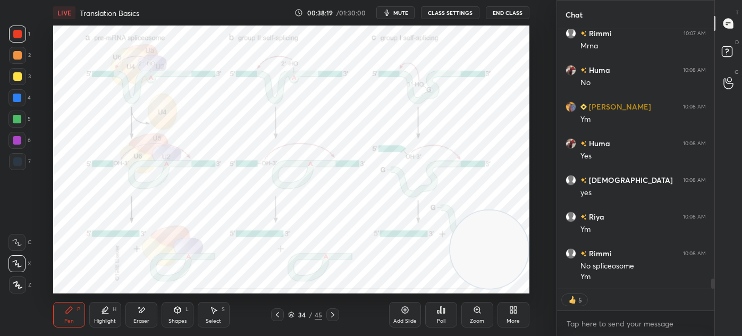
click at [172, 318] on div "Shapes" at bounding box center [177, 320] width 18 height 5
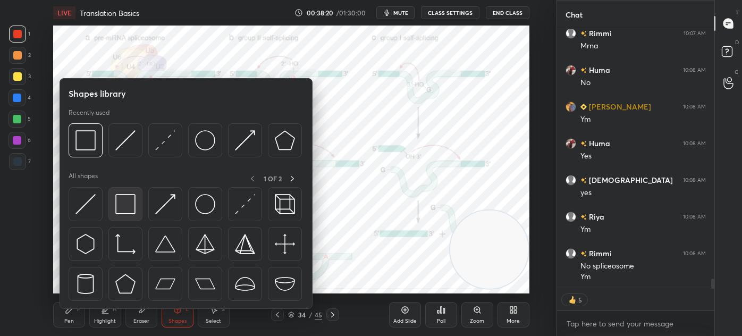
click at [125, 212] on img at bounding box center [125, 204] width 20 height 20
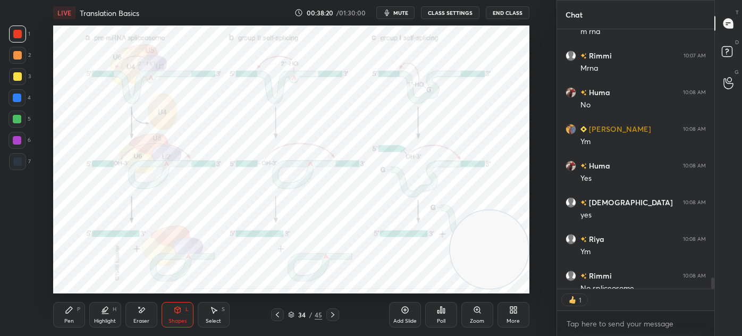
scroll to position [3, 3]
click at [65, 315] on div "Pen P" at bounding box center [69, 315] width 32 height 26
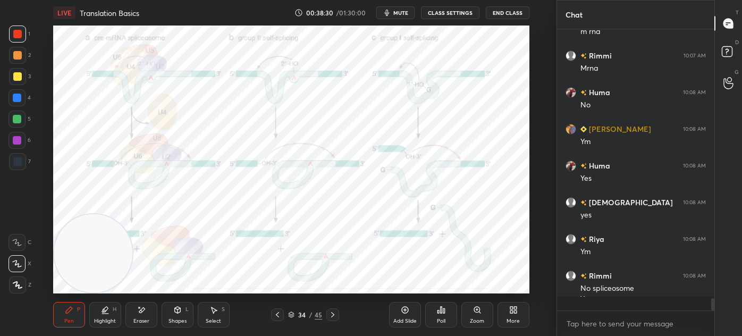
scroll to position [278, 154]
click at [170, 316] on div "Shapes L" at bounding box center [178, 315] width 32 height 26
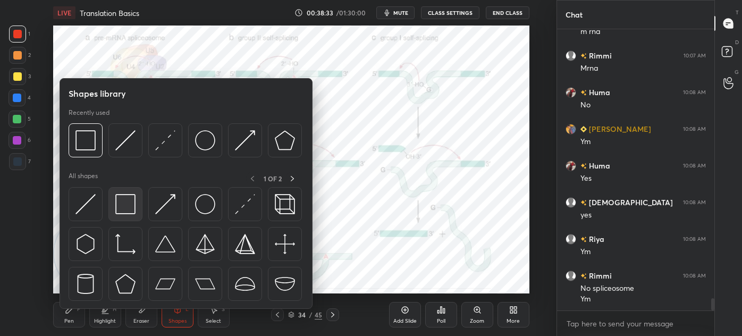
click at [119, 204] on img at bounding box center [125, 204] width 20 height 20
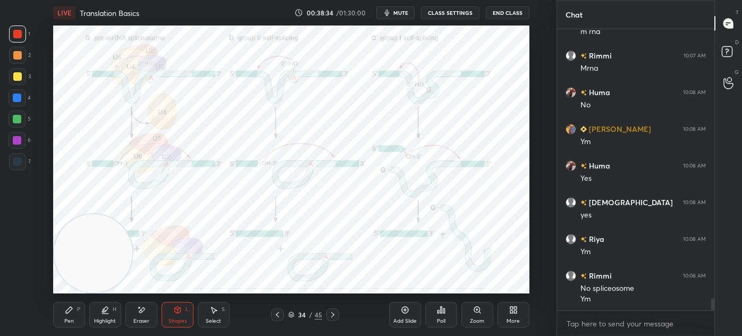
click at [26, 160] on div at bounding box center [17, 161] width 17 height 17
click at [64, 324] on div "Pen" at bounding box center [69, 320] width 10 height 5
click at [136, 311] on div "Eraser" at bounding box center [141, 315] width 32 height 26
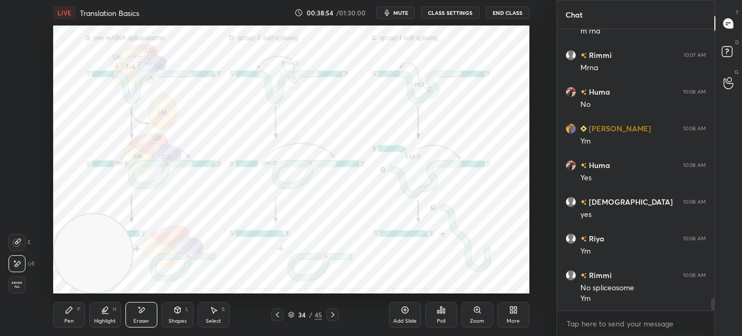
click at [67, 316] on div "Pen P" at bounding box center [69, 315] width 32 height 26
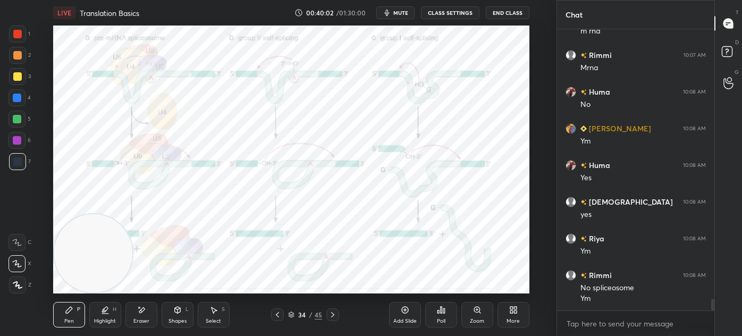
scroll to position [6342, 0]
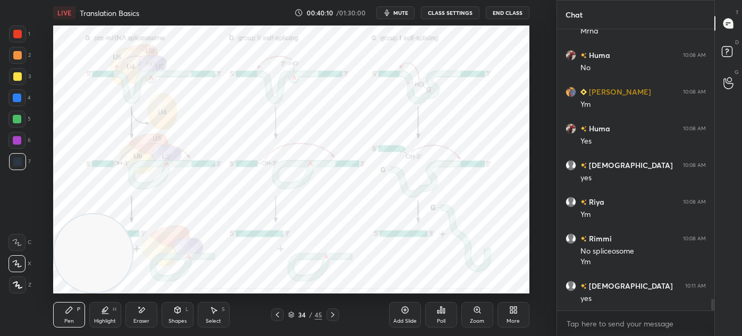
click at [290, 316] on icon at bounding box center [291, 314] width 6 height 6
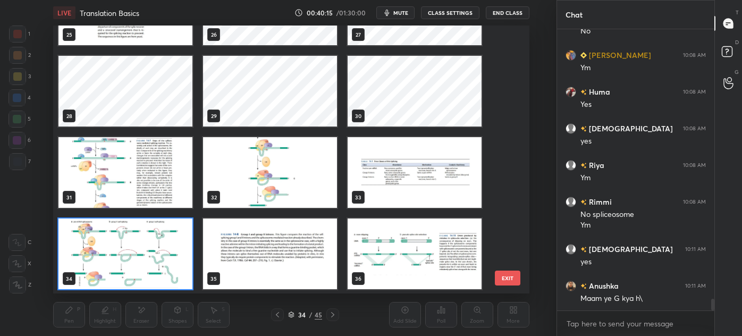
scroll to position [707, 0]
click at [266, 253] on img "grid" at bounding box center [270, 253] width 134 height 71
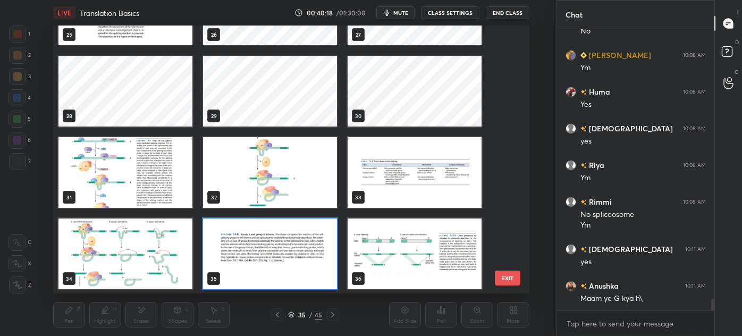
click at [268, 241] on img "grid" at bounding box center [270, 253] width 134 height 71
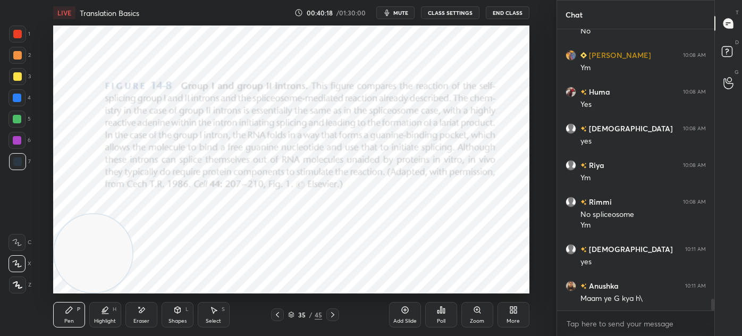
click at [271, 243] on img "grid" at bounding box center [270, 253] width 134 height 71
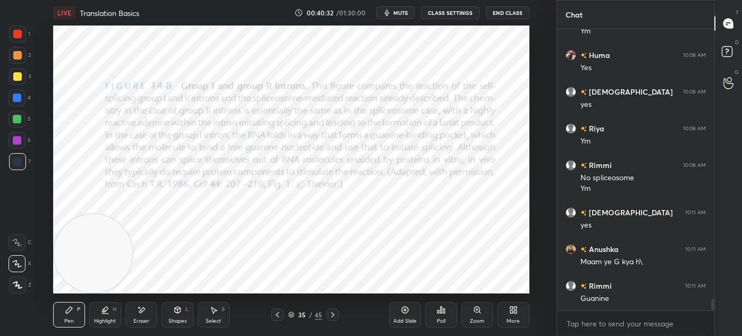
scroll to position [6452, 0]
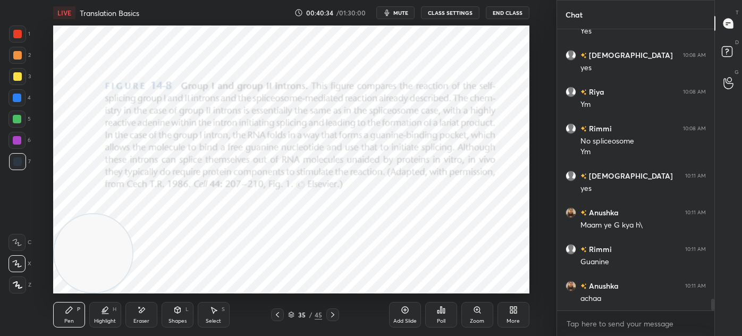
click at [275, 317] on icon at bounding box center [277, 314] width 9 height 9
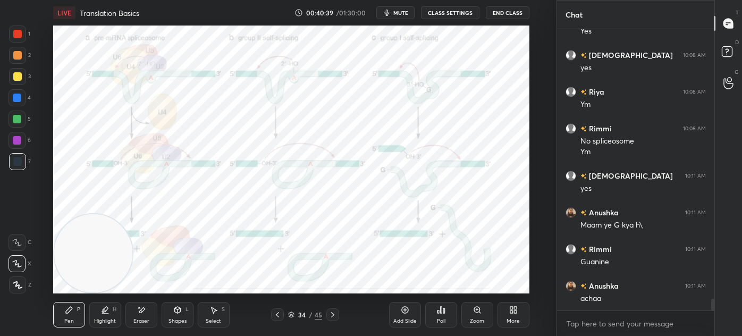
click at [332, 317] on icon at bounding box center [332, 314] width 3 height 5
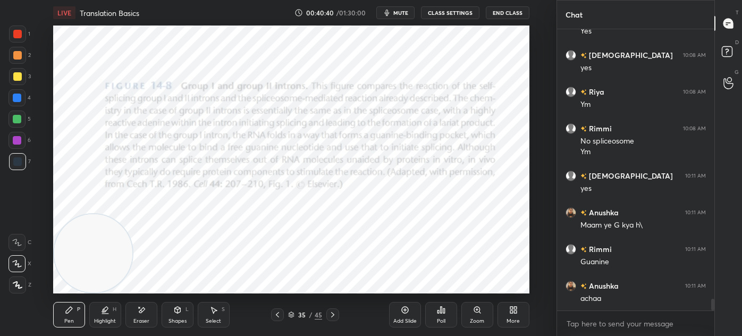
click at [333, 315] on icon at bounding box center [332, 314] width 9 height 9
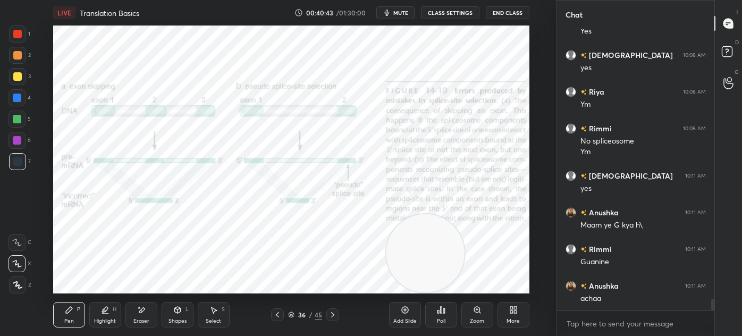
scroll to position [6489, 0]
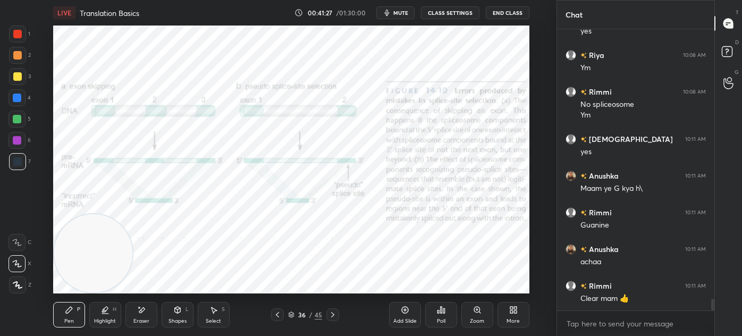
click at [335, 314] on icon at bounding box center [332, 314] width 9 height 9
click at [333, 314] on icon at bounding box center [332, 314] width 3 height 5
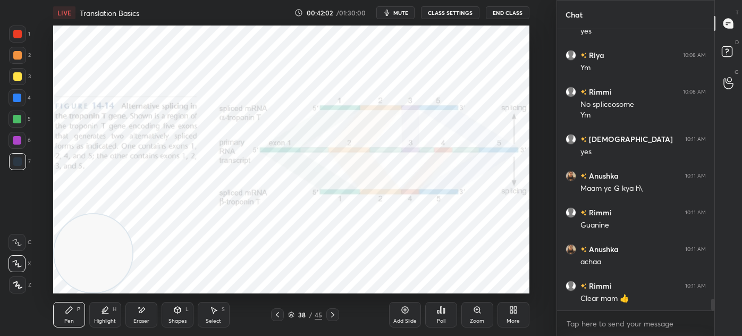
click at [332, 313] on icon at bounding box center [332, 314] width 3 height 5
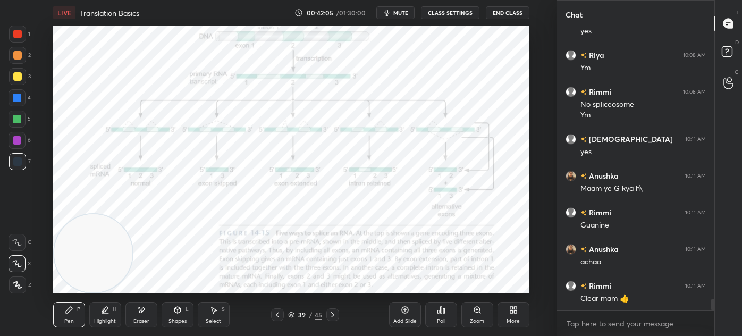
click at [467, 312] on div "Zoom" at bounding box center [477, 315] width 32 height 26
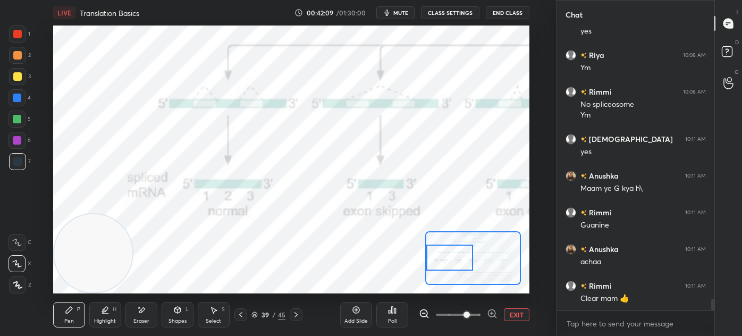
click at [187, 316] on div "Shapes L" at bounding box center [178, 315] width 32 height 26
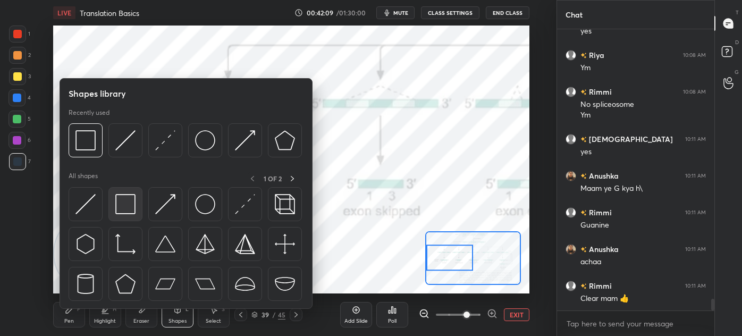
click at [123, 211] on img at bounding box center [125, 204] width 20 height 20
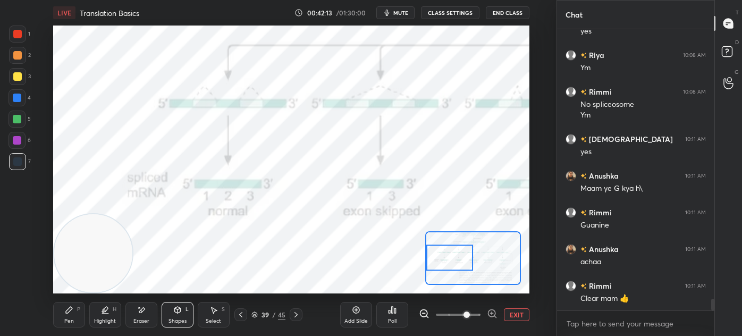
click at [74, 315] on div "Pen P" at bounding box center [69, 315] width 32 height 26
click at [18, 241] on icon at bounding box center [17, 242] width 10 height 7
click at [20, 138] on div at bounding box center [17, 140] width 9 height 9
click at [170, 316] on div "Shapes L" at bounding box center [178, 315] width 32 height 26
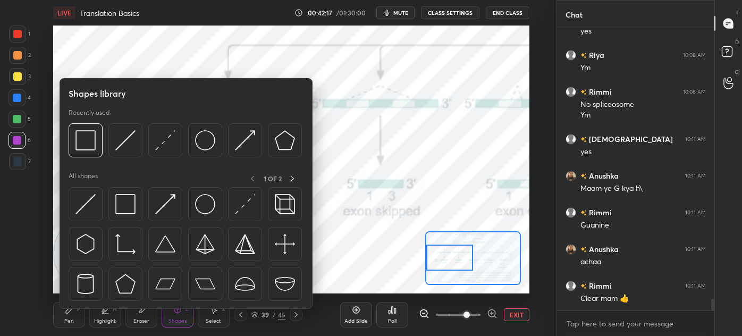
click at [64, 317] on div "Pen P" at bounding box center [69, 315] width 32 height 26
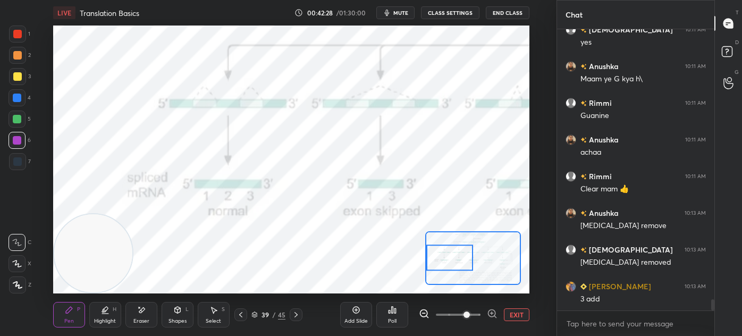
scroll to position [6635, 0]
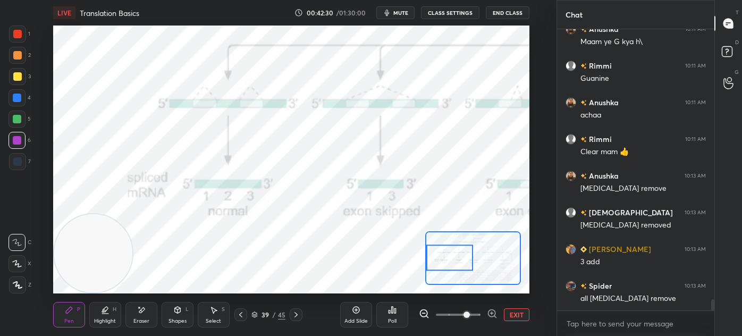
click at [175, 318] on div "Shapes" at bounding box center [177, 320] width 18 height 5
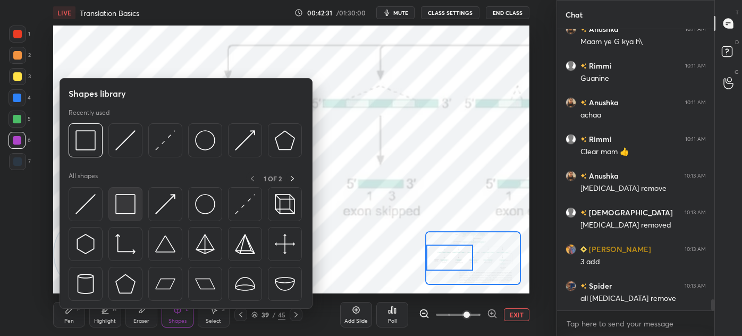
click at [128, 206] on img at bounding box center [125, 204] width 20 height 20
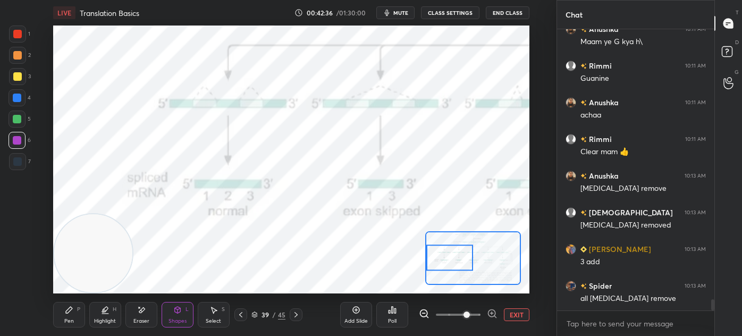
click at [67, 319] on div "Pen" at bounding box center [69, 320] width 10 height 5
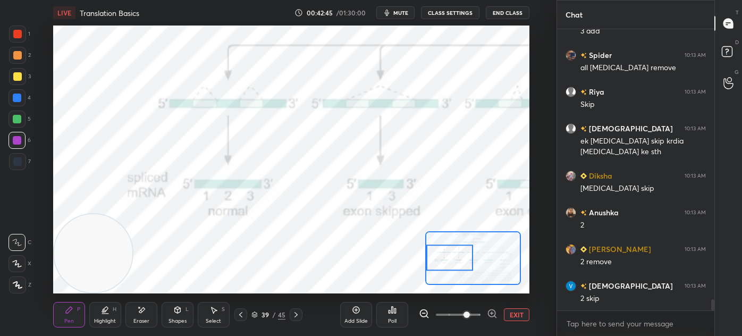
scroll to position [6903, 0]
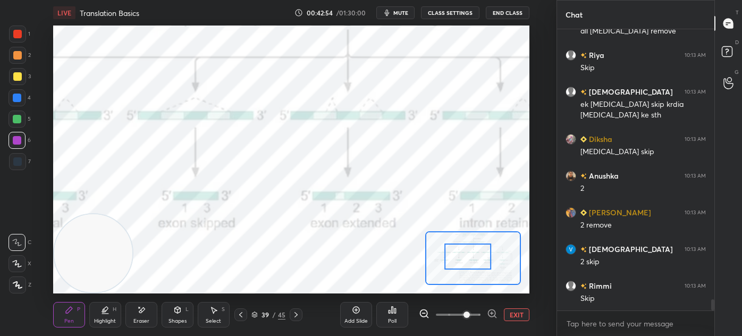
click at [168, 319] on div "Shapes" at bounding box center [177, 320] width 18 height 5
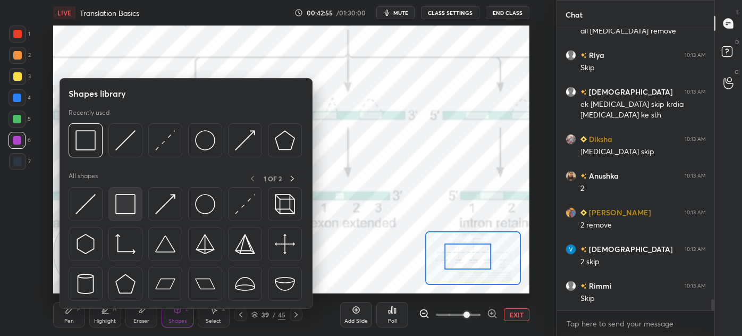
click at [126, 206] on img at bounding box center [125, 204] width 20 height 20
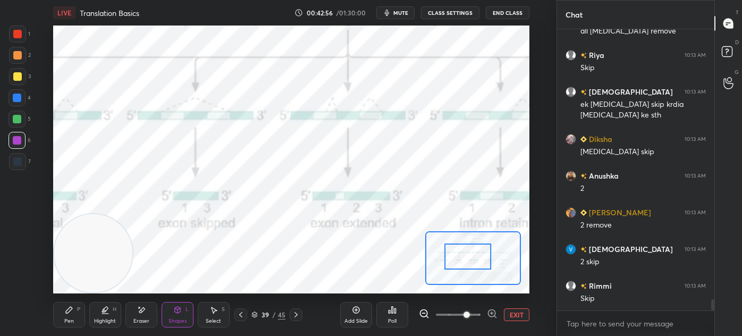
click at [22, 96] on div at bounding box center [17, 97] width 17 height 17
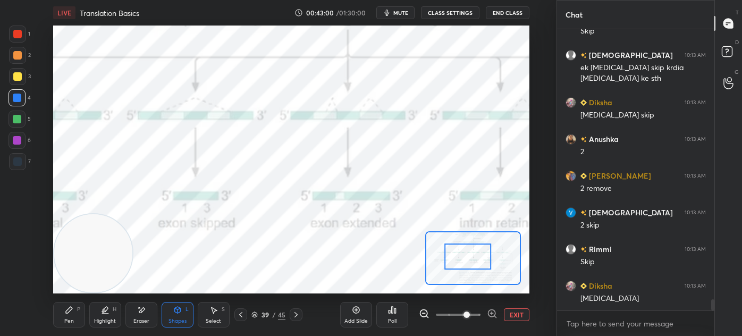
click at [63, 318] on div "Pen P" at bounding box center [69, 315] width 32 height 26
click at [9, 36] on div at bounding box center [17, 34] width 17 height 17
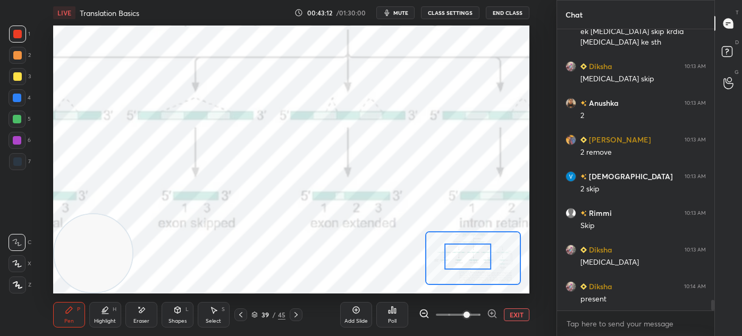
scroll to position [7022, 0]
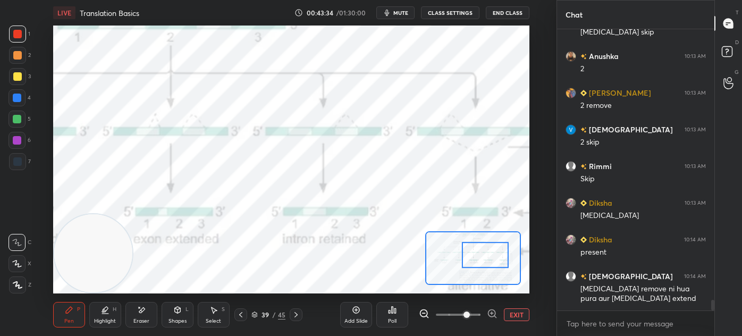
click at [179, 312] on icon at bounding box center [177, 310] width 9 height 9
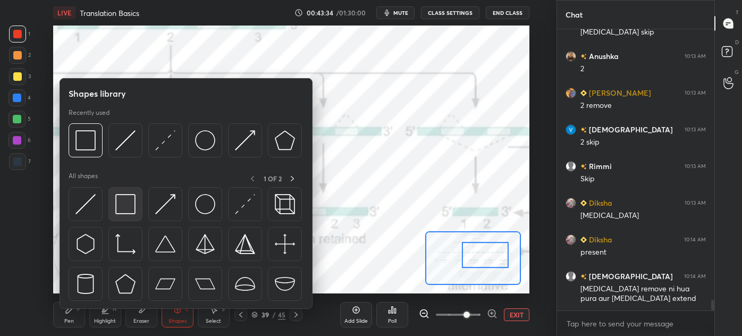
click at [120, 206] on img at bounding box center [125, 204] width 20 height 20
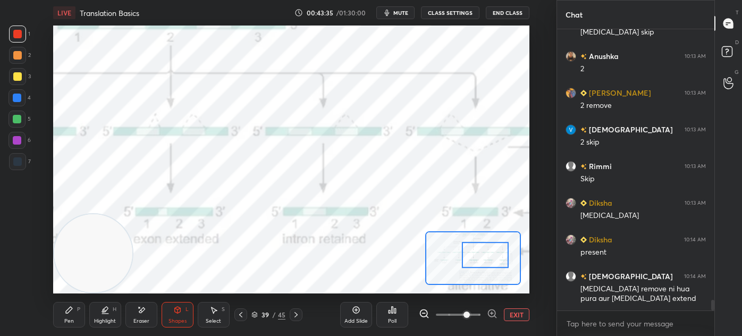
click at [15, 116] on div at bounding box center [17, 119] width 9 height 9
click at [19, 52] on div at bounding box center [17, 55] width 9 height 9
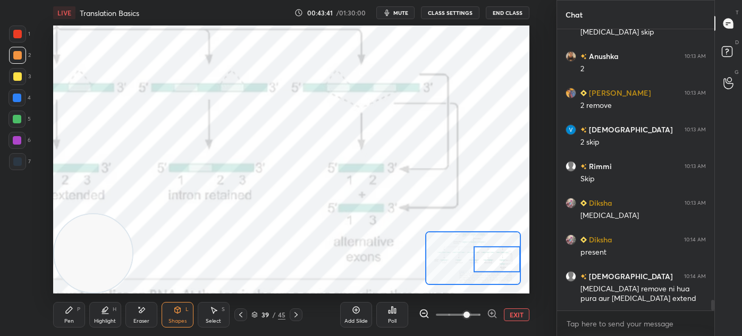
click at [49, 315] on div "LIVE Translation Basics 00:43:41 / 01:30:00 mute CLASS SETTINGS End Class Setti…" at bounding box center [291, 168] width 514 height 336
click at [73, 312] on div "Pen P" at bounding box center [69, 315] width 32 height 26
click at [182, 310] on div "Shapes L" at bounding box center [178, 315] width 32 height 26
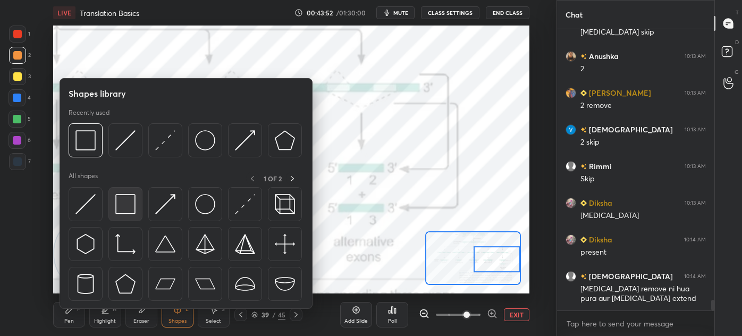
click at [123, 204] on img at bounding box center [125, 204] width 20 height 20
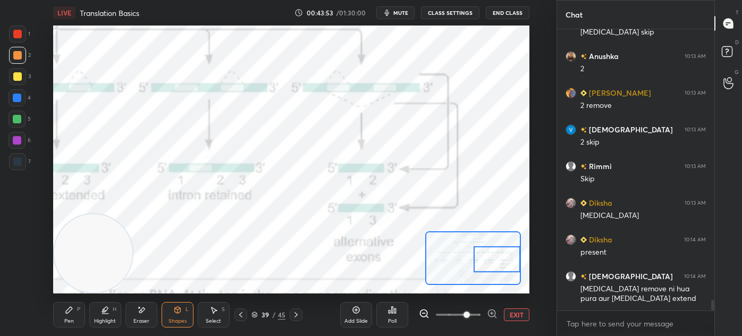
click at [20, 137] on div at bounding box center [17, 140] width 9 height 9
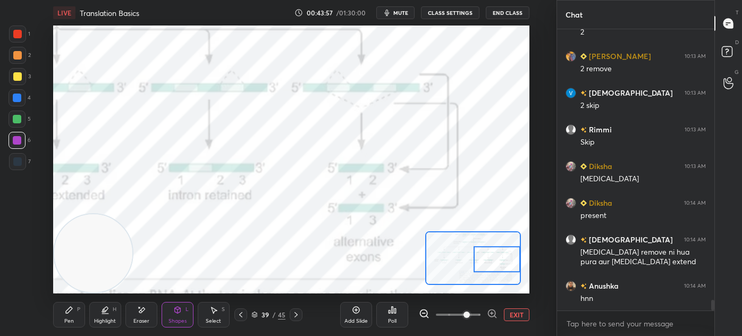
click at [498, 315] on div "EXIT" at bounding box center [474, 314] width 111 height 13
click at [507, 312] on button "EXIT" at bounding box center [517, 314] width 26 height 13
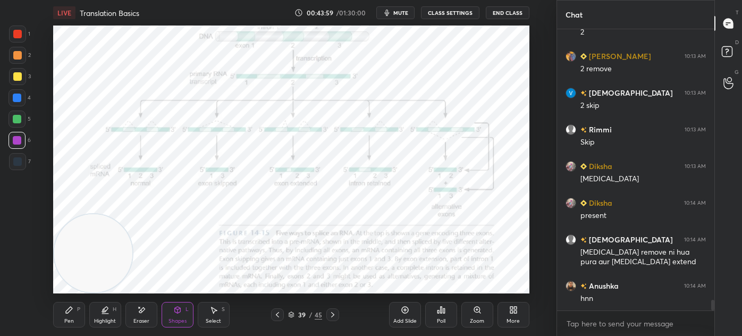
click at [67, 311] on icon at bounding box center [69, 310] width 6 height 6
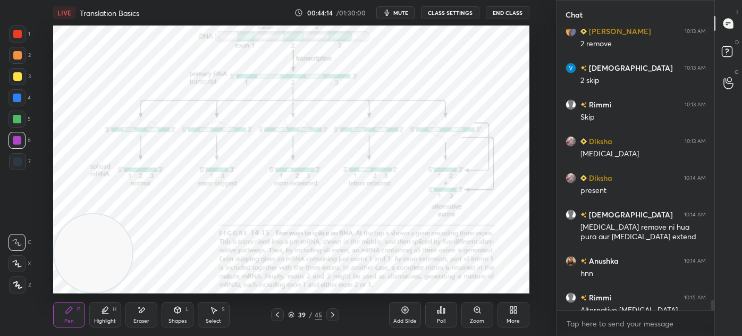
scroll to position [7096, 0]
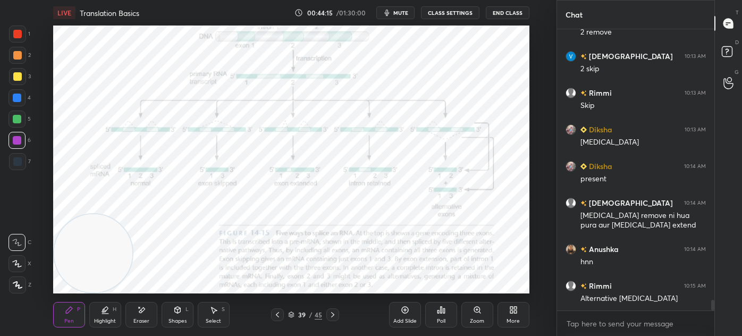
click at [330, 316] on icon at bounding box center [332, 314] width 9 height 9
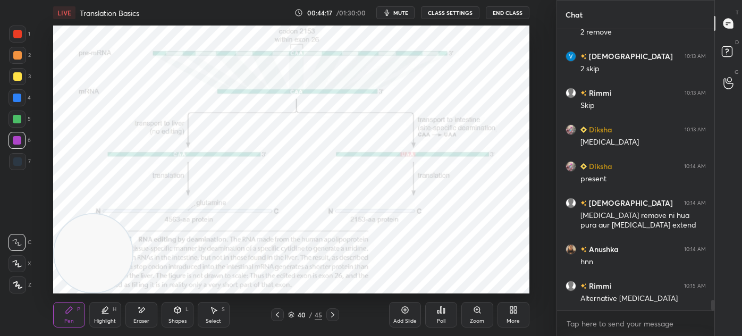
scroll to position [7141, 0]
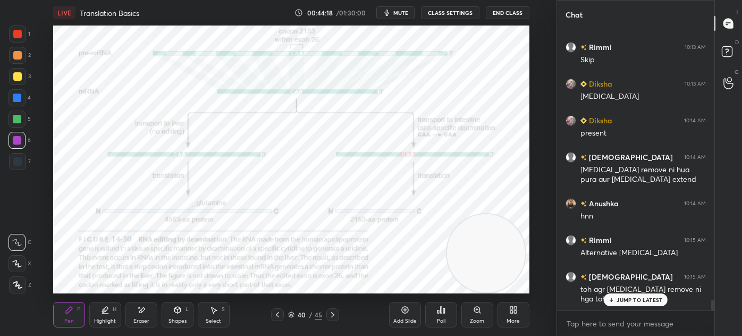
click at [334, 316] on icon at bounding box center [332, 314] width 9 height 9
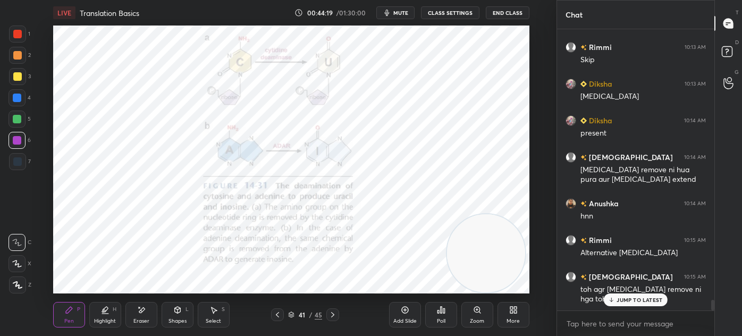
click at [332, 313] on icon at bounding box center [332, 314] width 3 height 5
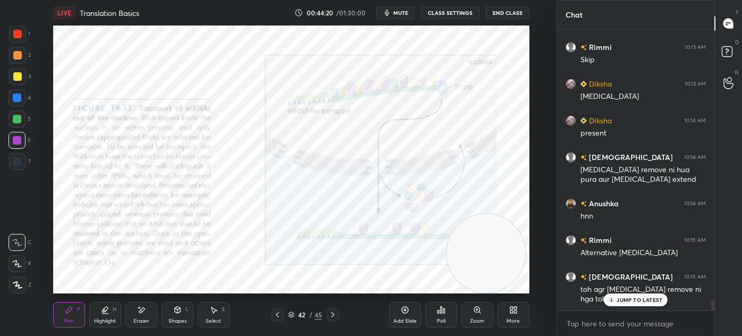
click at [333, 310] on div at bounding box center [332, 314] width 13 height 13
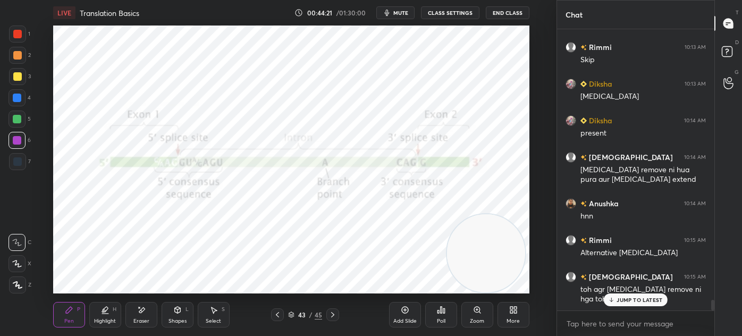
click at [408, 12] on span "mute" at bounding box center [400, 12] width 15 height 7
click at [402, 12] on span "unmute" at bounding box center [399, 12] width 23 height 7
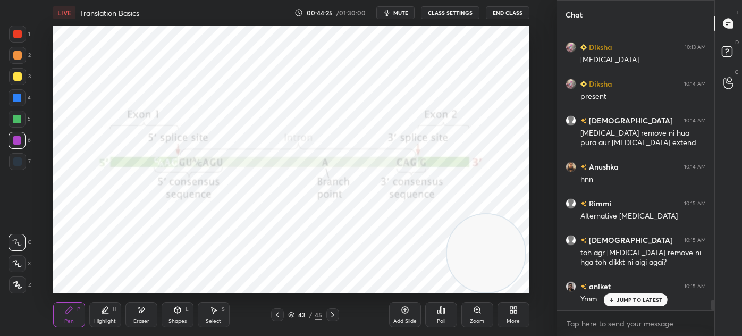
click at [332, 311] on icon at bounding box center [332, 314] width 9 height 9
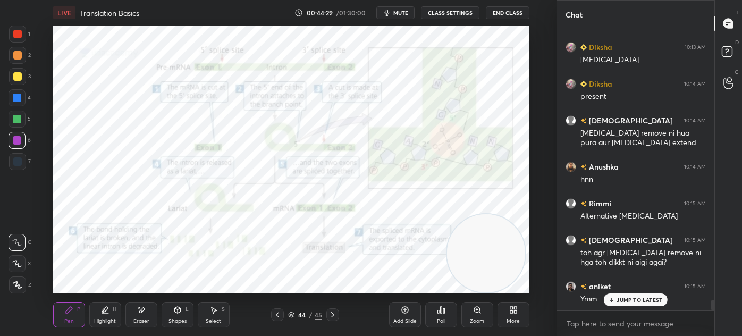
click at [330, 312] on icon at bounding box center [332, 314] width 9 height 9
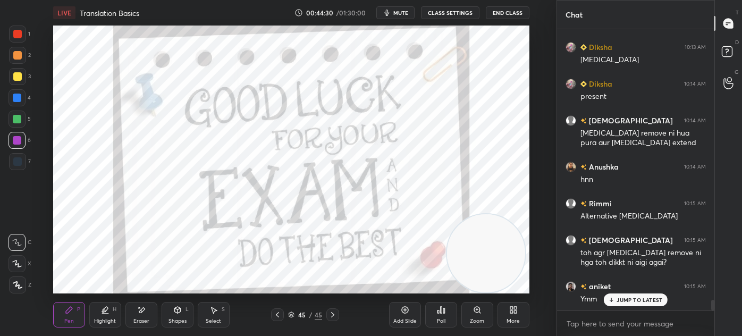
click at [277, 314] on icon at bounding box center [277, 314] width 9 height 9
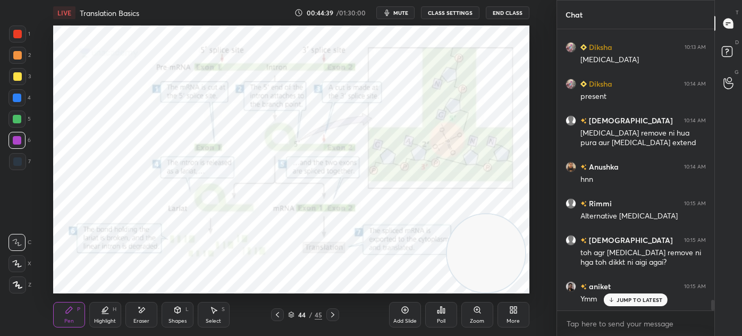
click at [277, 314] on icon at bounding box center [277, 314] width 9 height 9
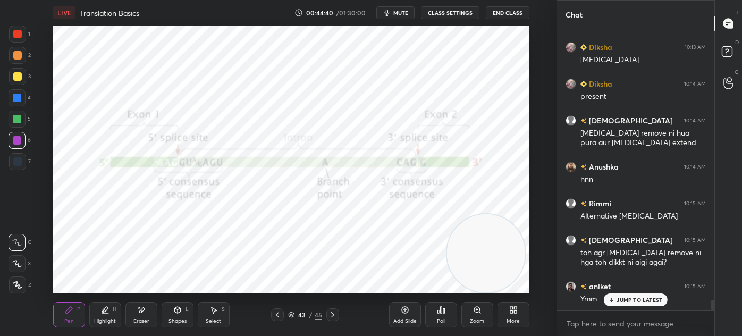
click at [275, 316] on icon at bounding box center [277, 314] width 9 height 9
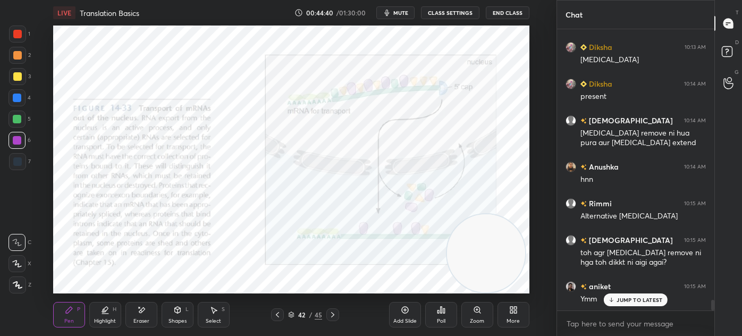
click at [276, 312] on icon at bounding box center [277, 314] width 9 height 9
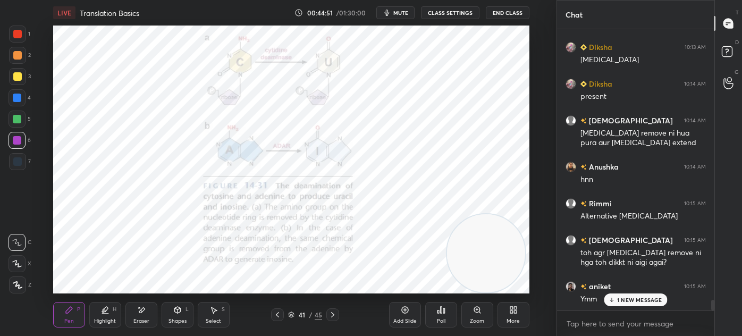
scroll to position [7215, 0]
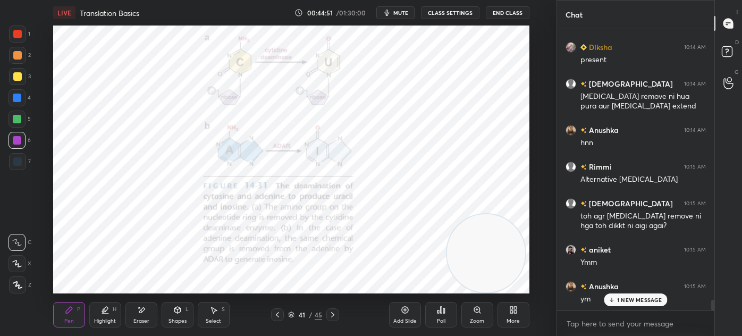
click at [276, 316] on icon at bounding box center [277, 314] width 9 height 9
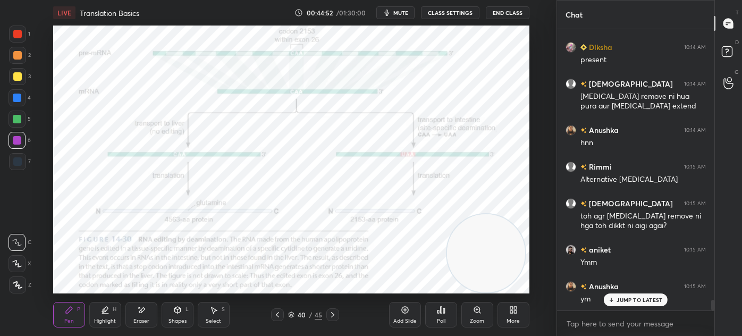
scroll to position [256, 154]
click at [336, 311] on div at bounding box center [332, 314] width 13 height 13
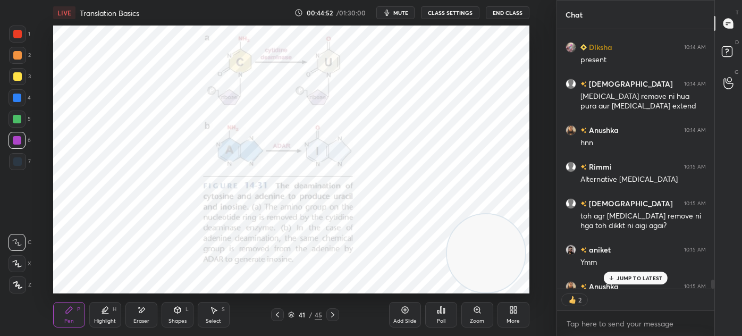
scroll to position [7273, 0]
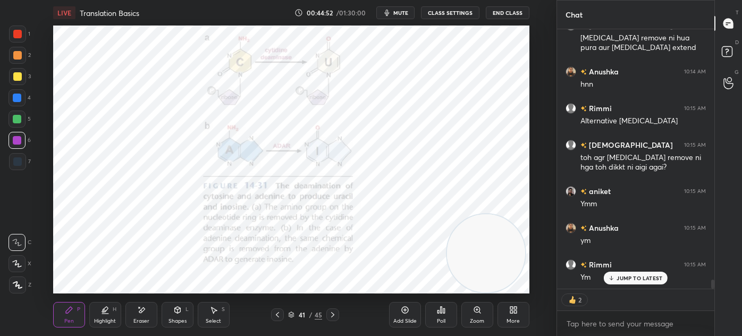
click at [336, 316] on icon at bounding box center [332, 314] width 9 height 9
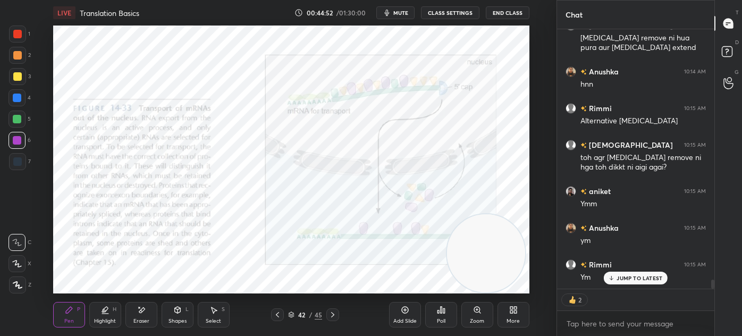
click at [336, 316] on icon at bounding box center [332, 314] width 9 height 9
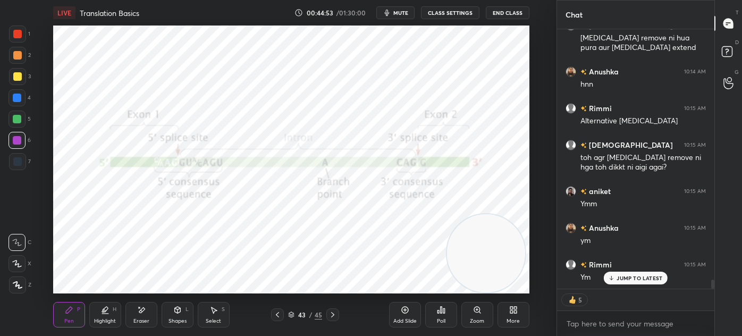
click at [337, 314] on div at bounding box center [332, 314] width 13 height 13
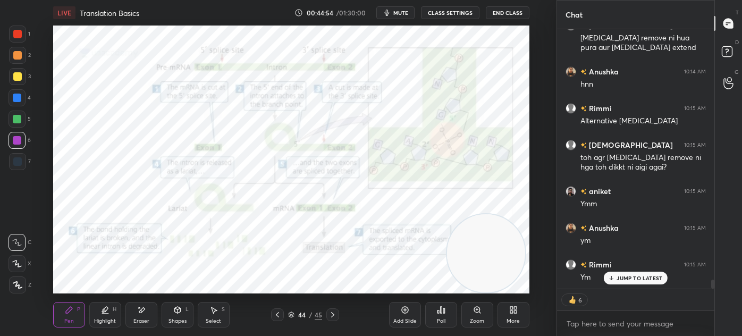
click at [332, 313] on icon at bounding box center [332, 314] width 3 height 5
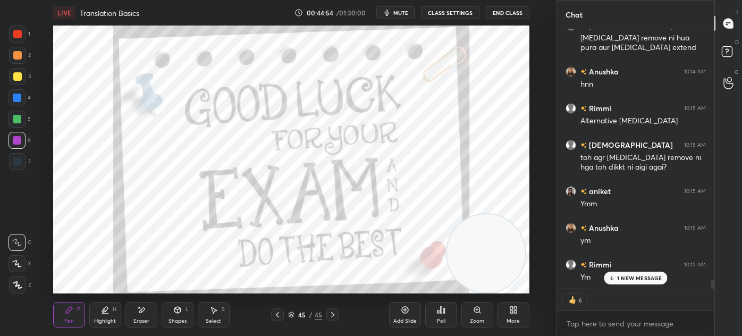
scroll to position [7310, 0]
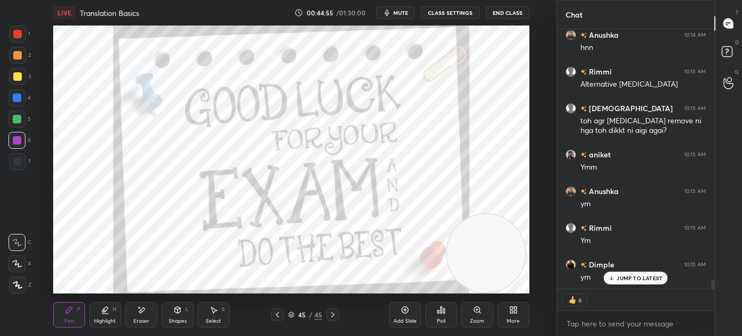
click at [276, 315] on icon at bounding box center [277, 314] width 3 height 5
click at [276, 314] on icon at bounding box center [277, 314] width 9 height 9
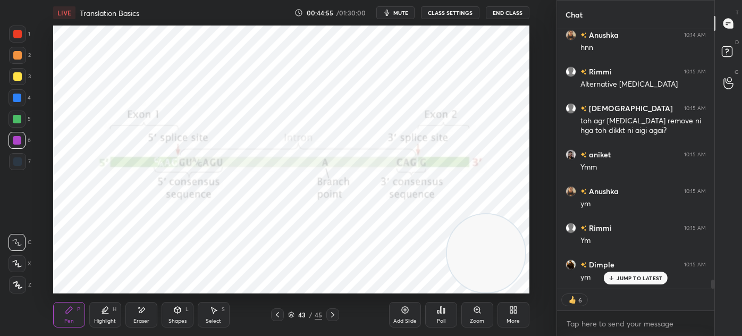
click at [275, 313] on icon at bounding box center [277, 314] width 9 height 9
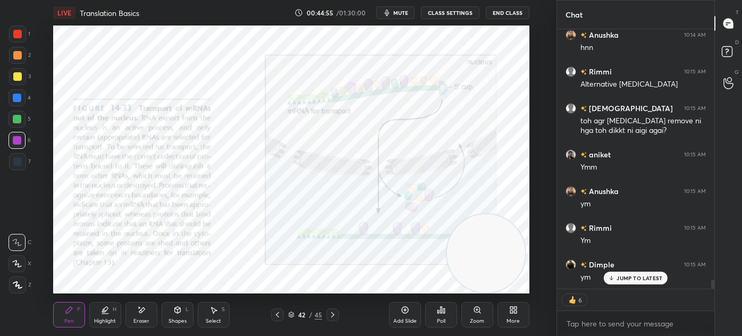
click at [275, 313] on icon at bounding box center [277, 314] width 9 height 9
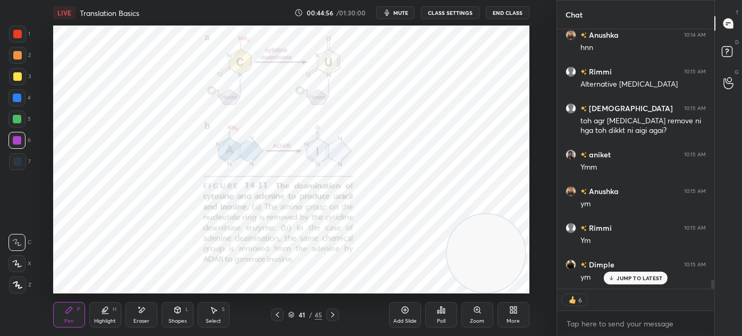
click at [330, 312] on icon at bounding box center [332, 314] width 9 height 9
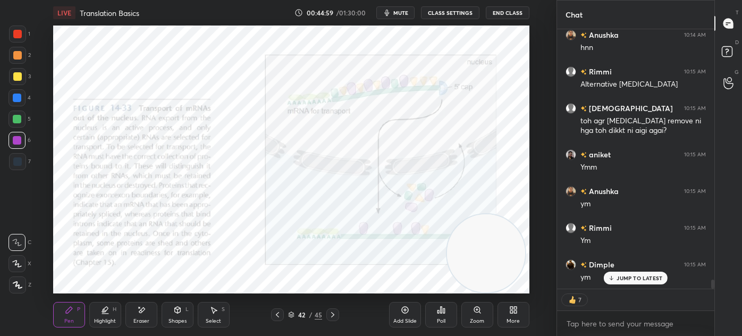
click at [531, 315] on div "LIVE Translation Basics 00:44:59 / 01:30:00 mute CLASS SETTINGS End Class Setti…" at bounding box center [291, 168] width 514 height 336
click at [511, 11] on button "End Class" at bounding box center [508, 12] width 44 height 13
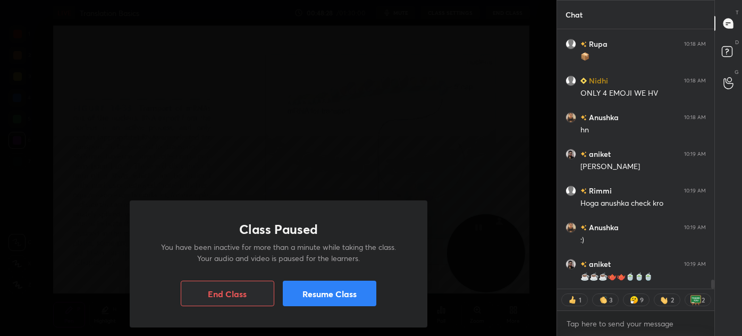
scroll to position [7053, 0]
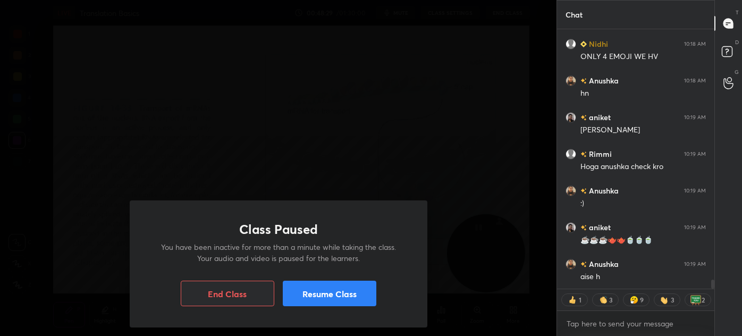
click at [305, 126] on div "Class Paused You have been inactive for more than a minute while taking the cla…" at bounding box center [278, 168] width 556 height 336
click at [421, 139] on div "Class Paused You have been inactive for more than a minute while taking the cla…" at bounding box center [278, 168] width 556 height 336
click at [346, 297] on button "Resume Class" at bounding box center [330, 294] width 94 height 26
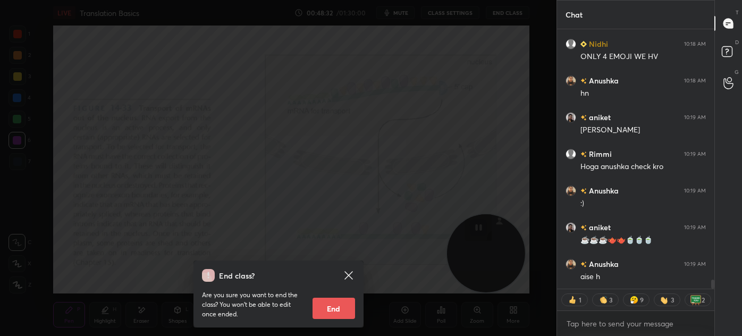
click at [348, 277] on icon at bounding box center [348, 275] width 13 height 13
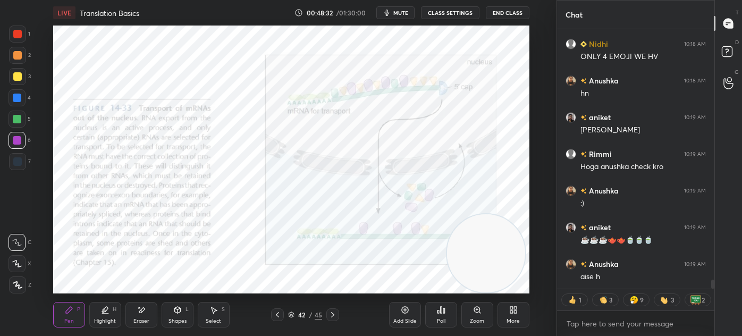
scroll to position [7090, 0]
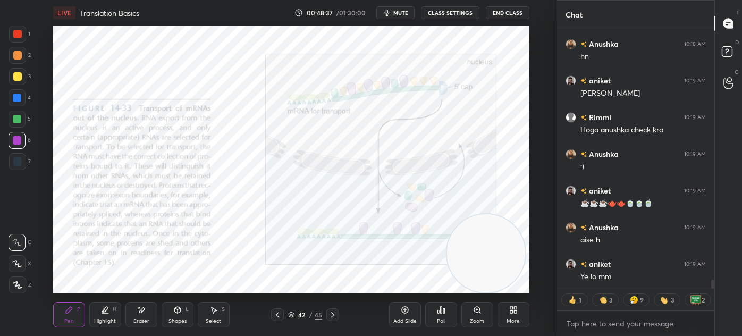
click at [513, 15] on button "End Class" at bounding box center [508, 12] width 44 height 13
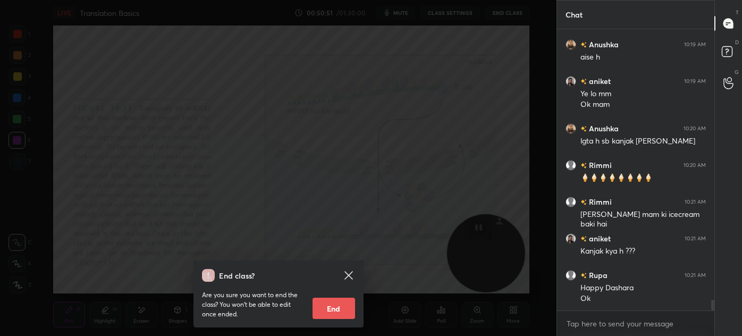
scroll to position [7318, 0]
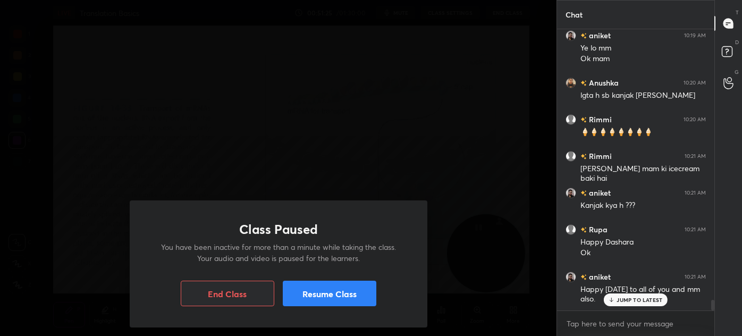
click at [321, 152] on div "Class Paused You have been inactive for more than a minute while taking the cla…" at bounding box center [278, 168] width 556 height 336
click at [332, 291] on button "Resume Class" at bounding box center [330, 294] width 94 height 26
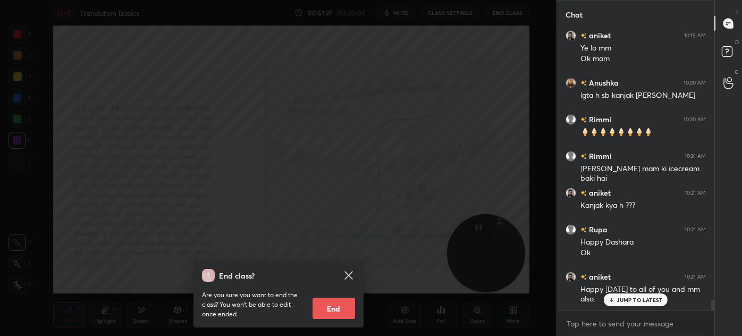
click at [350, 273] on icon at bounding box center [348, 275] width 8 height 8
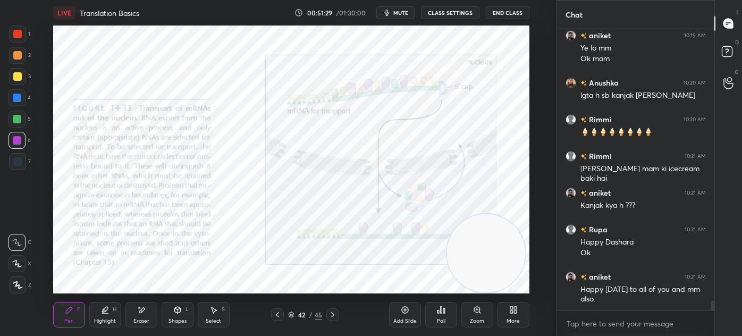
scroll to position [7365, 0]
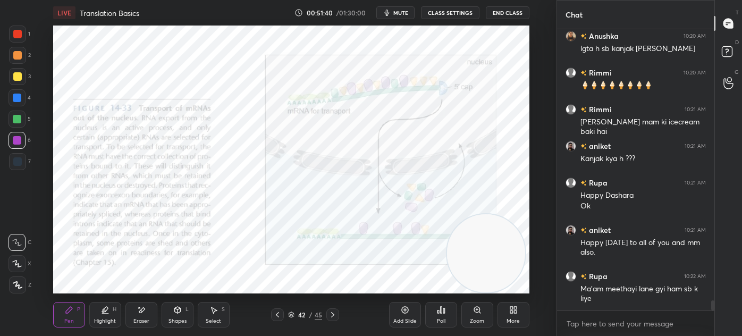
click at [179, 316] on div "Shapes L" at bounding box center [178, 315] width 32 height 26
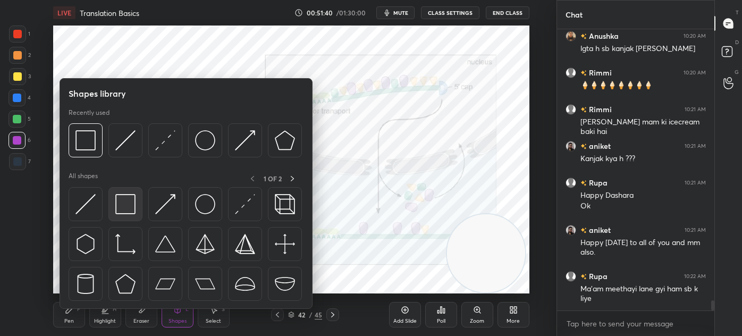
click at [121, 207] on img at bounding box center [125, 204] width 20 height 20
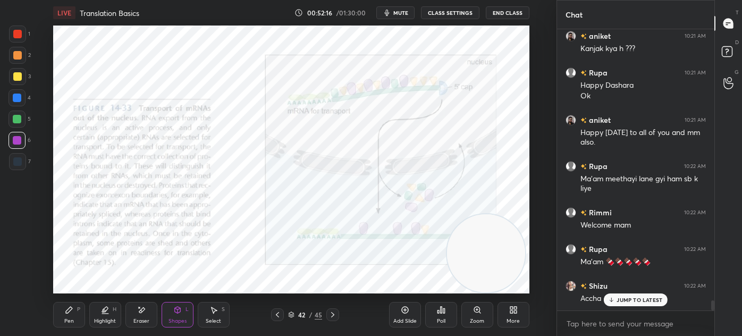
scroll to position [7511, 0]
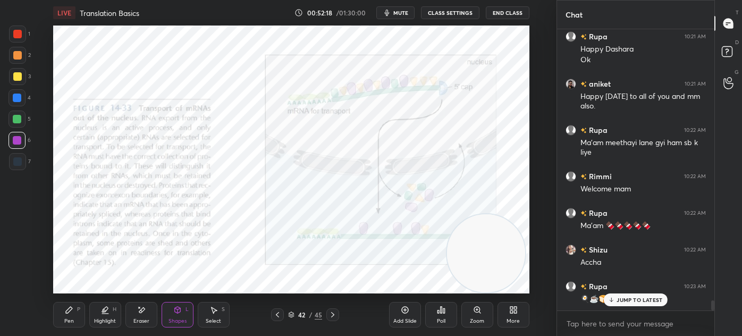
click at [67, 321] on div "Pen" at bounding box center [69, 320] width 10 height 5
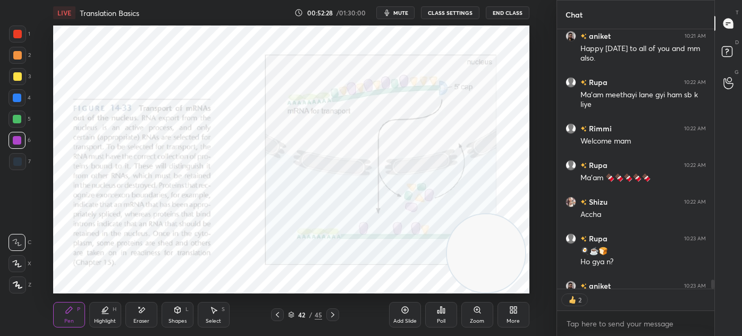
scroll to position [256, 154]
click at [332, 315] on icon at bounding box center [332, 314] width 9 height 9
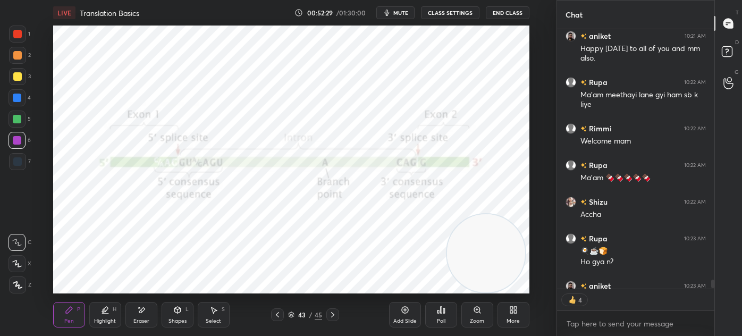
scroll to position [7617, 0]
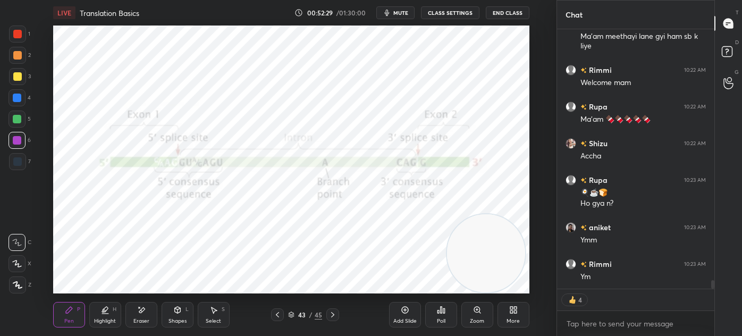
click at [330, 314] on icon at bounding box center [332, 314] width 9 height 9
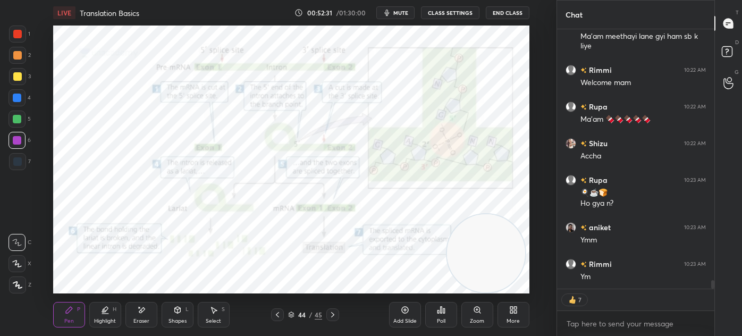
scroll to position [7654, 0]
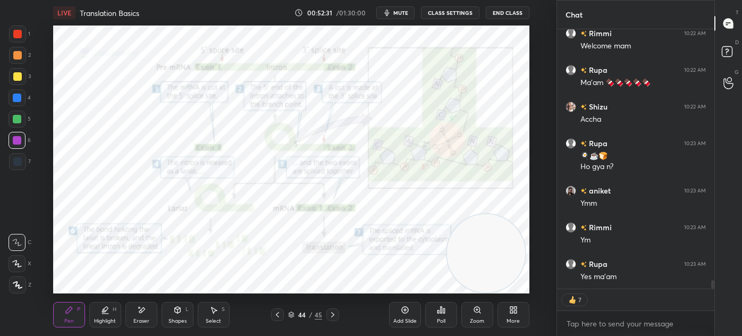
click at [506, 311] on div "More" at bounding box center [513, 315] width 32 height 26
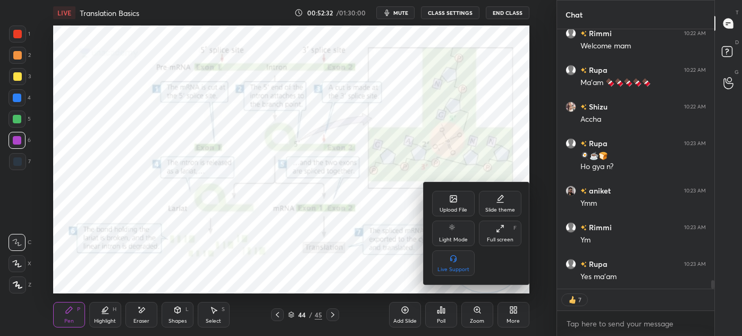
click at [455, 209] on div "Upload File" at bounding box center [453, 209] width 28 height 5
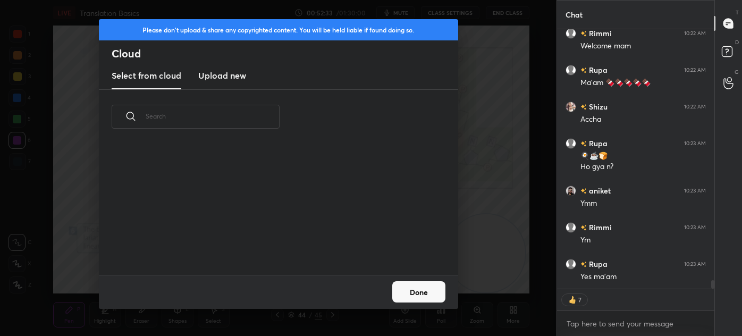
scroll to position [131, 341]
click at [225, 72] on h3 "Upload new" at bounding box center [222, 75] width 48 height 13
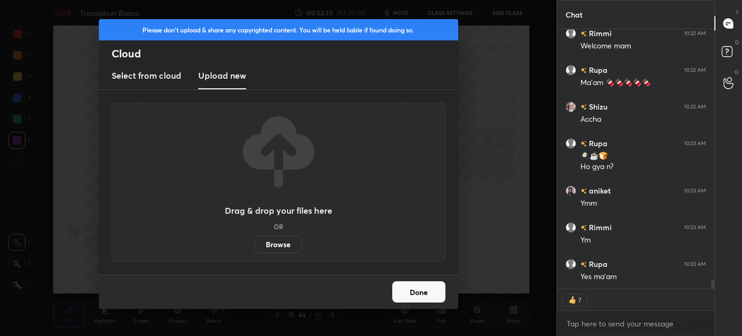
click at [282, 242] on label "Browse" at bounding box center [278, 244] width 47 height 17
click at [255, 242] on input "Browse" at bounding box center [255, 244] width 0 height 17
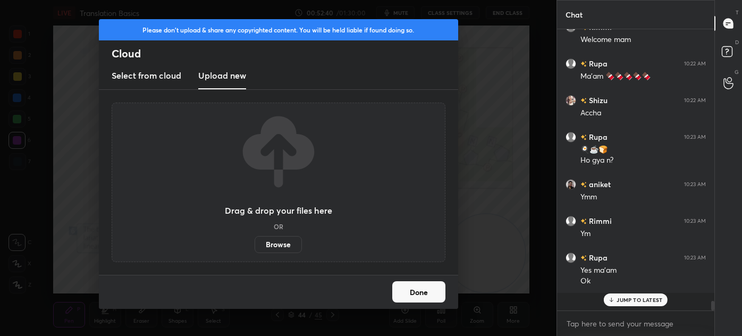
scroll to position [7643, 0]
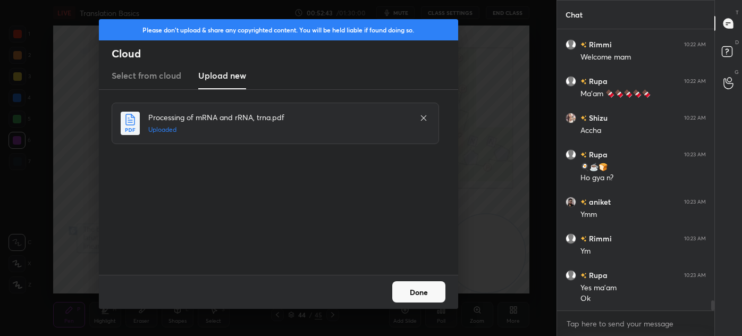
click at [426, 290] on button "Done" at bounding box center [418, 291] width 53 height 21
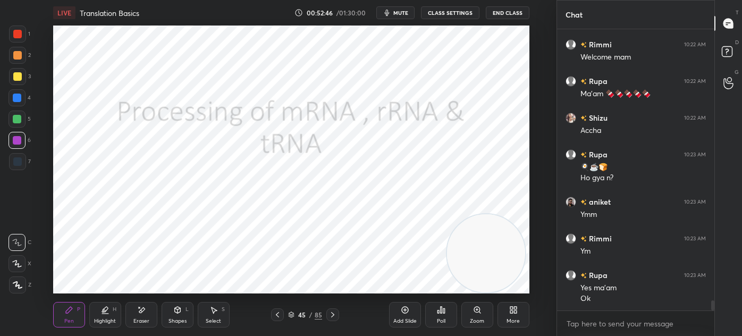
click at [335, 312] on icon at bounding box center [332, 314] width 9 height 9
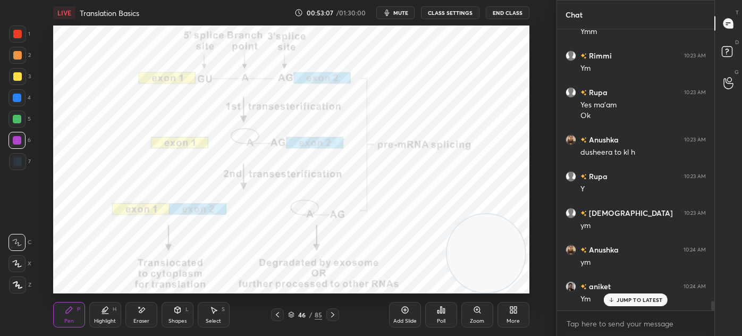
scroll to position [7862, 0]
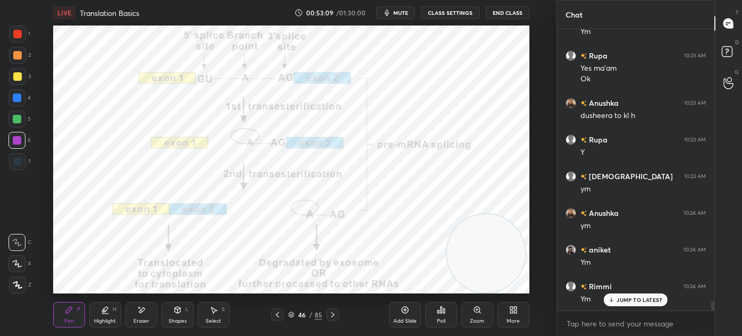
click at [330, 315] on icon at bounding box center [332, 314] width 9 height 9
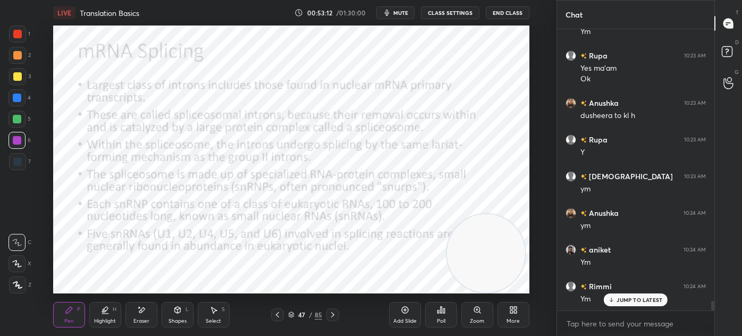
click at [179, 311] on icon at bounding box center [177, 310] width 6 height 6
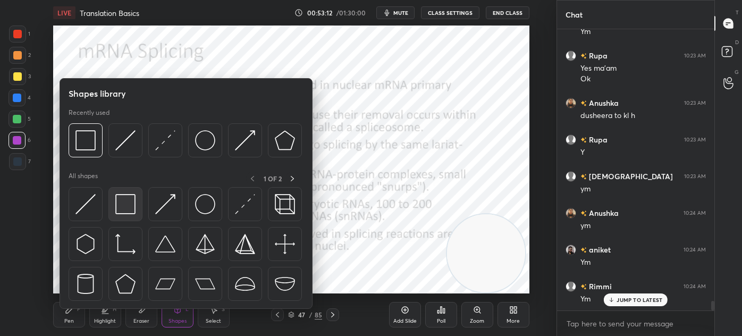
click at [126, 207] on img at bounding box center [125, 204] width 20 height 20
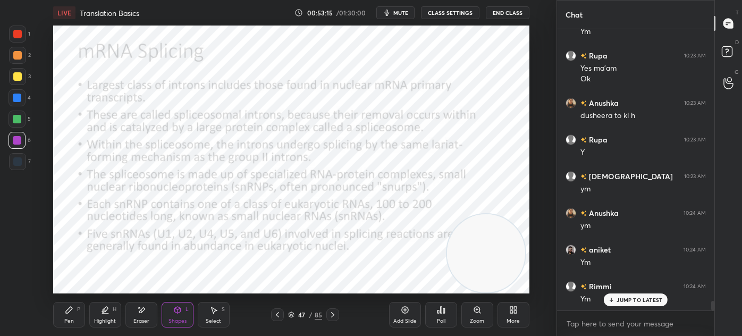
click at [69, 313] on icon at bounding box center [69, 310] width 9 height 9
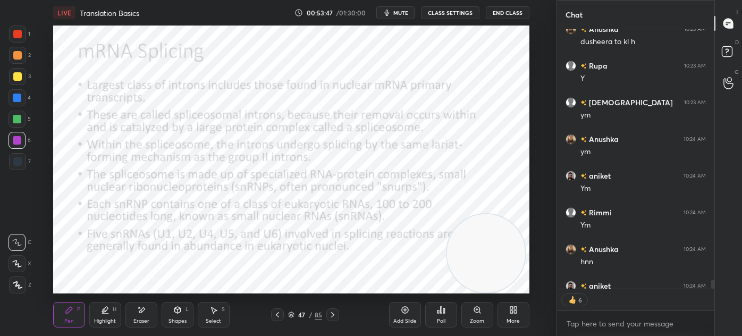
scroll to position [7957, 0]
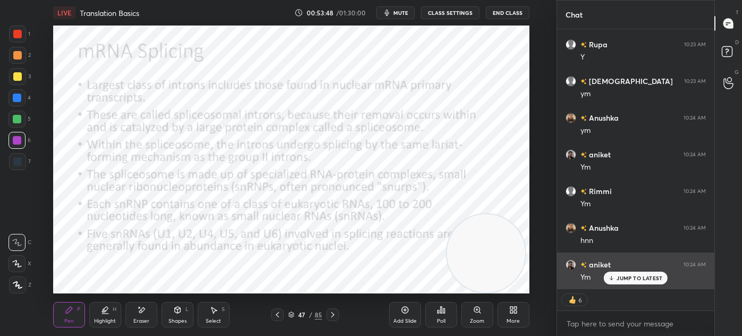
click at [614, 277] on icon at bounding box center [611, 278] width 7 height 6
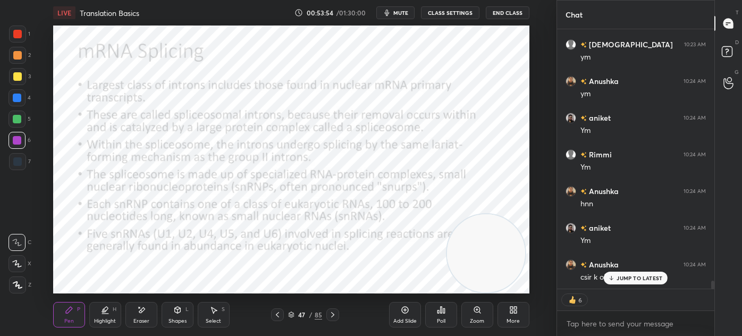
scroll to position [7973, 0]
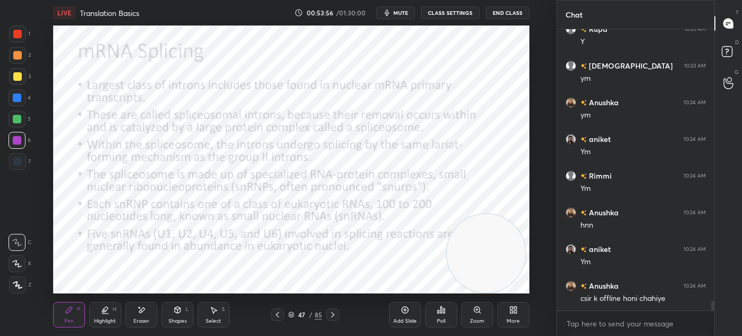
click at [17, 261] on icon at bounding box center [17, 263] width 10 height 7
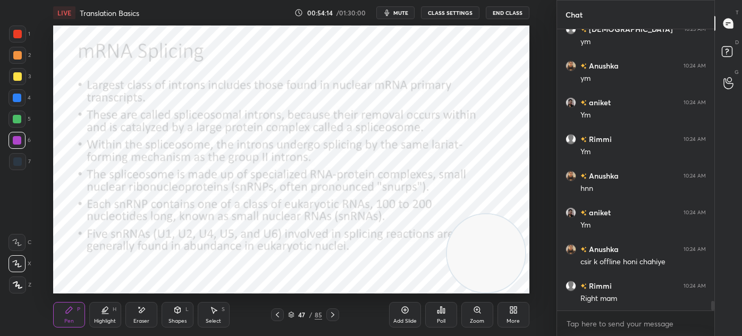
click at [331, 318] on icon at bounding box center [332, 314] width 9 height 9
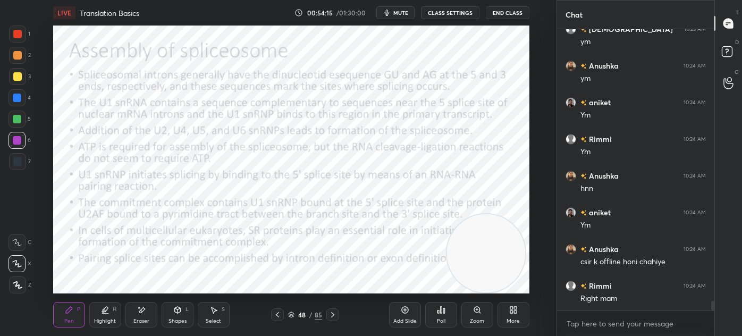
click at [179, 317] on div "Shapes L" at bounding box center [178, 315] width 32 height 26
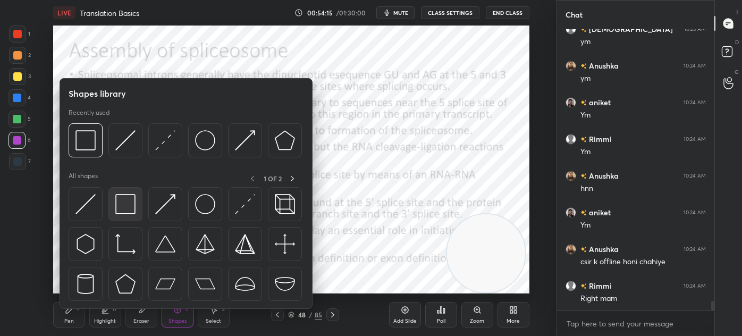
click at [124, 208] on img at bounding box center [125, 204] width 20 height 20
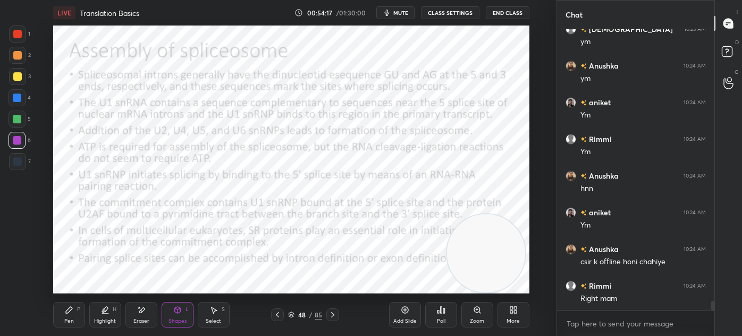
scroll to position [8046, 0]
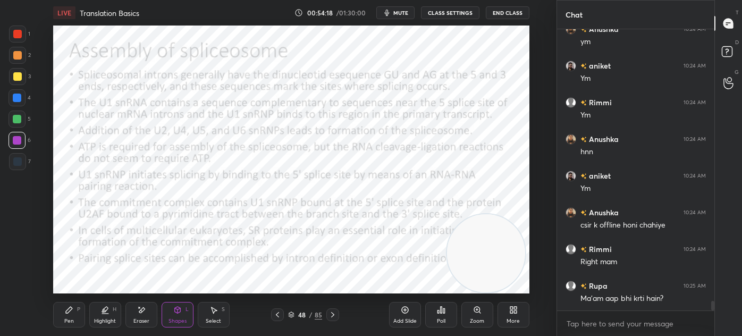
click at [66, 317] on div "Pen P" at bounding box center [69, 315] width 32 height 26
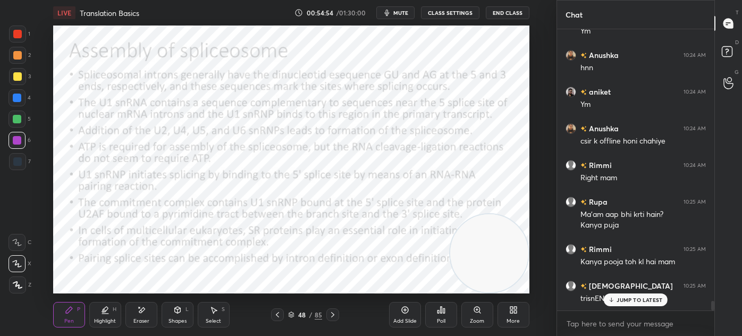
scroll to position [8185, 0]
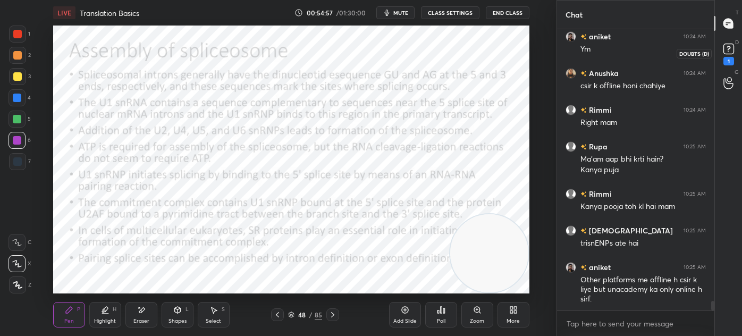
click at [728, 50] on rect at bounding box center [728, 49] width 10 height 10
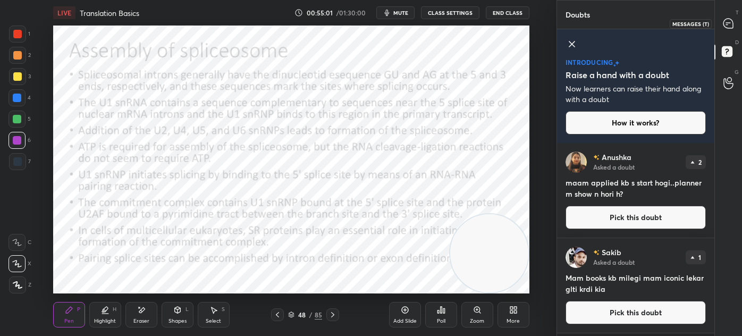
click at [729, 27] on icon at bounding box center [728, 24] width 10 height 10
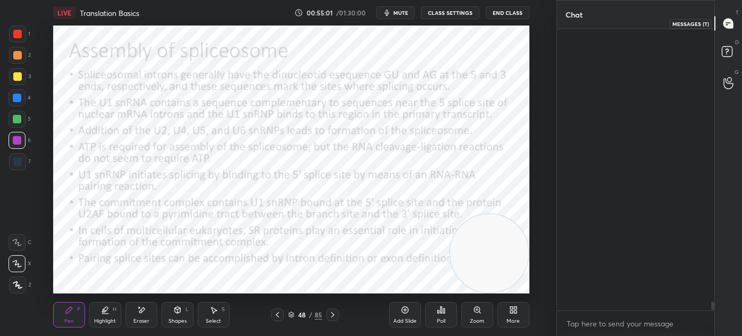
scroll to position [278, 154]
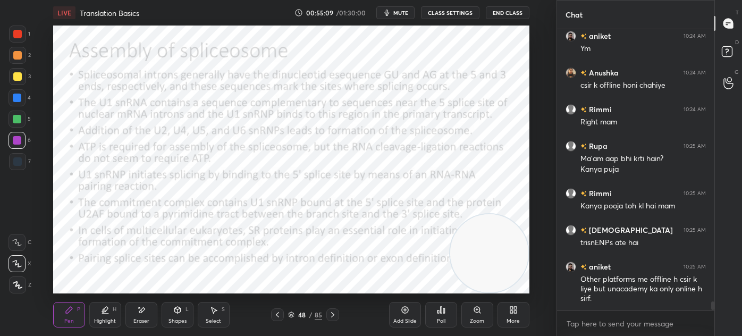
click at [333, 312] on icon at bounding box center [332, 314] width 9 height 9
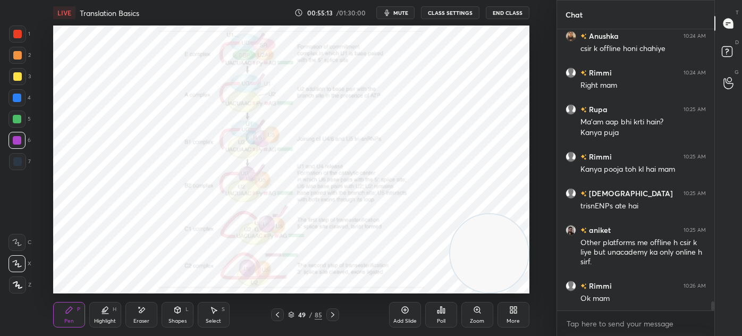
scroll to position [8421, 0]
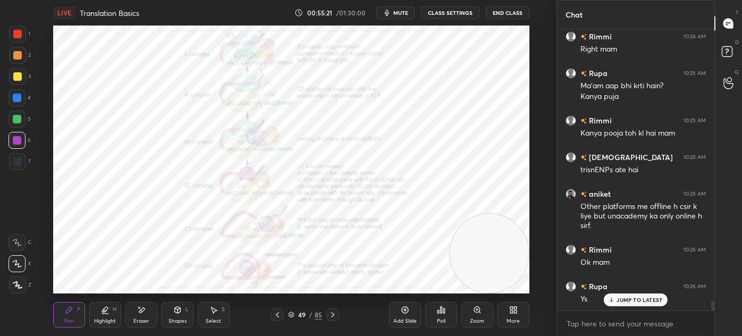
click at [477, 314] on icon at bounding box center [477, 310] width 9 height 9
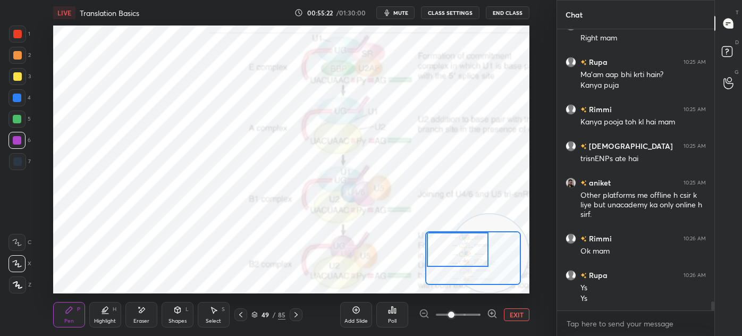
scroll to position [8469, 0]
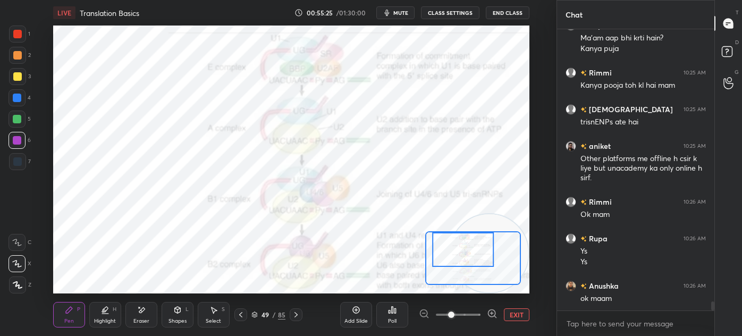
click at [12, 32] on div at bounding box center [17, 34] width 17 height 17
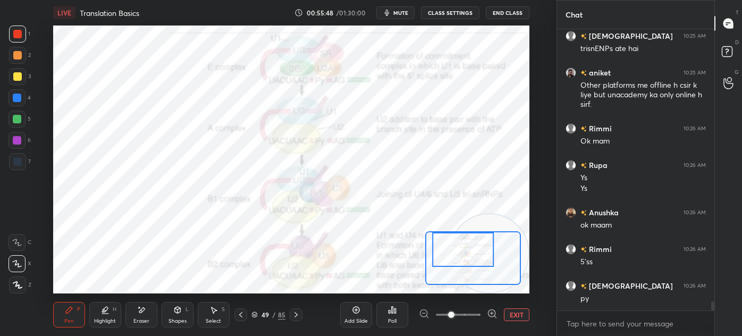
scroll to position [8578, 0]
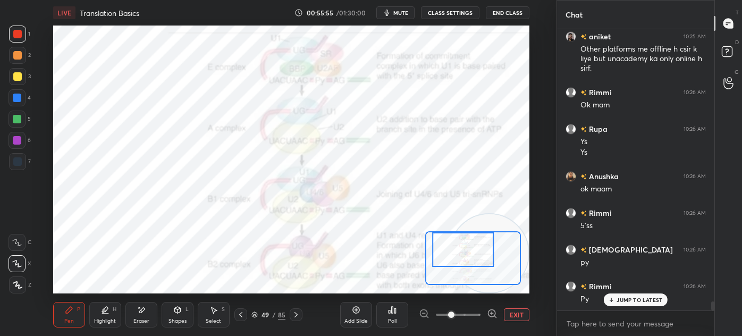
click at [14, 167] on div at bounding box center [17, 161] width 17 height 17
click at [23, 143] on div at bounding box center [17, 140] width 17 height 17
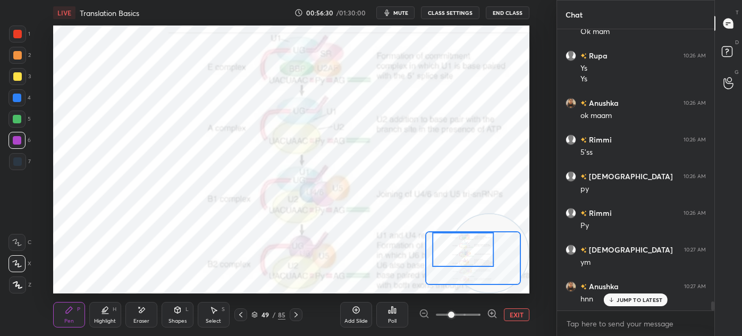
scroll to position [8689, 0]
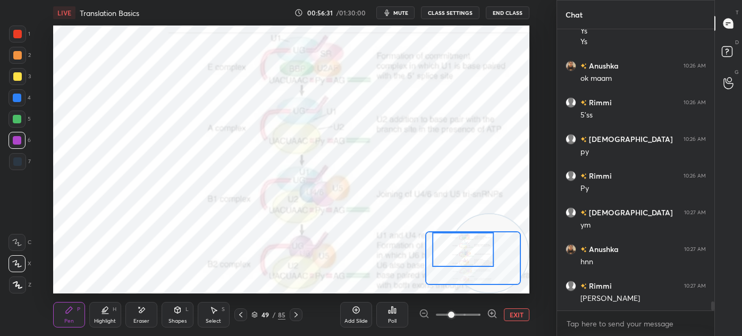
click at [472, 261] on div at bounding box center [463, 249] width 62 height 35
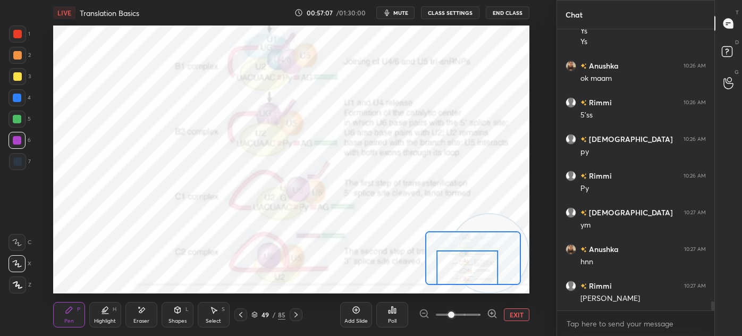
click at [513, 316] on button "EXIT" at bounding box center [517, 314] width 26 height 13
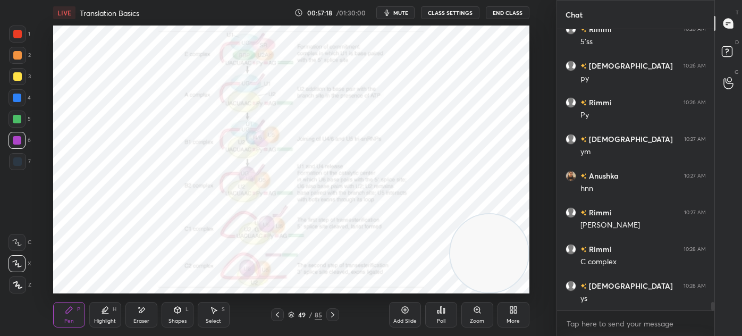
scroll to position [8798, 0]
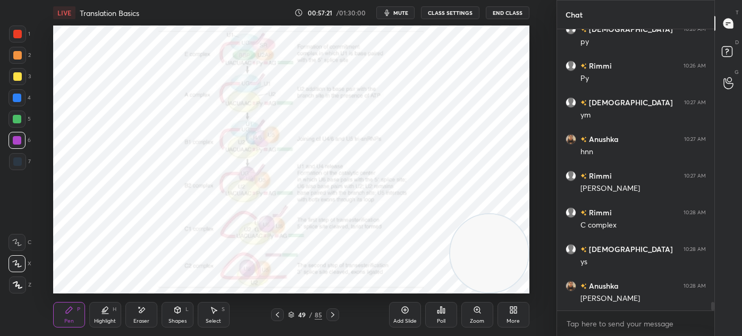
click at [332, 313] on icon at bounding box center [332, 314] width 3 height 5
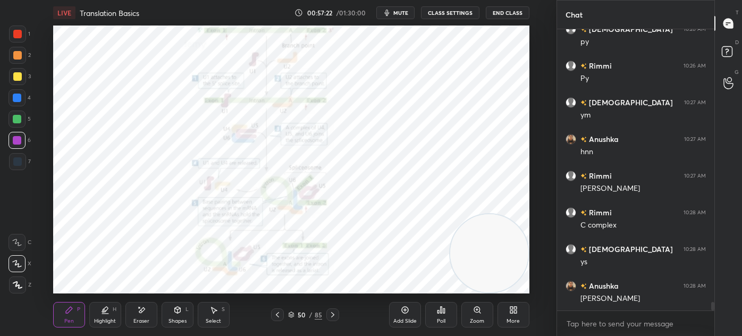
click at [335, 314] on icon at bounding box center [332, 314] width 9 height 9
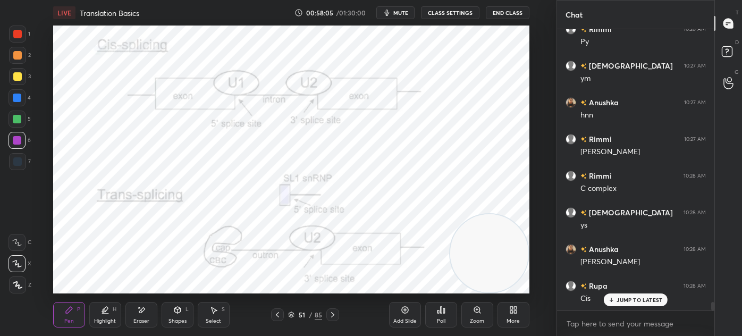
scroll to position [8871, 0]
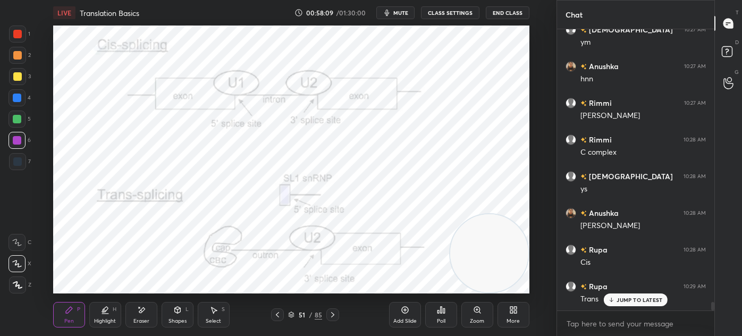
click at [292, 316] on icon at bounding box center [291, 316] width 5 height 2
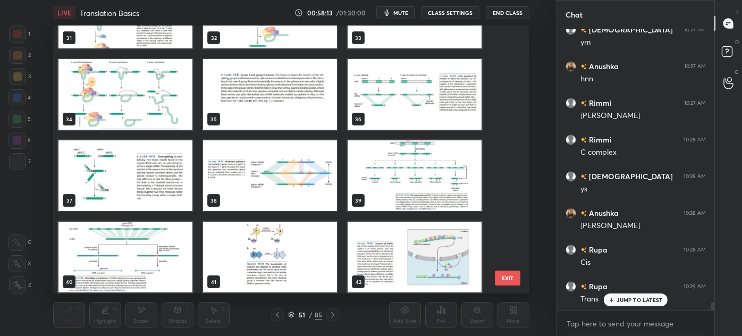
scroll to position [8882, 0]
click at [174, 164] on img "grid" at bounding box center [125, 175] width 134 height 71
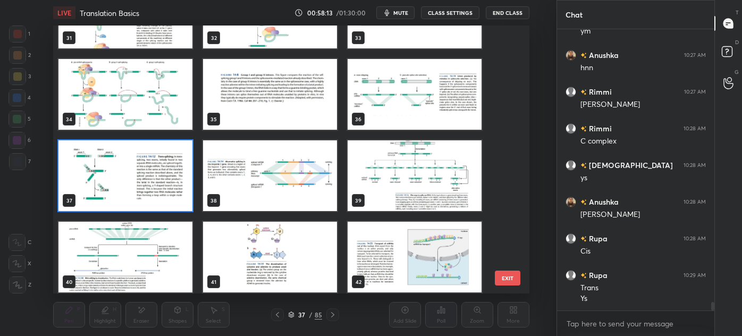
click at [179, 164] on img "grid" at bounding box center [125, 175] width 134 height 71
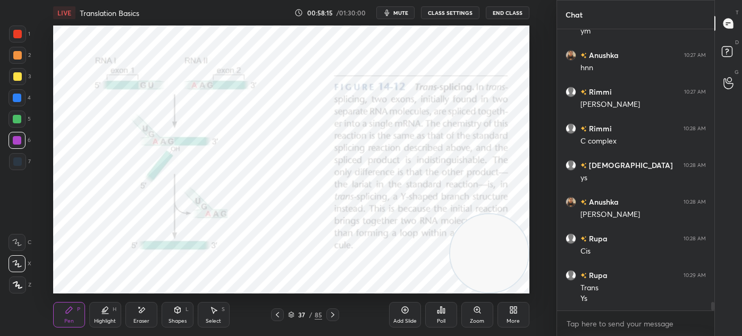
scroll to position [8919, 0]
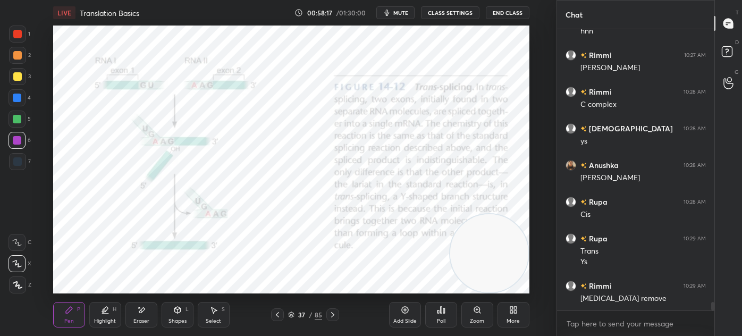
click at [7, 172] on div "1 2 3 4 5 6 7 C X Z E E Erase all H H" at bounding box center [17, 160] width 34 height 268
click at [22, 159] on div at bounding box center [17, 161] width 17 height 17
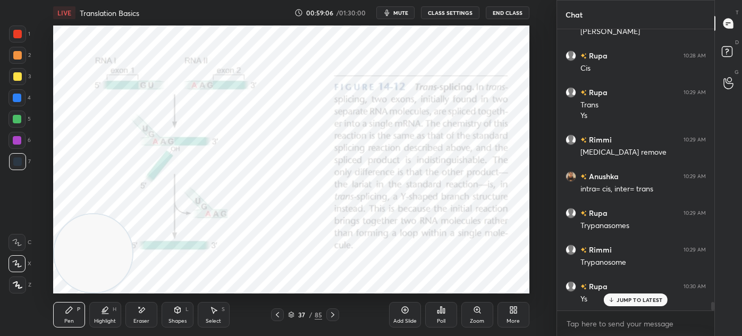
scroll to position [9076, 0]
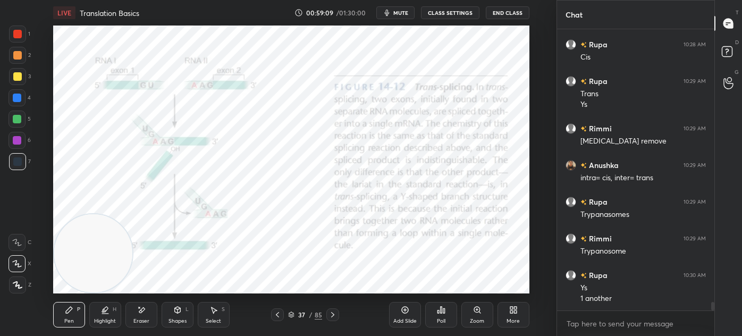
click at [15, 35] on div at bounding box center [17, 34] width 9 height 9
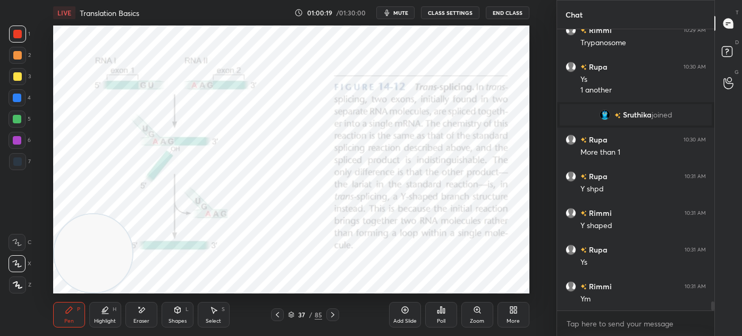
scroll to position [8450, 0]
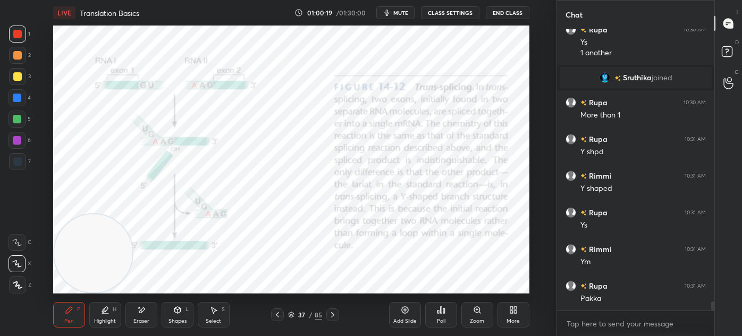
click at [16, 158] on div at bounding box center [17, 161] width 9 height 9
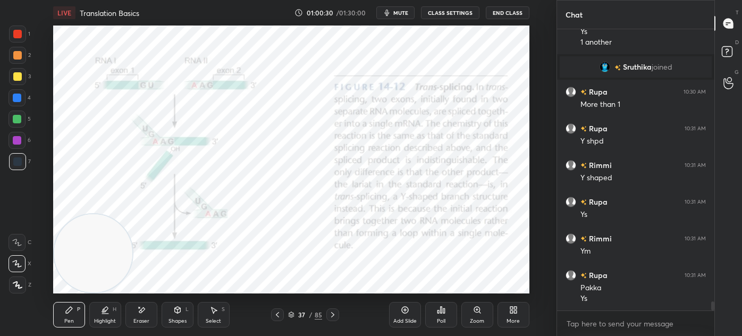
click at [290, 313] on icon at bounding box center [291, 314] width 6 height 6
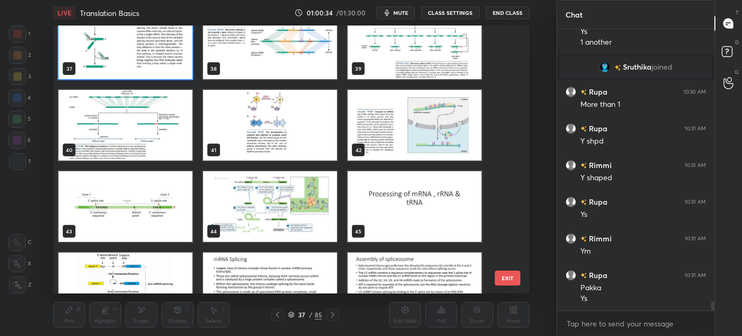
scroll to position [1001, 0]
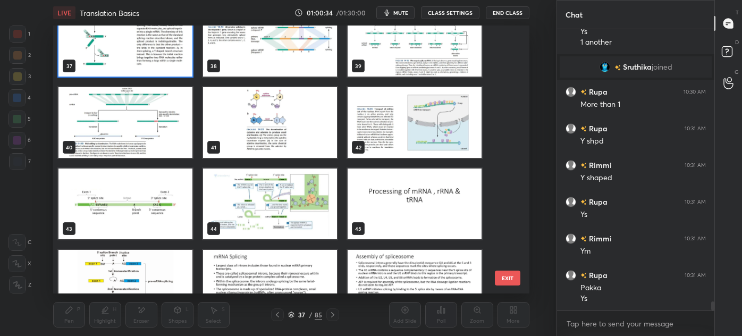
click at [401, 137] on img "grid" at bounding box center [414, 122] width 134 height 71
click at [401, 136] on img "grid" at bounding box center [414, 122] width 134 height 71
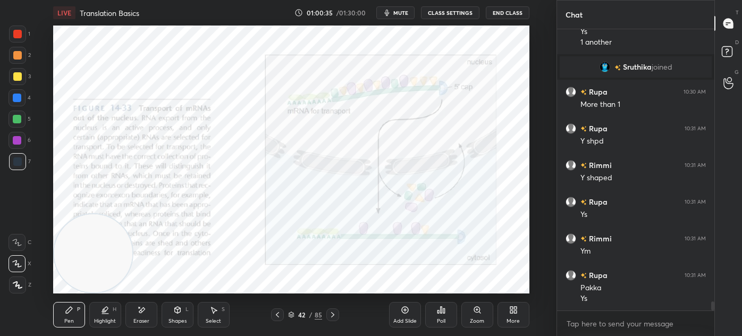
click at [395, 135] on img "grid" at bounding box center [414, 122] width 134 height 71
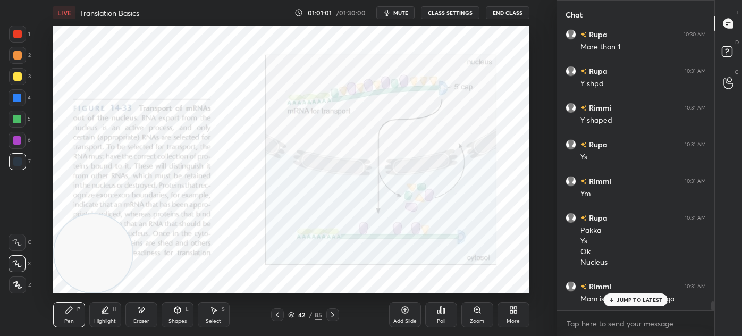
scroll to position [8555, 0]
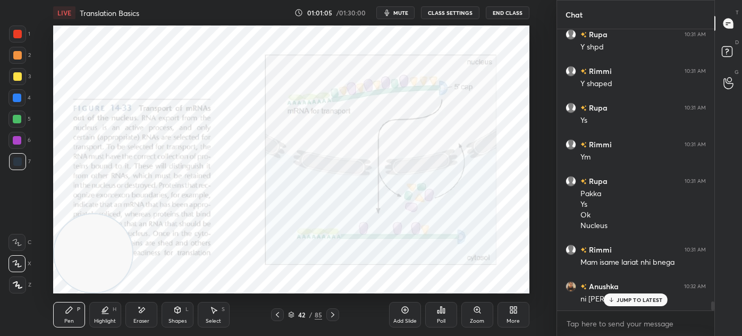
click at [292, 317] on icon at bounding box center [291, 314] width 6 height 6
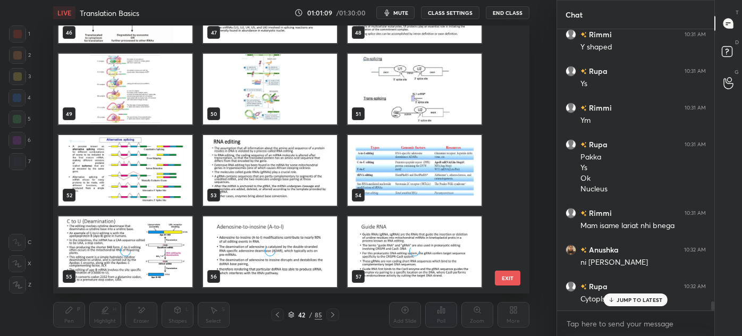
scroll to position [1280, 0]
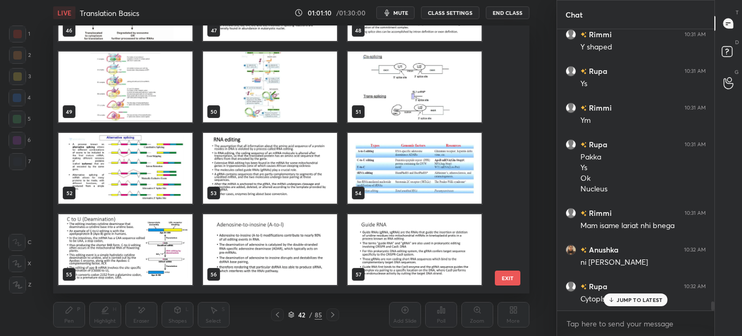
click at [147, 172] on img "grid" at bounding box center [125, 168] width 134 height 71
click at [143, 176] on img "grid" at bounding box center [125, 168] width 134 height 71
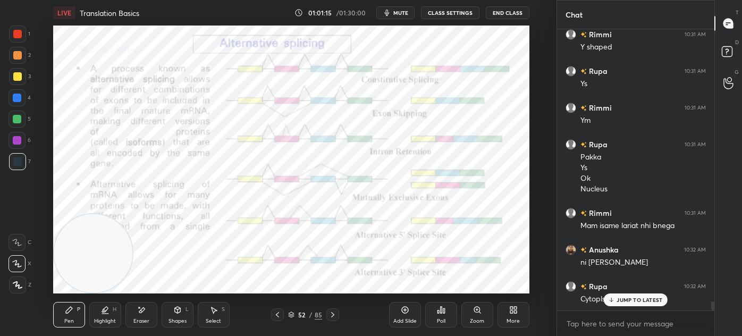
scroll to position [8629, 0]
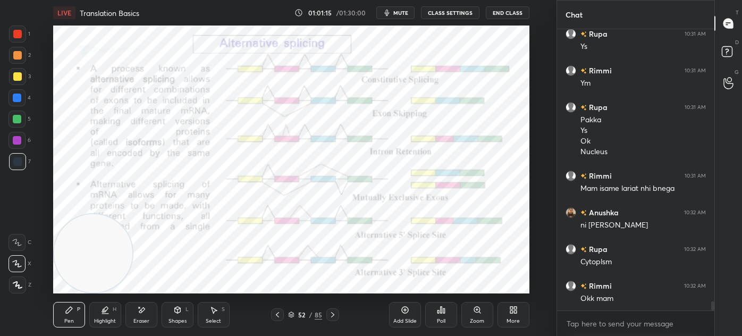
click at [279, 315] on icon at bounding box center [277, 314] width 9 height 9
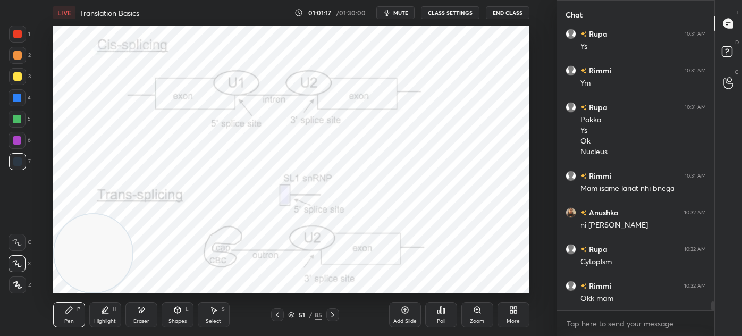
click at [24, 163] on div at bounding box center [17, 161] width 17 height 17
click at [504, 13] on button "End Class" at bounding box center [508, 12] width 44 height 13
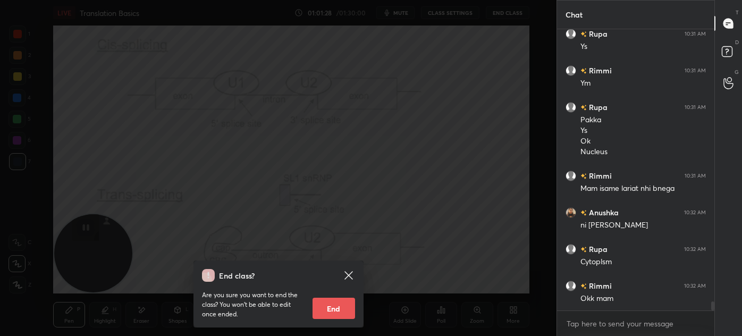
click at [347, 276] on icon at bounding box center [348, 275] width 8 height 8
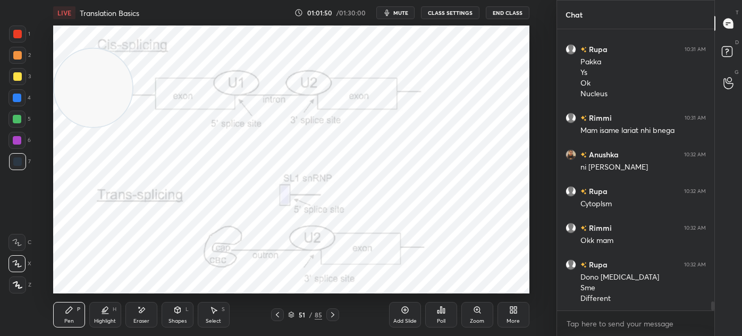
scroll to position [8724, 0]
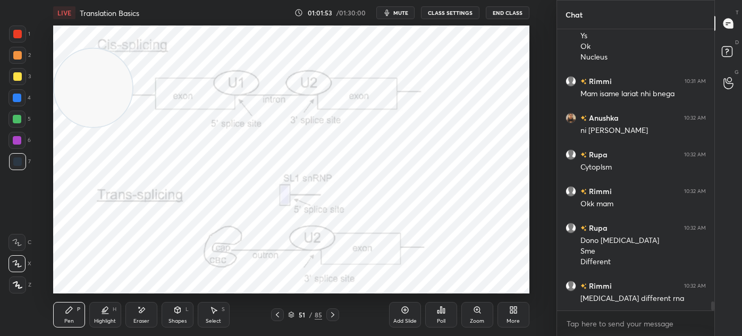
click at [335, 314] on icon at bounding box center [332, 314] width 9 height 9
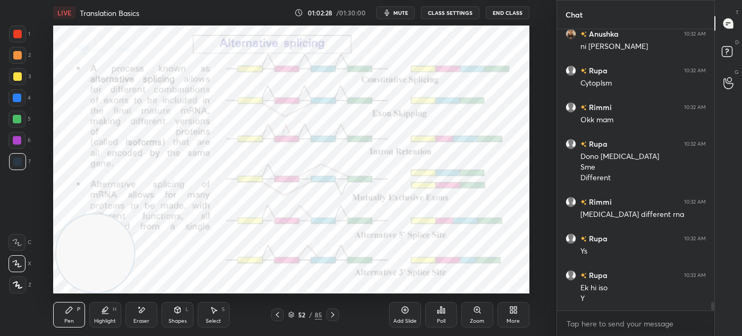
scroll to position [8844, 0]
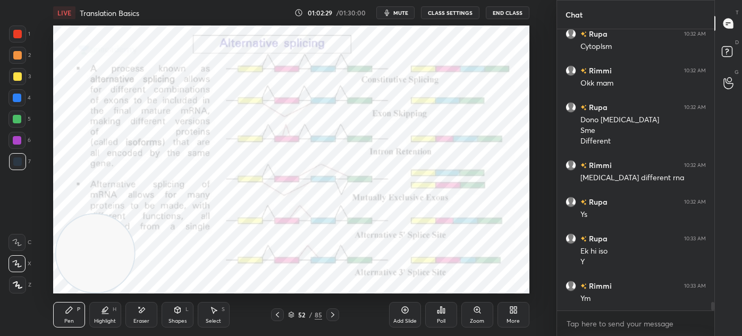
click at [332, 313] on icon at bounding box center [332, 314] width 3 height 5
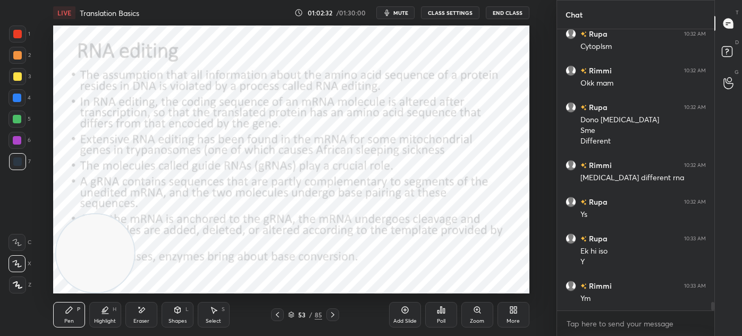
click at [168, 320] on div "Shapes" at bounding box center [177, 320] width 18 height 5
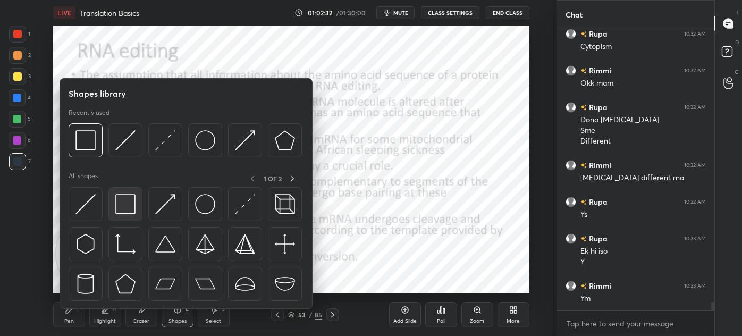
click at [126, 204] on img at bounding box center [125, 204] width 20 height 20
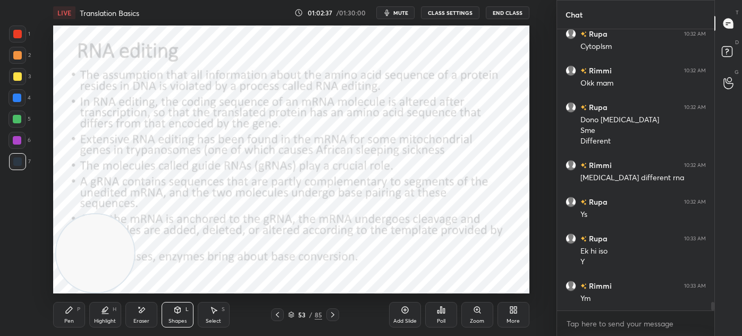
click at [334, 316] on icon at bounding box center [332, 314] width 9 height 9
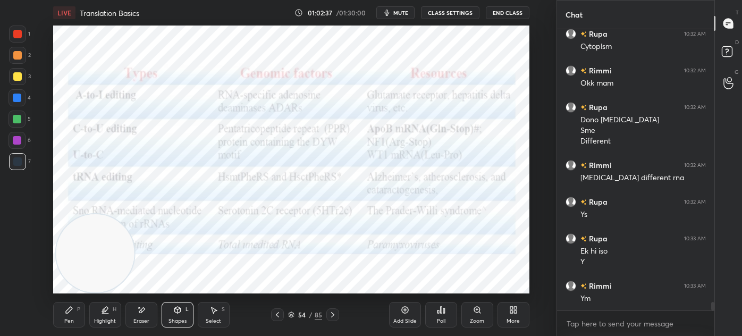
click at [277, 316] on icon at bounding box center [277, 314] width 3 height 5
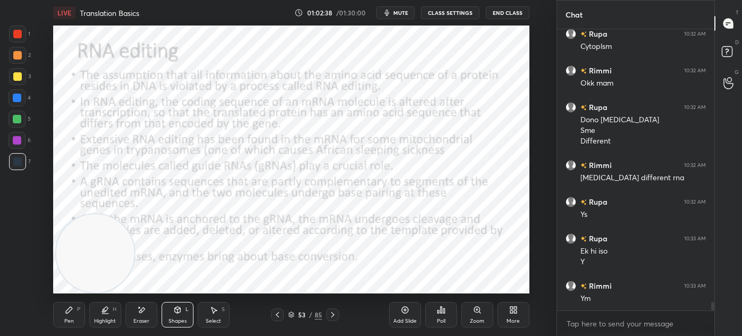
click at [410, 310] on div "Add Slide" at bounding box center [405, 315] width 32 height 26
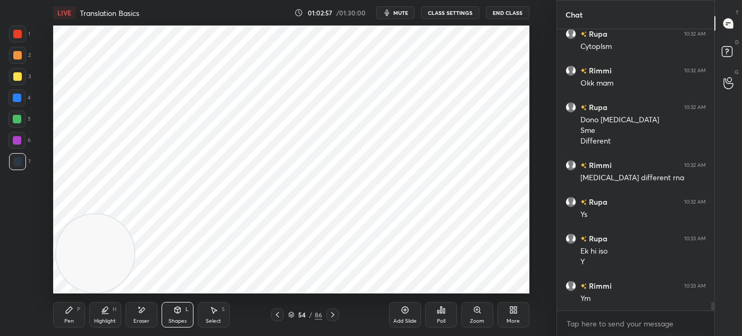
click at [70, 308] on icon at bounding box center [69, 310] width 6 height 6
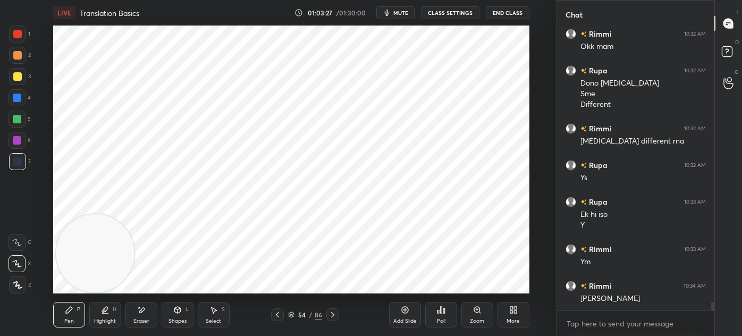
click at [140, 312] on icon at bounding box center [142, 309] width 6 height 5
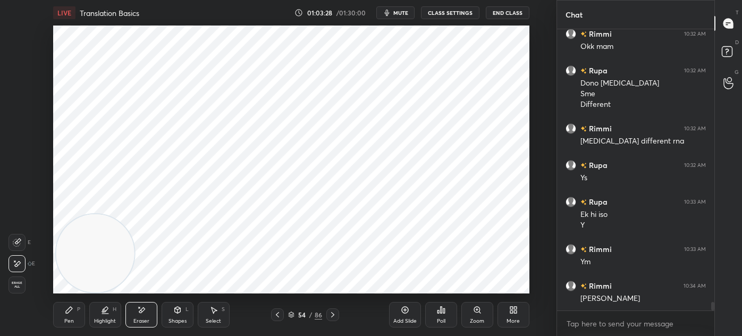
click at [67, 311] on icon at bounding box center [69, 310] width 6 height 6
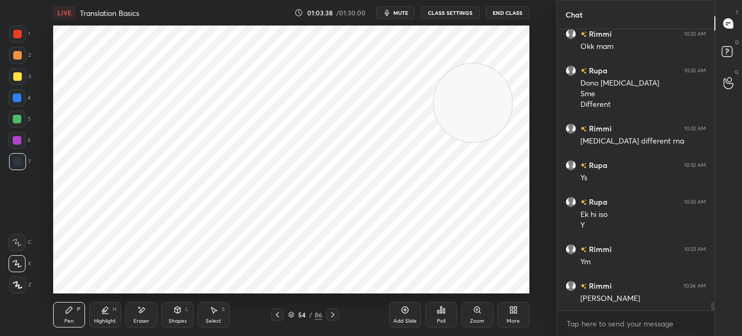
click at [21, 146] on div at bounding box center [17, 140] width 17 height 17
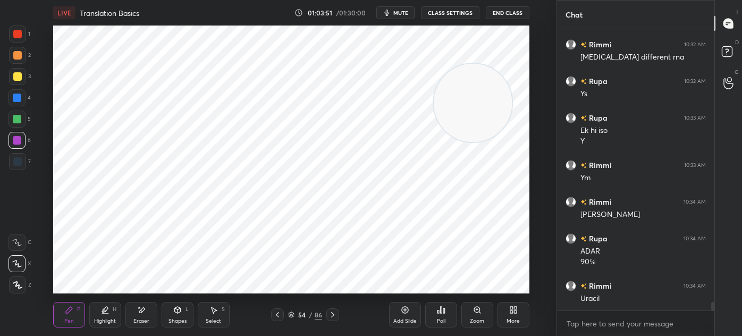
scroll to position [9001, 0]
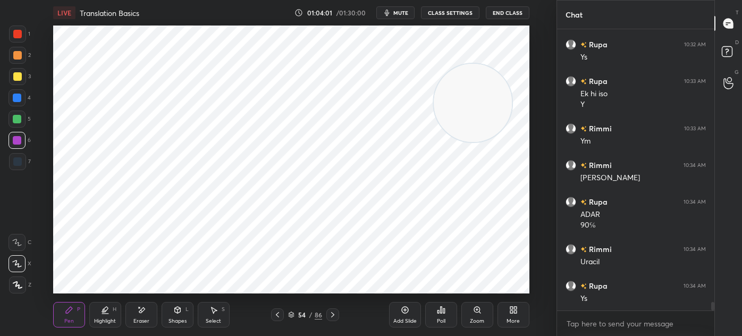
click at [33, 165] on div "1 2 3 4 5 6 7 C X Z E E Erase all H H" at bounding box center [17, 160] width 34 height 268
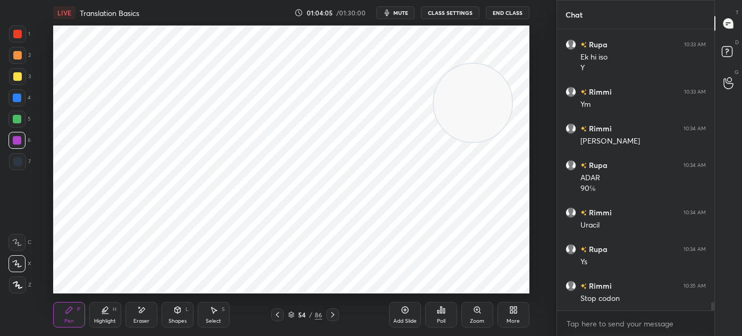
scroll to position [9075, 0]
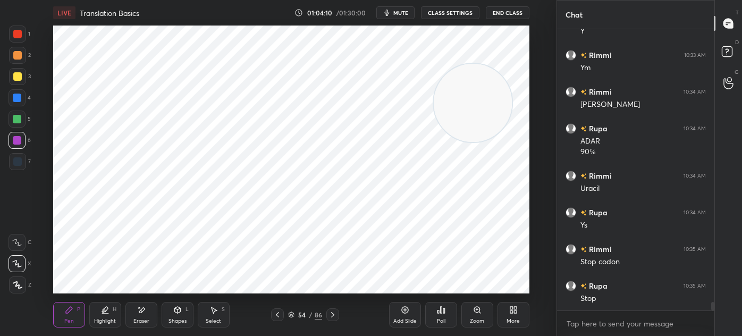
click at [18, 172] on div "7" at bounding box center [20, 163] width 22 height 21
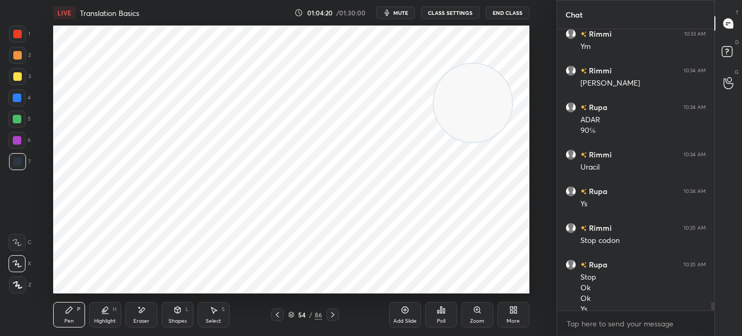
scroll to position [9106, 0]
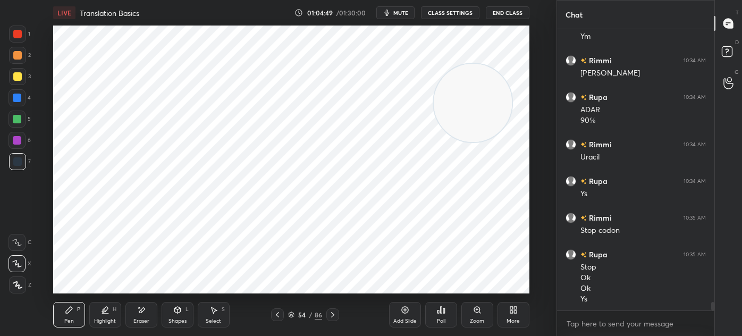
click at [278, 316] on icon at bounding box center [277, 314] width 9 height 9
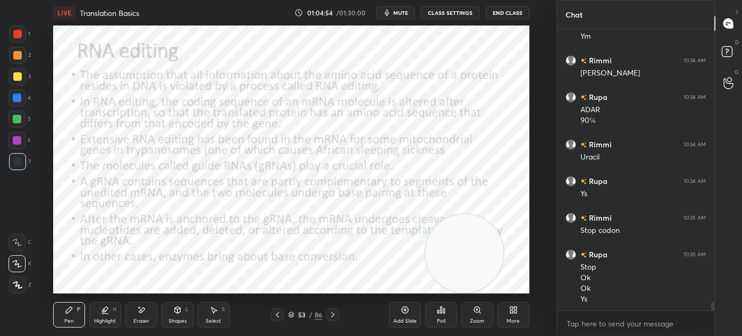
click at [184, 315] on div "Shapes L" at bounding box center [178, 315] width 32 height 26
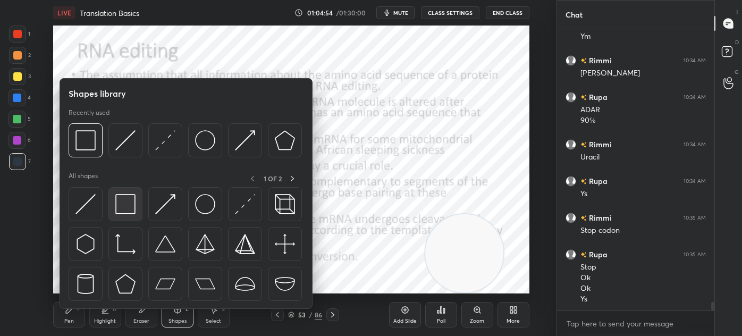
click at [128, 210] on img at bounding box center [125, 204] width 20 height 20
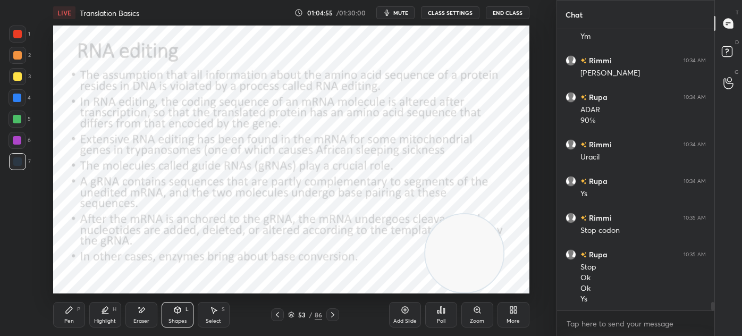
click at [15, 35] on div at bounding box center [17, 34] width 9 height 9
click at [64, 314] on div "Pen P" at bounding box center [69, 315] width 32 height 26
click at [330, 316] on icon at bounding box center [332, 314] width 9 height 9
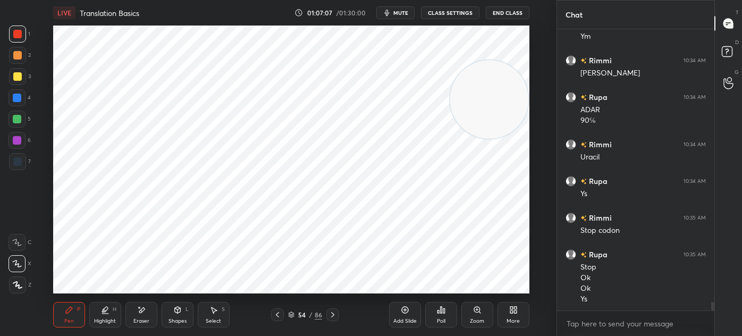
click at [336, 315] on icon at bounding box center [332, 314] width 9 height 9
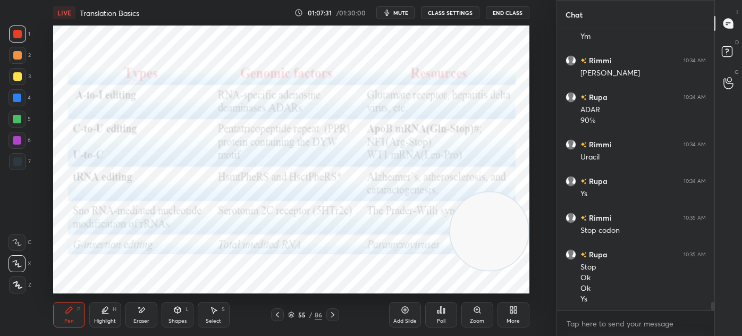
click at [333, 314] on icon at bounding box center [332, 314] width 9 height 9
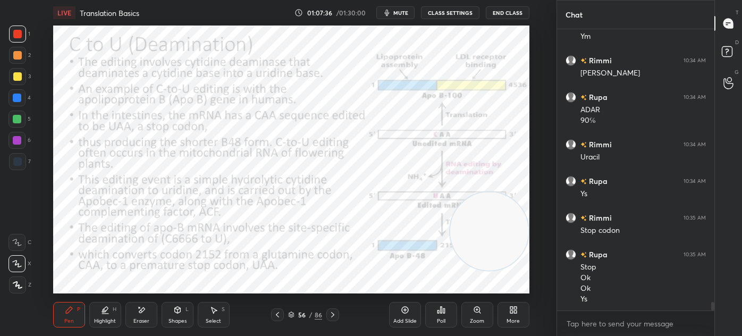
click at [176, 314] on icon at bounding box center [177, 310] width 9 height 9
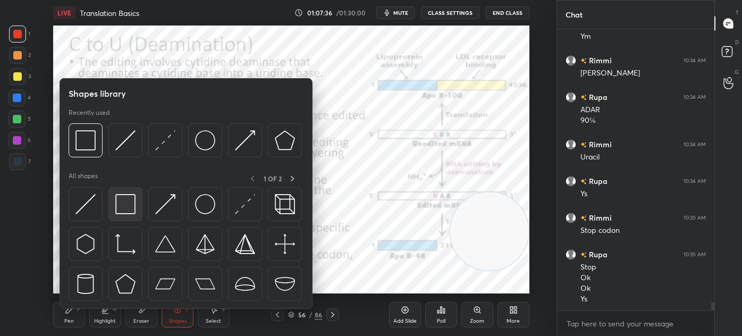
click at [125, 209] on img at bounding box center [125, 204] width 20 height 20
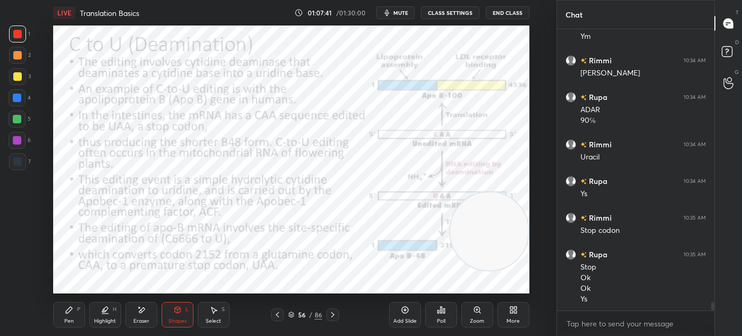
click at [67, 312] on icon at bounding box center [69, 310] width 6 height 6
click at [16, 164] on div at bounding box center [17, 161] width 9 height 9
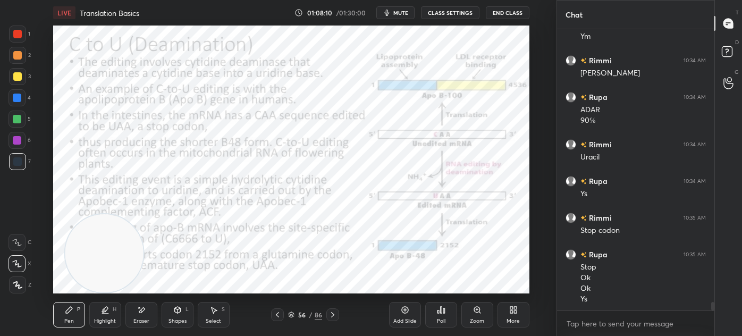
click at [19, 46] on div "1" at bounding box center [19, 36] width 21 height 21
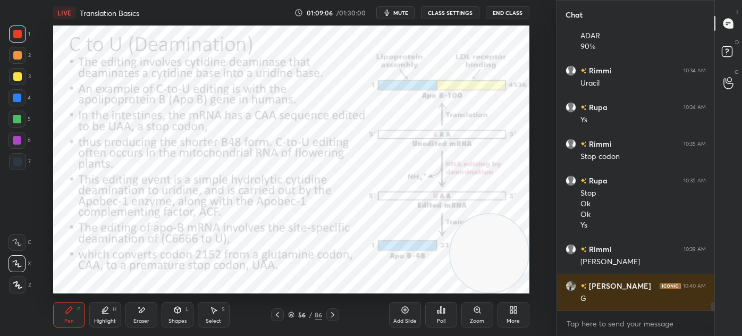
click at [331, 313] on icon at bounding box center [332, 314] width 9 height 9
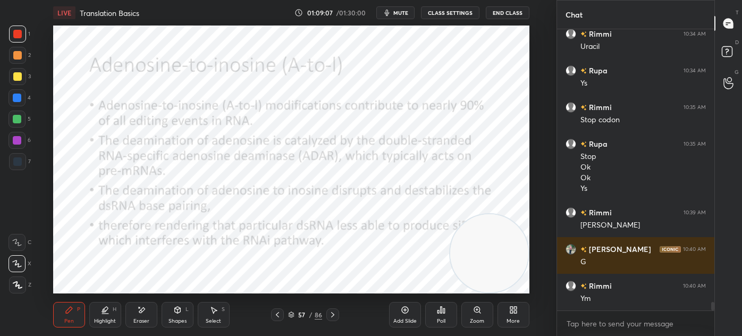
scroll to position [9253, 0]
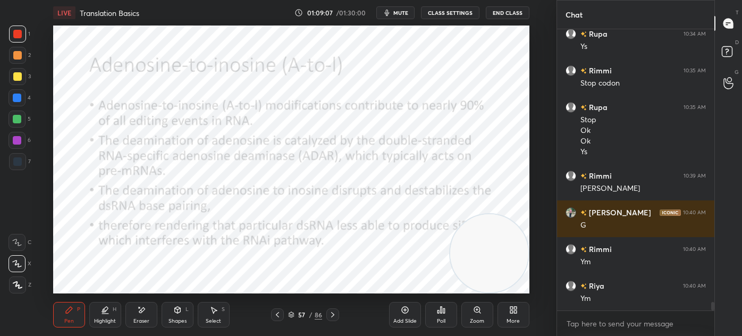
click at [171, 315] on div "Shapes L" at bounding box center [178, 315] width 32 height 26
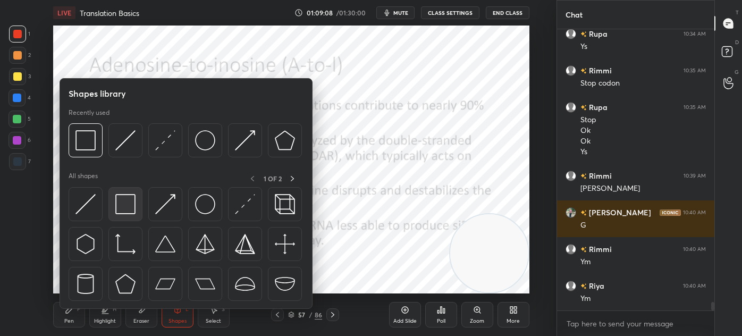
scroll to position [9290, 0]
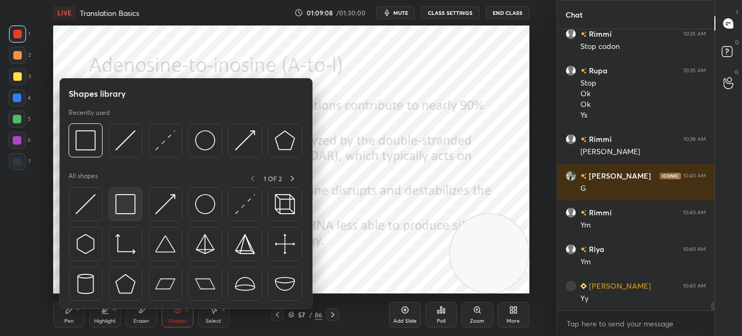
click at [120, 208] on img at bounding box center [125, 204] width 20 height 20
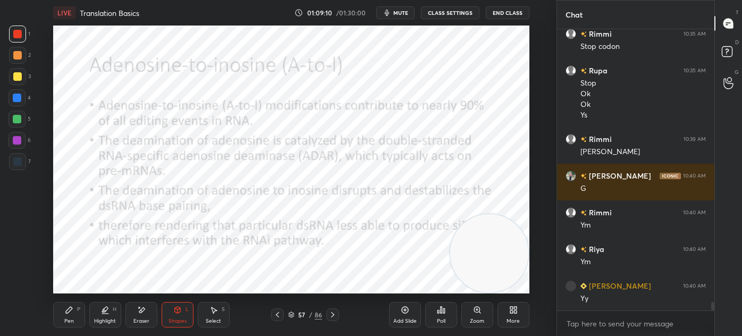
click at [66, 313] on icon at bounding box center [69, 310] width 6 height 6
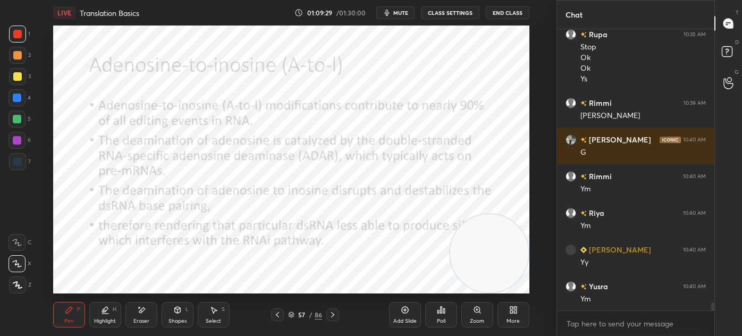
click at [179, 320] on div "Shapes" at bounding box center [177, 320] width 18 height 5
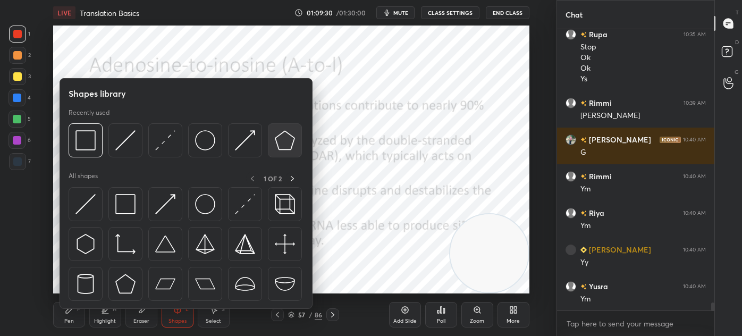
scroll to position [9363, 0]
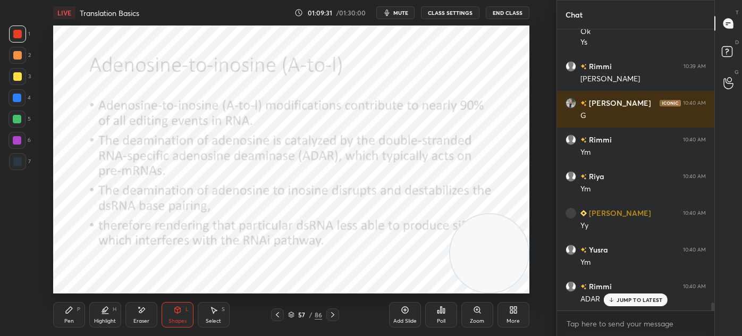
click at [145, 311] on icon at bounding box center [141, 310] width 9 height 9
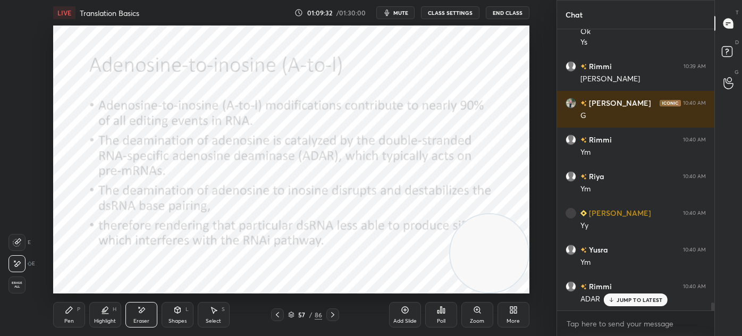
click at [66, 304] on div "Pen P" at bounding box center [69, 315] width 32 height 26
click at [327, 316] on div at bounding box center [332, 314] width 13 height 13
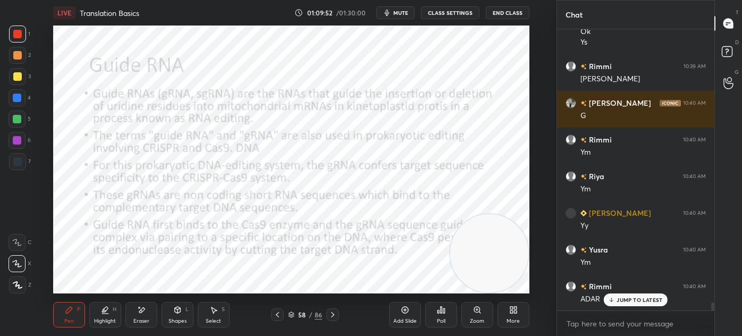
click at [181, 315] on div "Shapes L" at bounding box center [178, 315] width 32 height 26
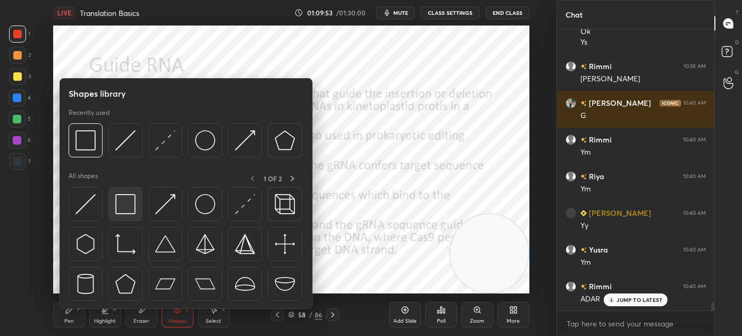
click at [117, 211] on img at bounding box center [125, 204] width 20 height 20
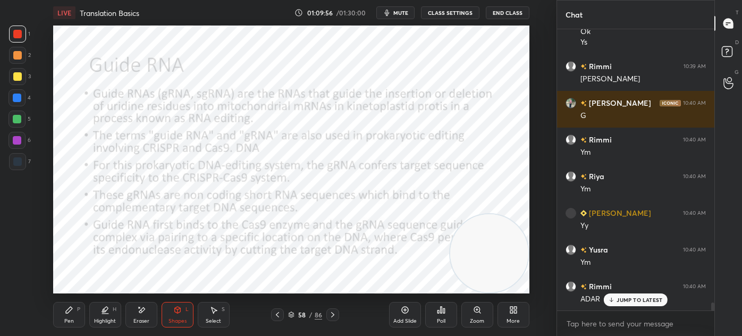
click at [65, 314] on icon at bounding box center [69, 310] width 9 height 9
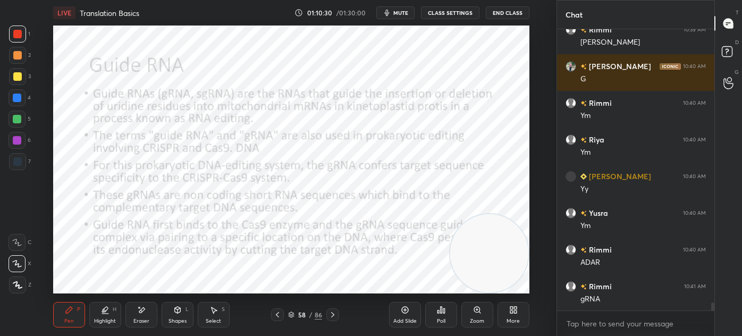
click at [26, 168] on div "7" at bounding box center [20, 161] width 22 height 17
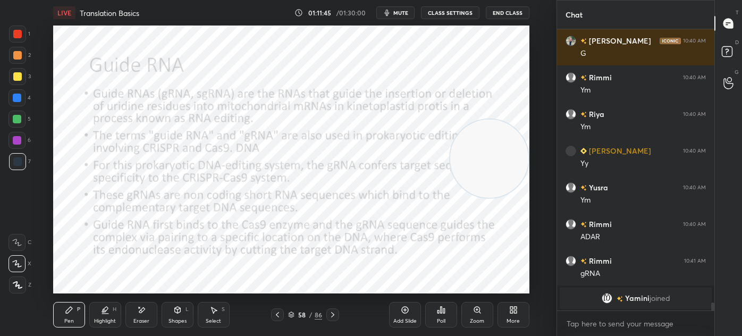
click at [332, 316] on icon at bounding box center [332, 314] width 9 height 9
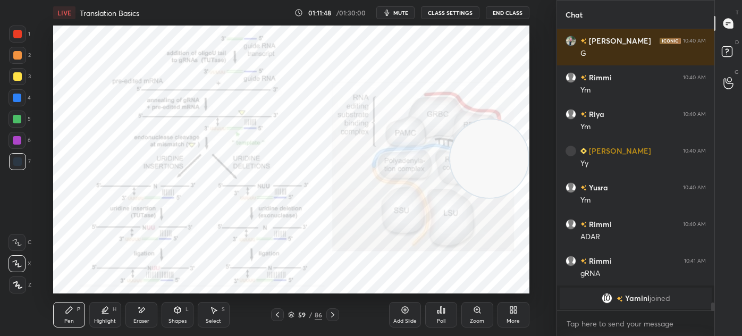
click at [470, 311] on div "Zoom" at bounding box center [477, 315] width 32 height 26
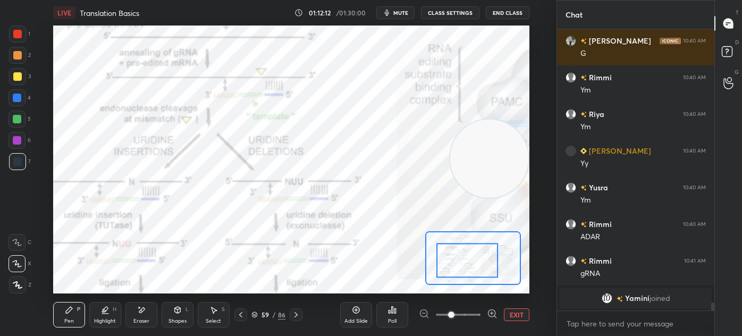
click at [500, 311] on div "EXIT" at bounding box center [474, 314] width 111 height 13
click at [511, 312] on button "EXIT" at bounding box center [517, 314] width 26 height 13
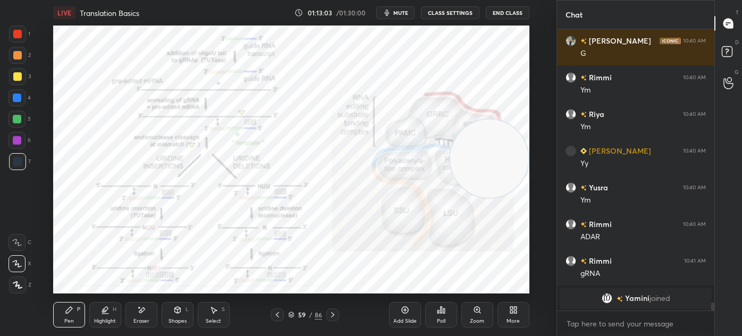
click at [330, 313] on icon at bounding box center [332, 314] width 9 height 9
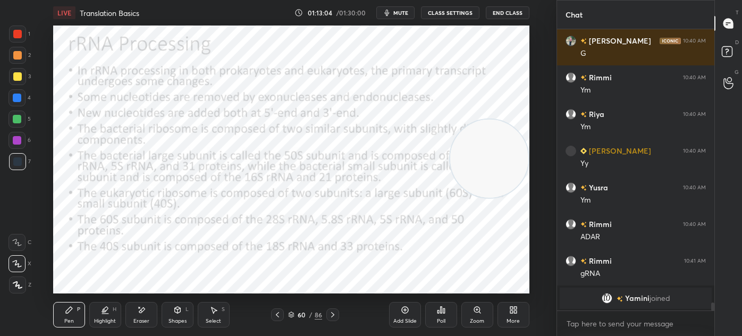
click at [277, 316] on icon at bounding box center [277, 314] width 9 height 9
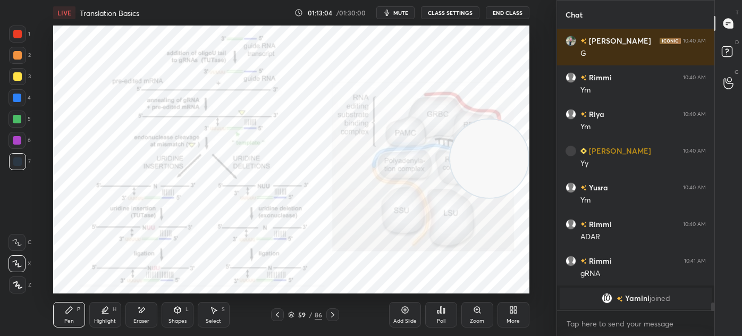
click at [406, 310] on icon at bounding box center [405, 310] width 9 height 9
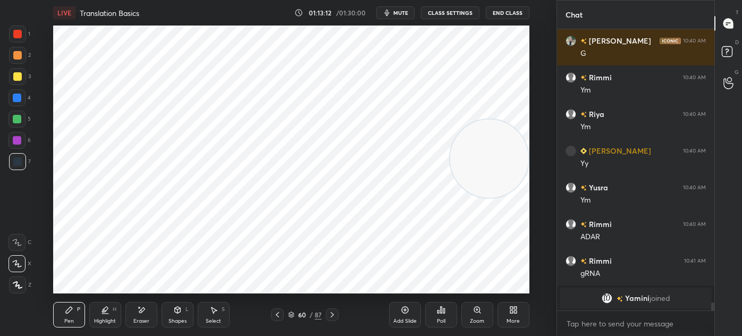
click at [21, 32] on div at bounding box center [17, 34] width 9 height 9
click at [27, 168] on div "7" at bounding box center [20, 161] width 22 height 17
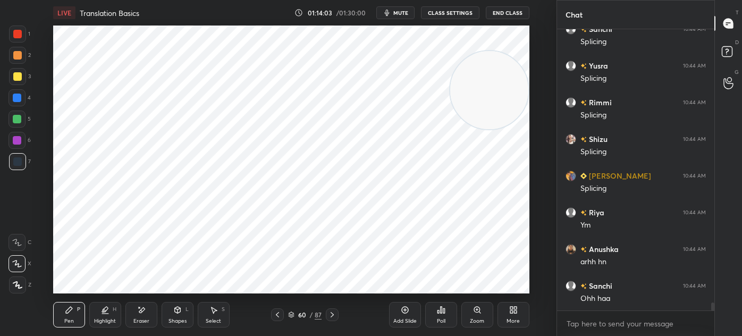
scroll to position [9432, 0]
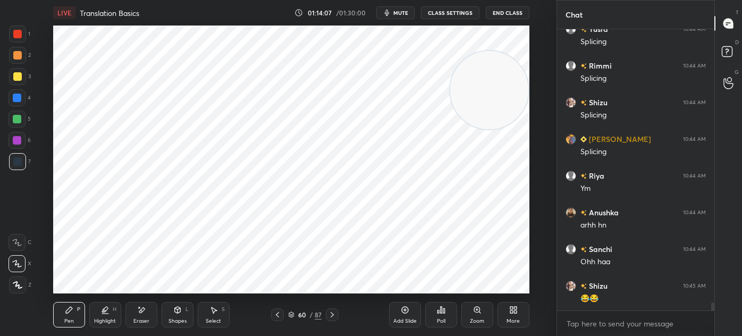
click at [18, 138] on div at bounding box center [17, 140] width 9 height 9
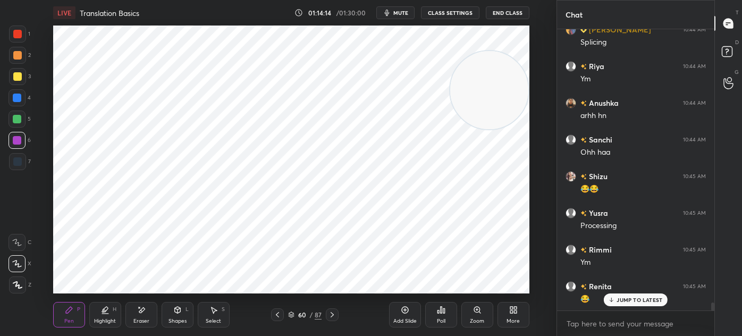
scroll to position [9578, 0]
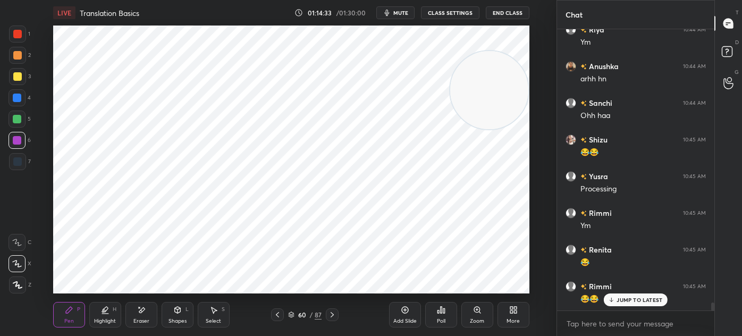
click at [199, 316] on div "Select S" at bounding box center [214, 315] width 32 height 26
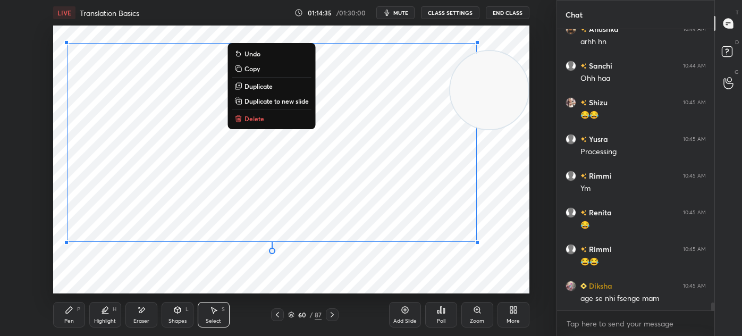
scroll to position [9652, 0]
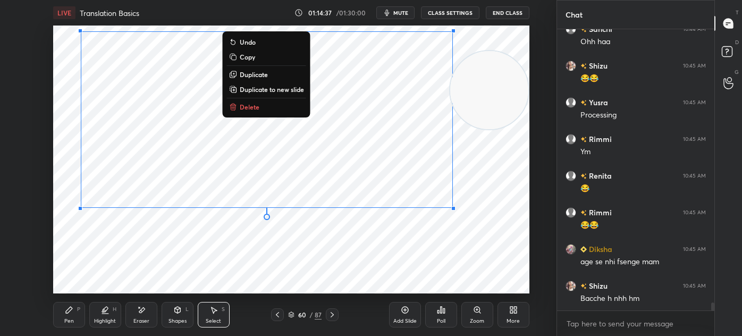
click at [508, 9] on button "End Class" at bounding box center [508, 12] width 44 height 13
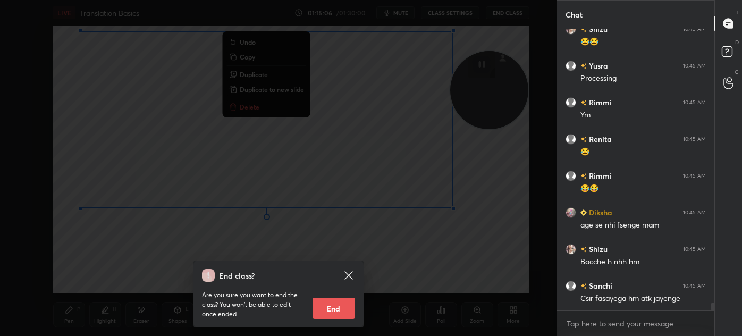
scroll to position [9725, 0]
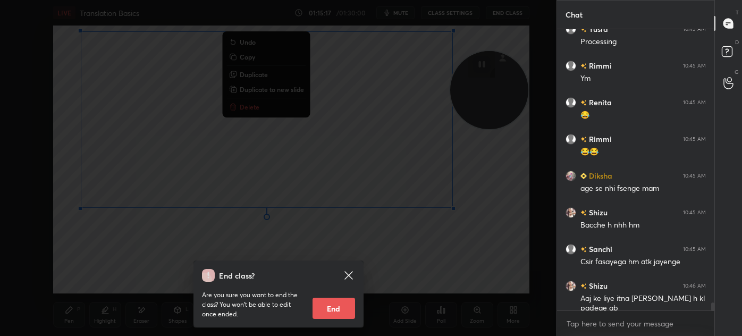
click at [346, 276] on icon at bounding box center [348, 275] width 13 height 13
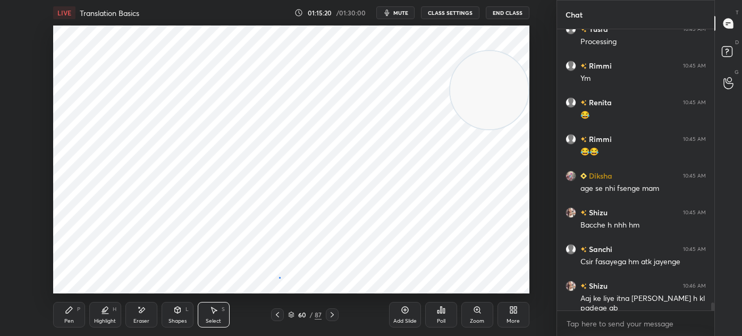
click at [279, 277] on div "0 ° Undo Copy Duplicate Duplicate to new slide Delete" at bounding box center [291, 160] width 476 height 268
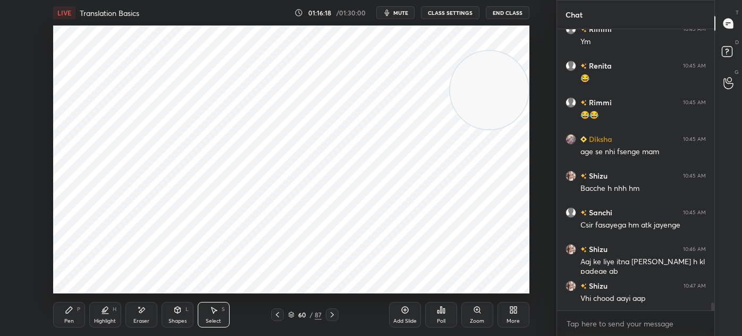
scroll to position [9808, 0]
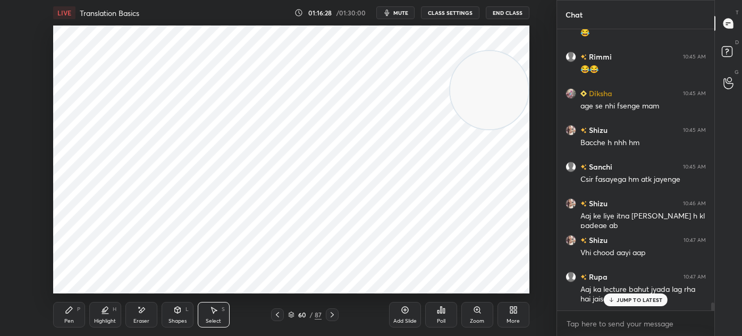
click at [651, 301] on p "JUMP TO LATEST" at bounding box center [639, 299] width 46 height 6
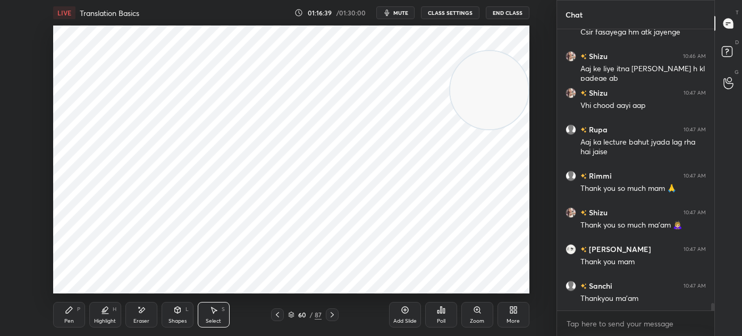
scroll to position [9991, 0]
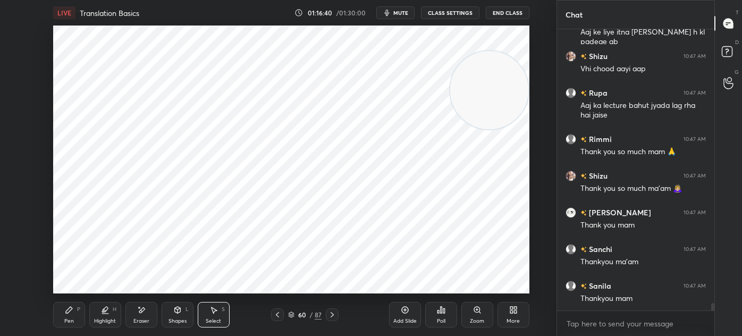
click at [495, 10] on button "End Class" at bounding box center [508, 12] width 44 height 13
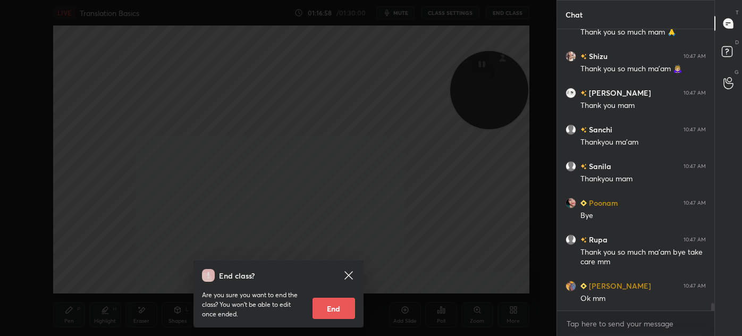
scroll to position [10157, 0]
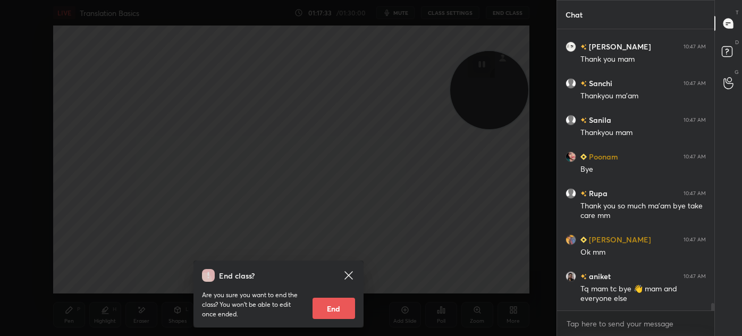
click at [334, 305] on button "End" at bounding box center [333, 308] width 43 height 21
type textarea "x"
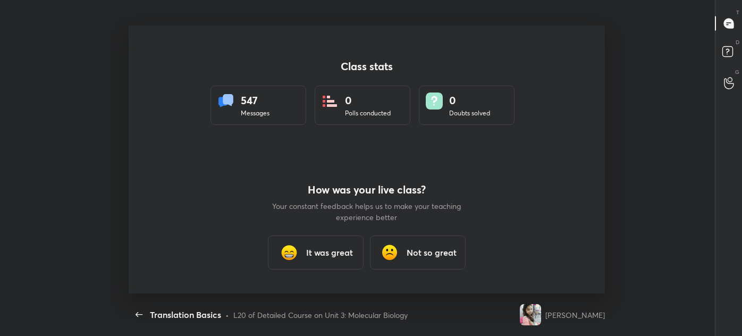
scroll to position [268, 733]
click at [326, 255] on h3 "It was great" at bounding box center [329, 252] width 47 height 13
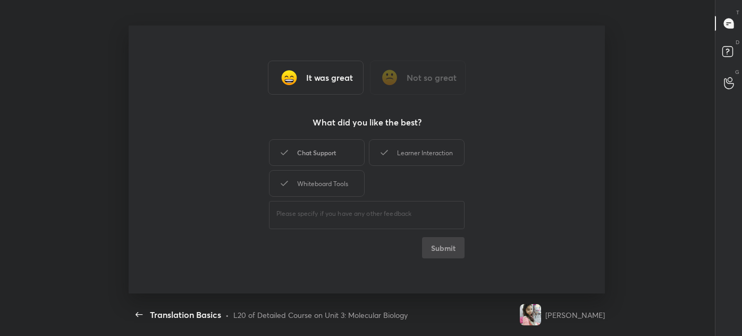
click at [324, 157] on div "Chat Support" at bounding box center [317, 152] width 96 height 27
click at [321, 182] on div "Whiteboard Tools" at bounding box center [317, 183] width 96 height 27
click at [409, 162] on div "Learner Interaction" at bounding box center [417, 152] width 96 height 27
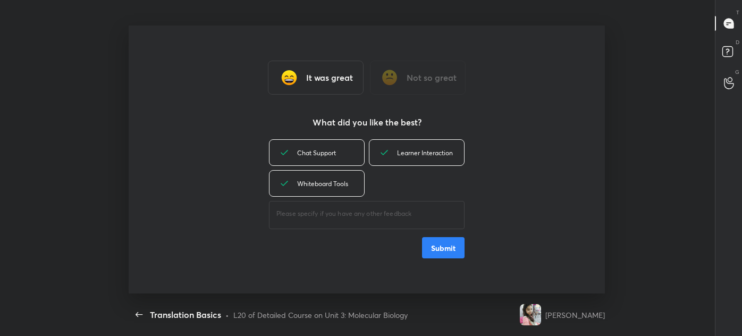
click at [436, 248] on button "Submit" at bounding box center [443, 247] width 43 height 21
